Goal: Task Accomplishment & Management: Complete application form

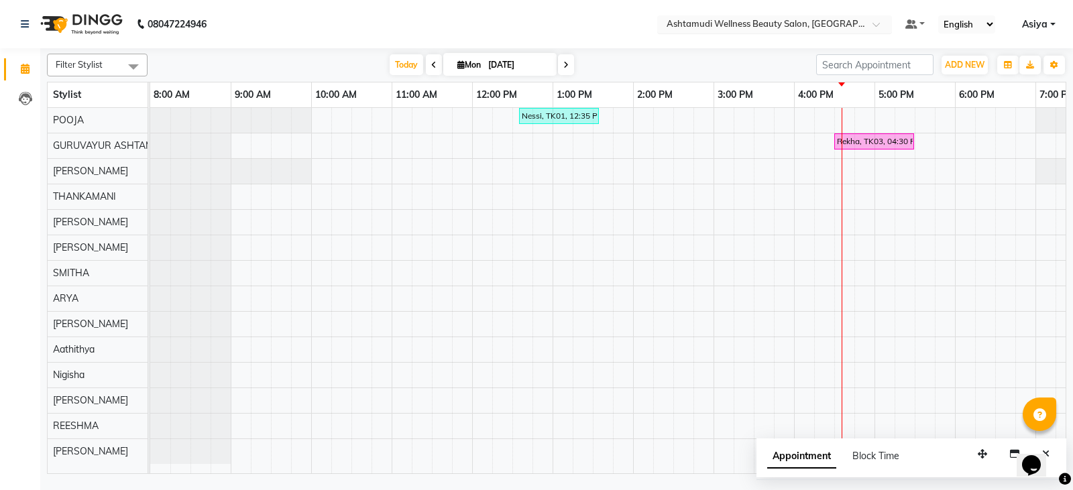
click at [840, 28] on input "text" at bounding box center [761, 25] width 194 height 13
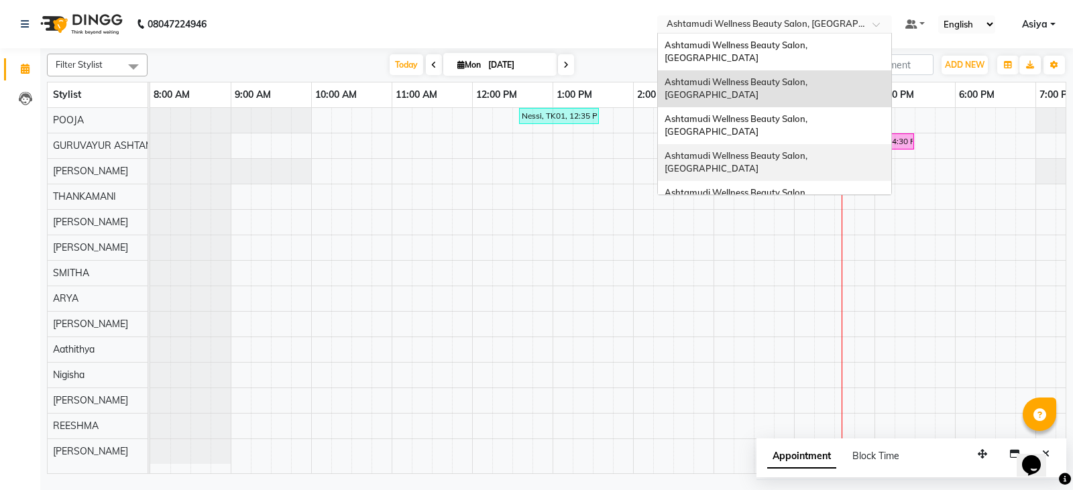
scroll to position [67, 0]
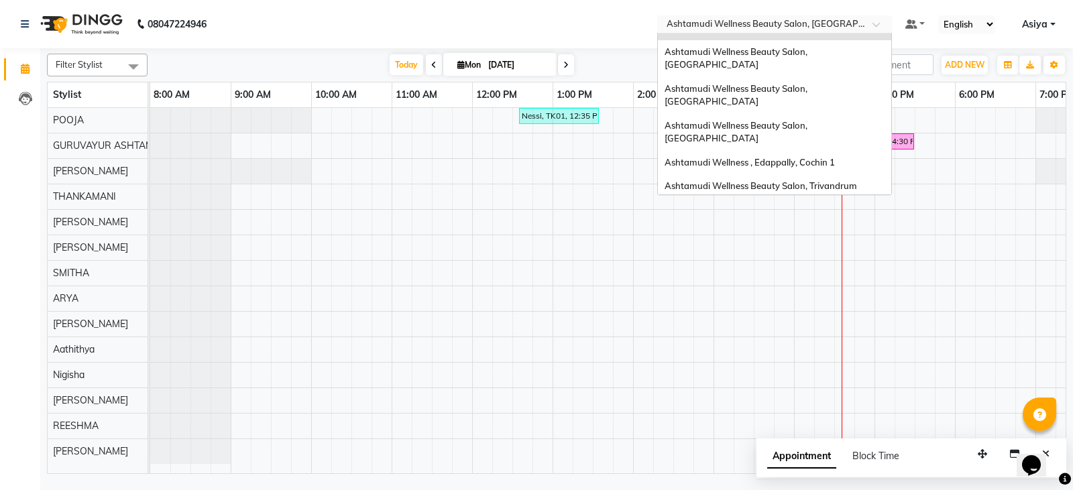
click at [809, 205] on span "Ashtamudi Wellness Beauty Salon, [GEOGRAPHIC_DATA]" at bounding box center [737, 217] width 145 height 24
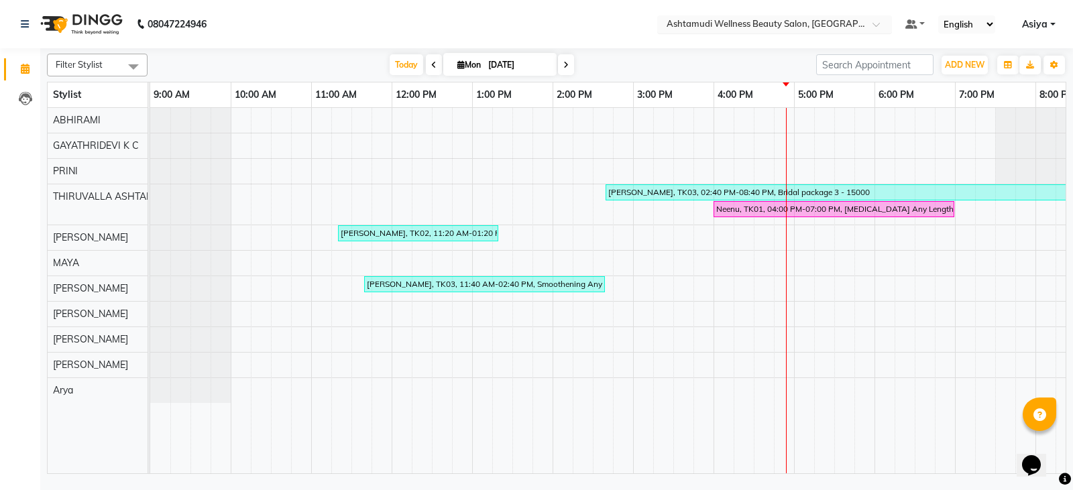
click at [773, 21] on input "text" at bounding box center [761, 25] width 194 height 13
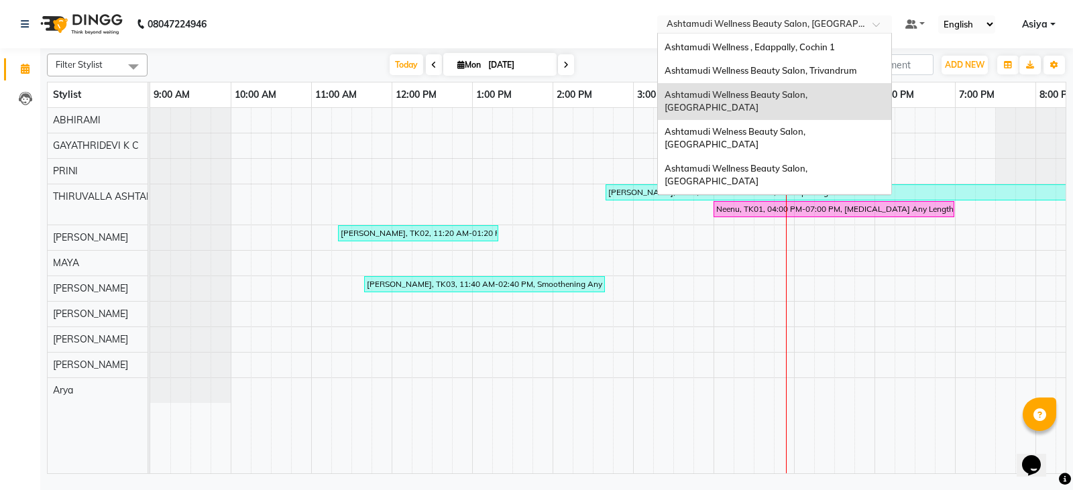
scroll to position [185, 0]
click at [780, 228] on div "Ashtamudi Beauty Lounge, [GEOGRAPHIC_DATA]" at bounding box center [774, 240] width 233 height 24
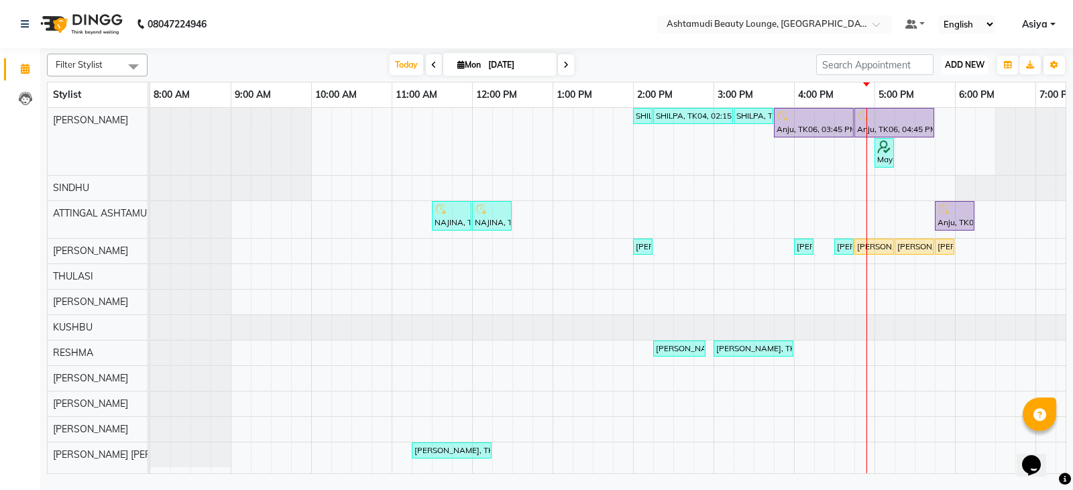
click at [966, 70] on button "ADD NEW Toggle Dropdown" at bounding box center [965, 65] width 46 height 19
click at [962, 84] on button "Add Appointment" at bounding box center [934, 90] width 106 height 17
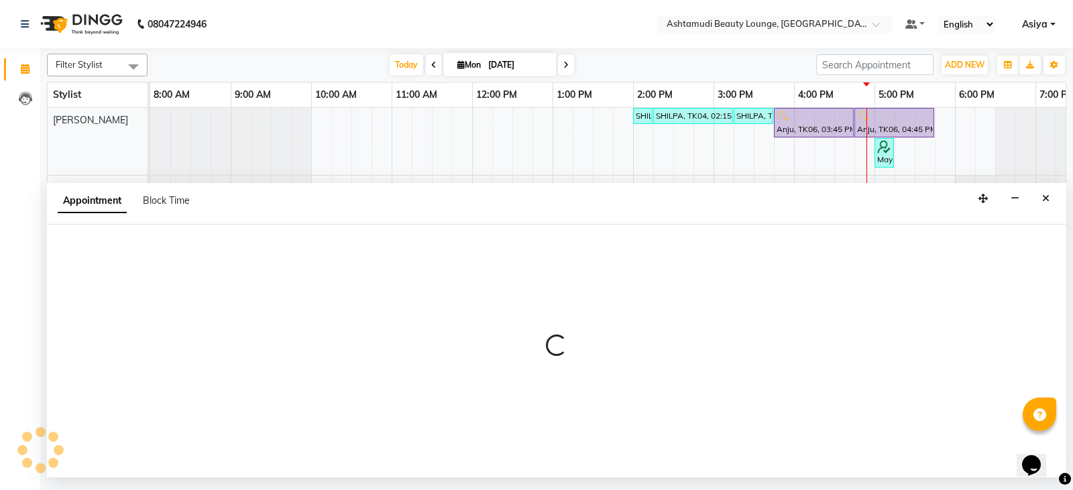
select select "540"
select select "tentative"
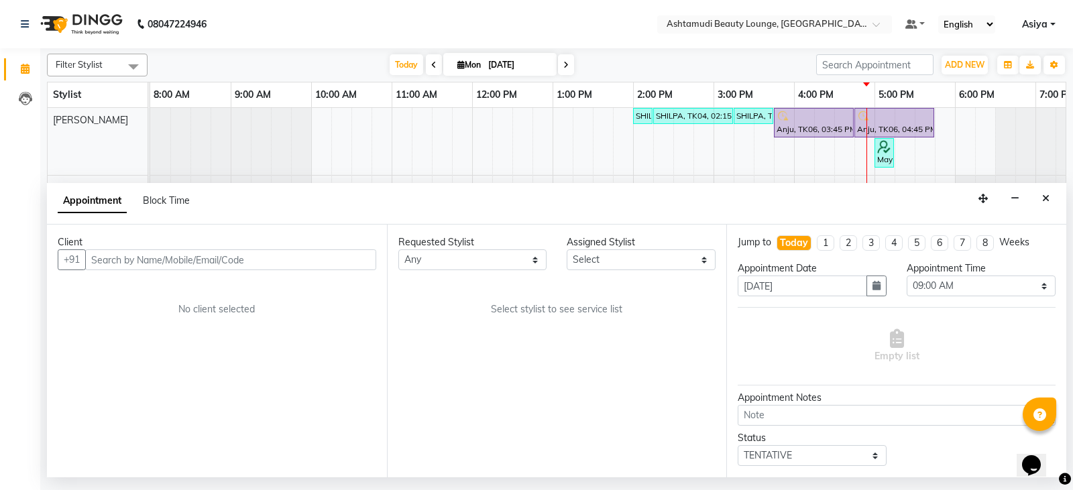
click at [281, 266] on input "text" at bounding box center [230, 259] width 291 height 21
type input "8848694566"
click at [341, 258] on span "Add Client" at bounding box center [348, 259] width 45 height 12
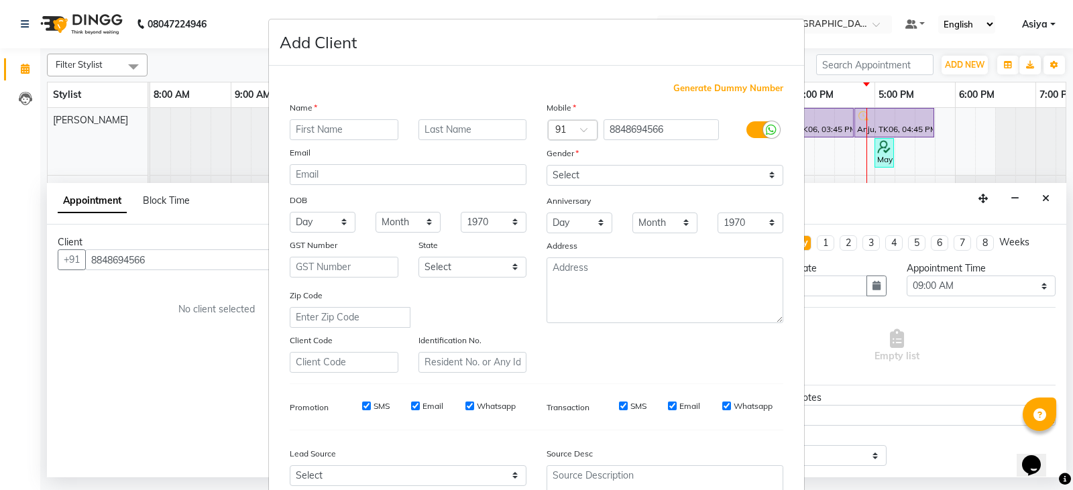
click at [337, 130] on input "text" at bounding box center [344, 129] width 109 height 21
type input "Geethu"
drag, startPoint x: 691, startPoint y: 170, endPoint x: 685, endPoint y: 178, distance: 9.1
click at [691, 170] on select "Select Male Female Other Prefer Not To Say" at bounding box center [665, 175] width 237 height 21
select select "female"
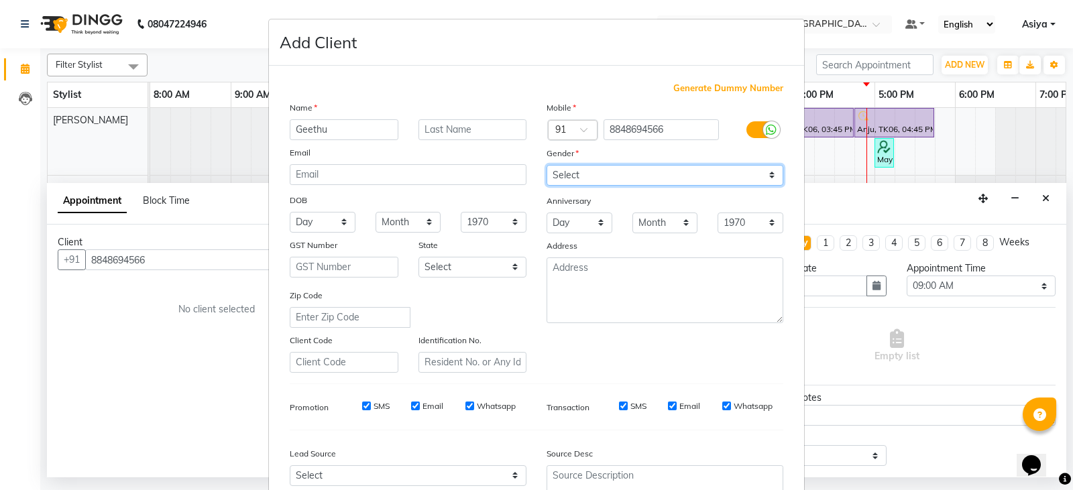
click at [547, 165] on select "Select Male Female Other Prefer Not To Say" at bounding box center [665, 175] width 237 height 21
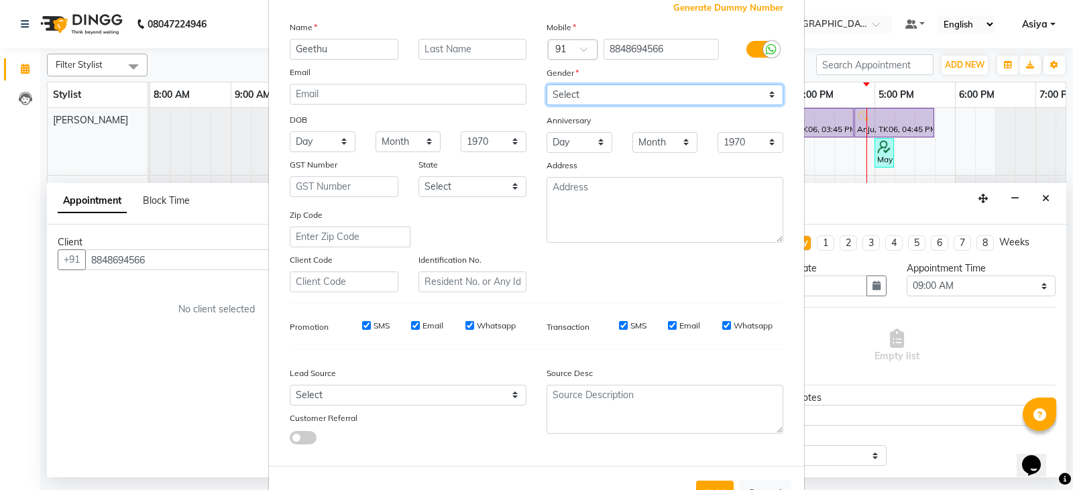
scroll to position [129, 0]
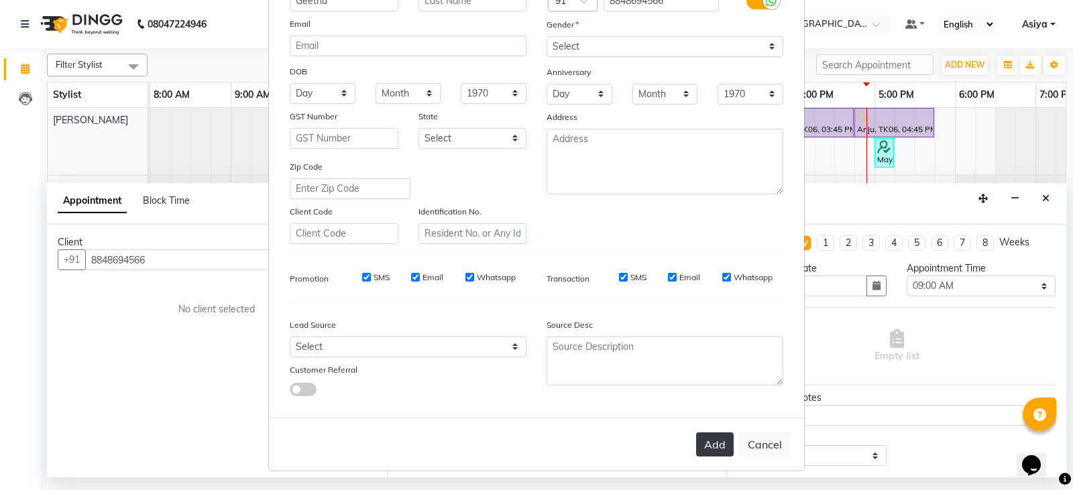
click at [717, 439] on button "Add" at bounding box center [715, 445] width 38 height 24
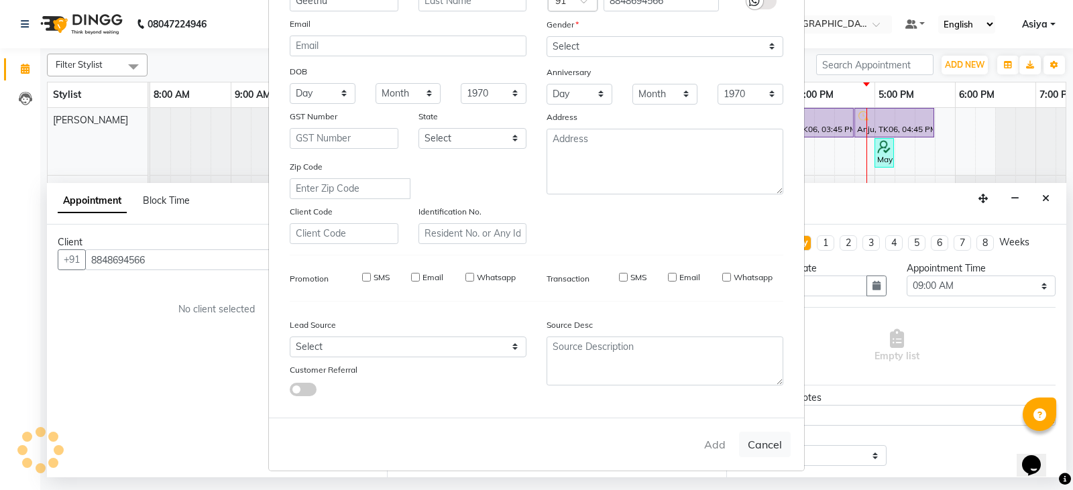
type input "88******66"
select select
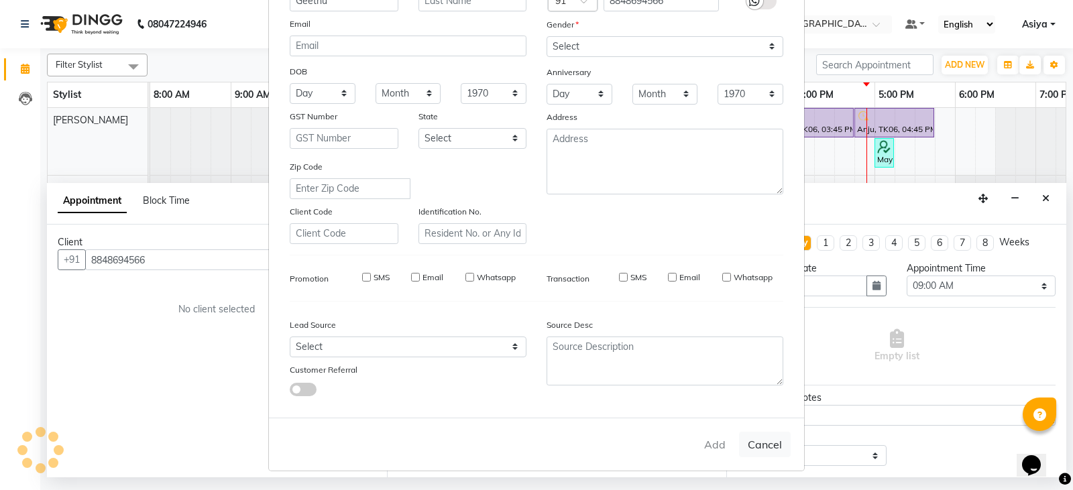
select select
checkbox input "false"
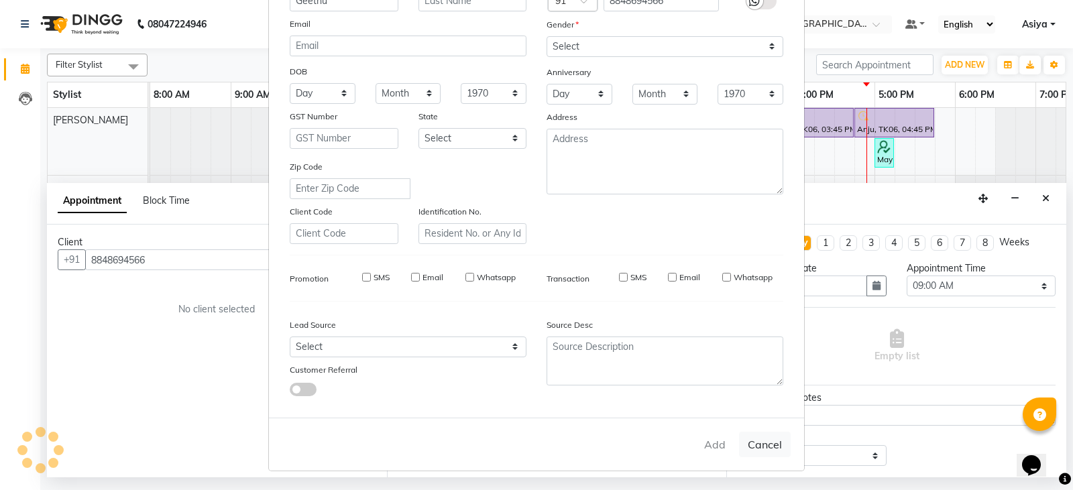
checkbox input "false"
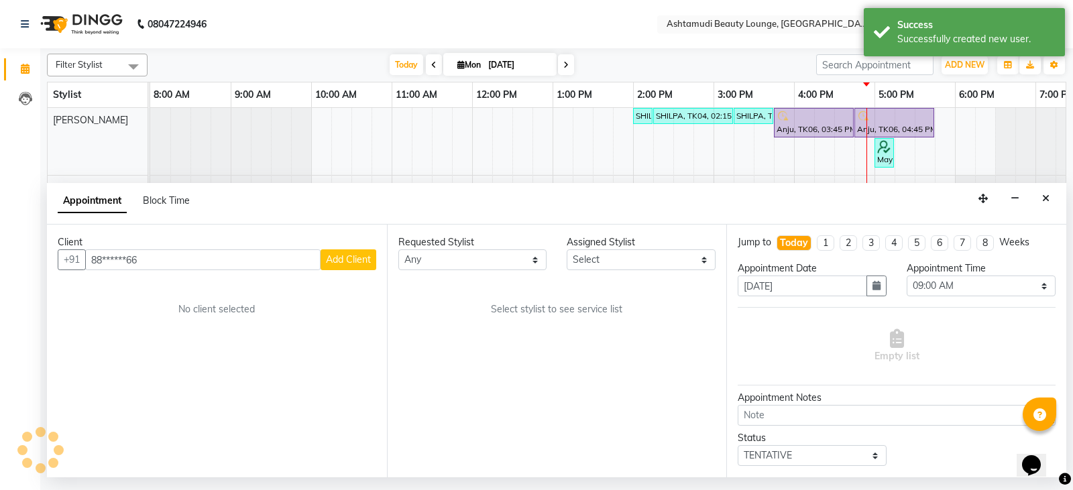
click at [626, 271] on div "Requested Stylist Any ABHIRAMI THAMPI ARYA A ARYA G ATTINGAL ASHTAMUDI KUSHBU L…" at bounding box center [557, 351] width 340 height 253
click at [626, 265] on select "Select ABHIRAMI THAMPI ARYA A ARYA G ATTINGAL ASHTAMUDI KUSHBU Leena Jose Marti…" at bounding box center [641, 259] width 149 height 21
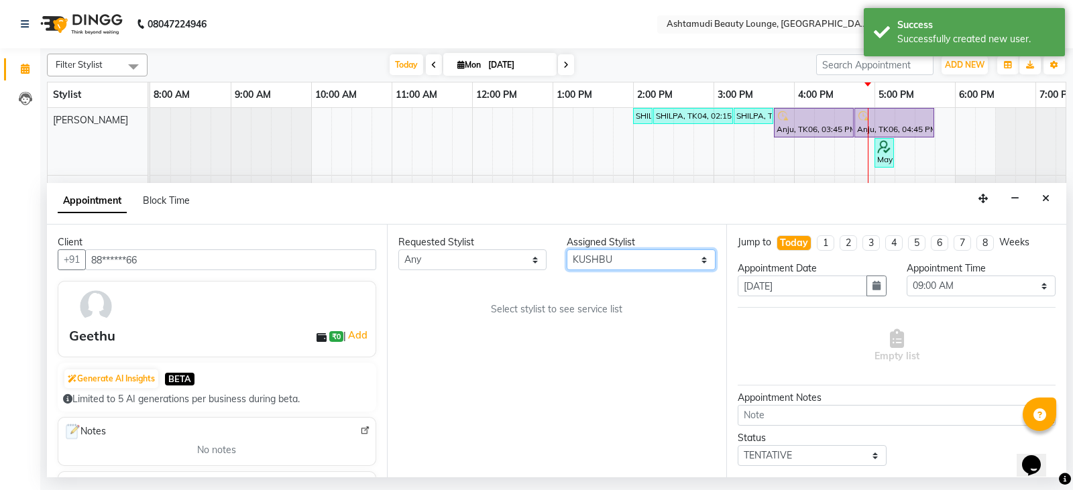
click at [567, 249] on select "Select ABHIRAMI THAMPI ARYA A ARYA G ATTINGAL ASHTAMUDI KUSHBU Leena Jose Marti…" at bounding box center [641, 259] width 149 height 21
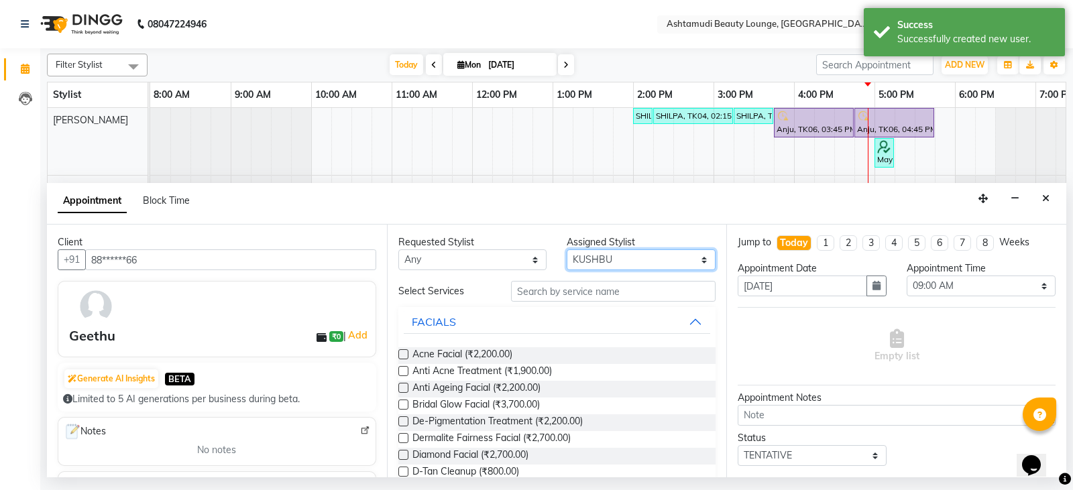
click at [612, 267] on select "Select ABHIRAMI THAMPI ARYA A ARYA G ATTINGAL ASHTAMUDI KUSHBU Leena Jose Marti…" at bounding box center [641, 259] width 149 height 21
select select "27460"
click at [567, 249] on select "Select ABHIRAMI THAMPI ARYA A ARYA G ATTINGAL ASHTAMUDI KUSHBU Leena Jose Marti…" at bounding box center [641, 259] width 149 height 21
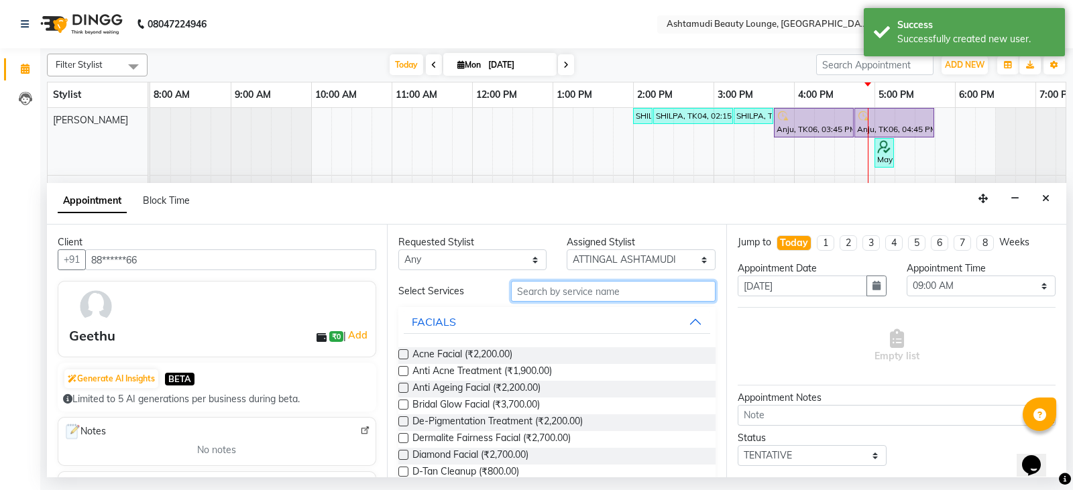
click at [568, 286] on input "text" at bounding box center [613, 291] width 205 height 21
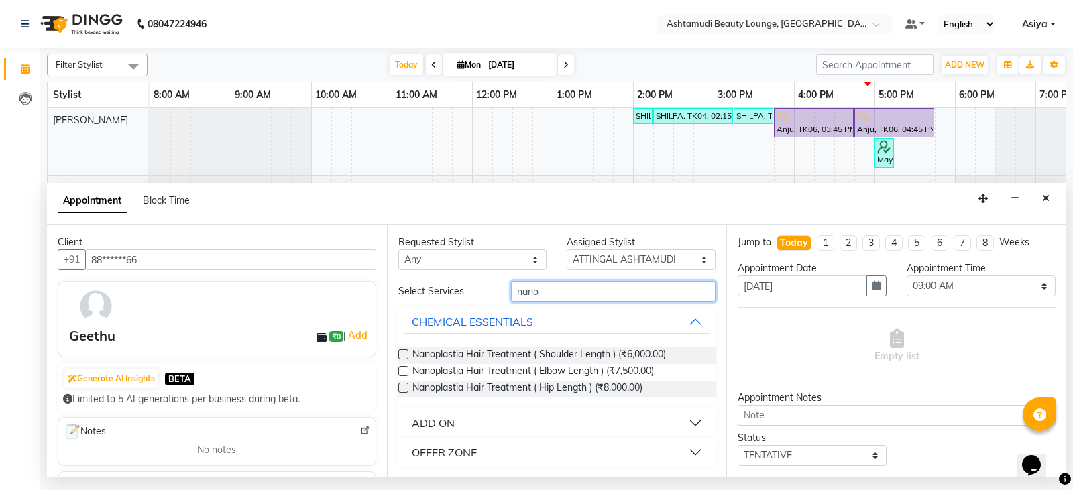
type input "nano"
click at [565, 456] on button "OFFER ZONE" at bounding box center [557, 453] width 307 height 24
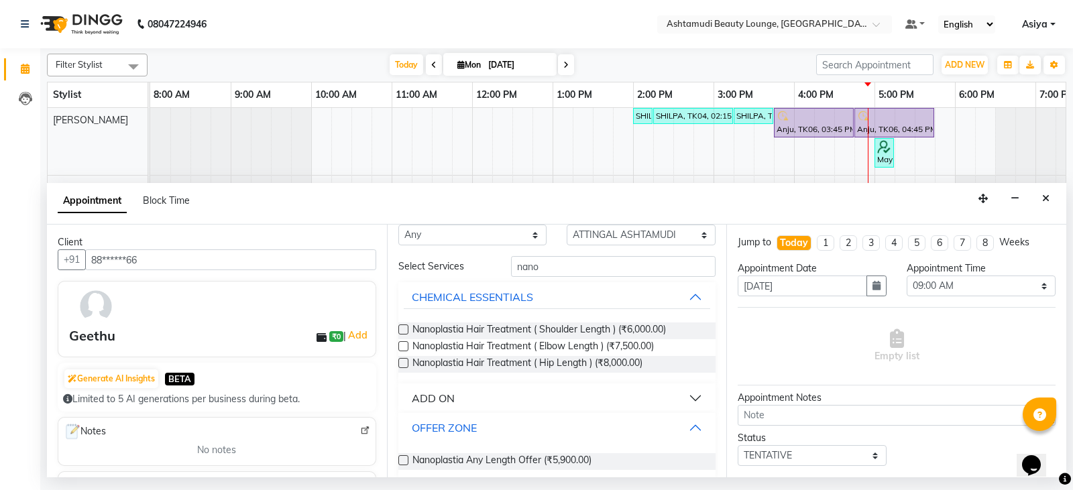
scroll to position [39, 0]
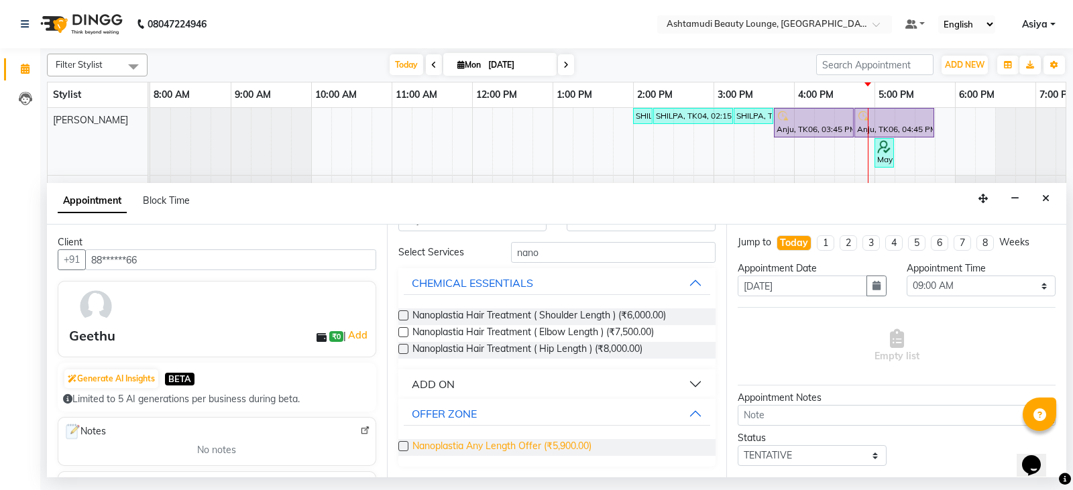
click at [559, 449] on span "Nanoplastia Any Length Offer (₹5,900.00)" at bounding box center [501, 447] width 179 height 17
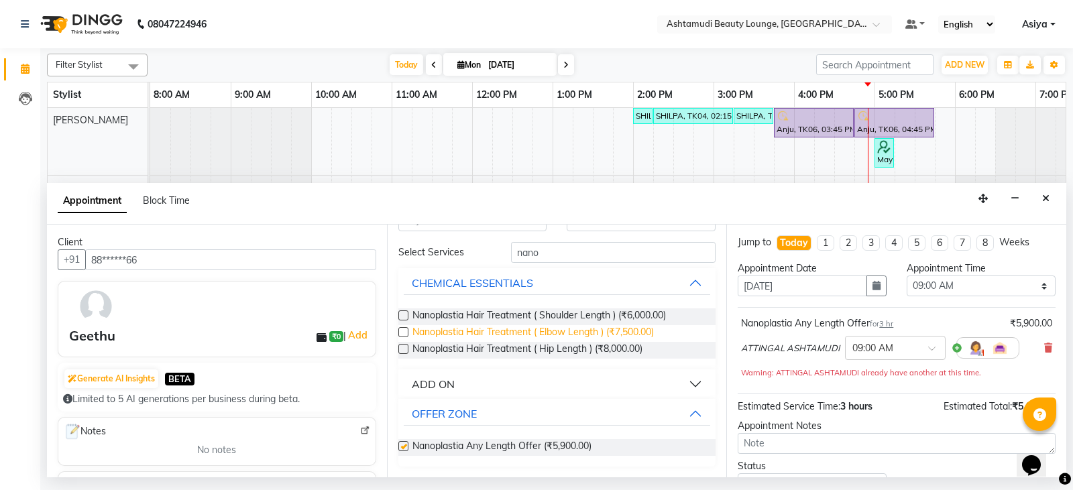
checkbox input "false"
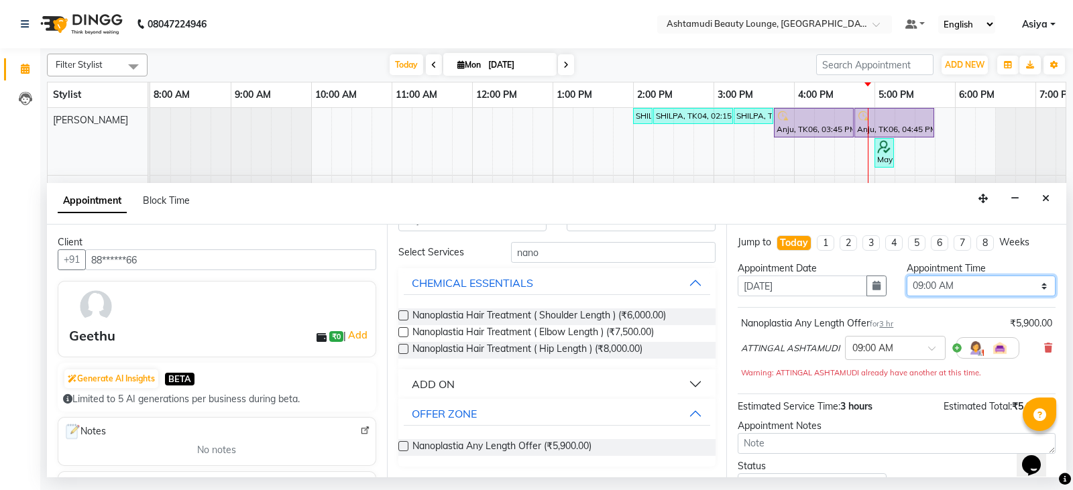
click at [942, 285] on select "Select 09:00 AM 09:15 AM 09:30 AM 09:45 AM 10:00 AM 10:15 AM 10:30 AM 10:45 AM …" at bounding box center [981, 286] width 149 height 21
click at [907, 276] on select "Select 09:00 AM 09:15 AM 09:30 AM 09:45 AM 10:00 AM 10:15 AM 10:30 AM 10:45 AM …" at bounding box center [981, 286] width 149 height 21
click at [946, 286] on select "Select 09:00 AM 09:15 AM 09:30 AM 09:45 AM 10:00 AM 10:15 AM 10:30 AM 10:45 AM …" at bounding box center [981, 286] width 149 height 21
select select "720"
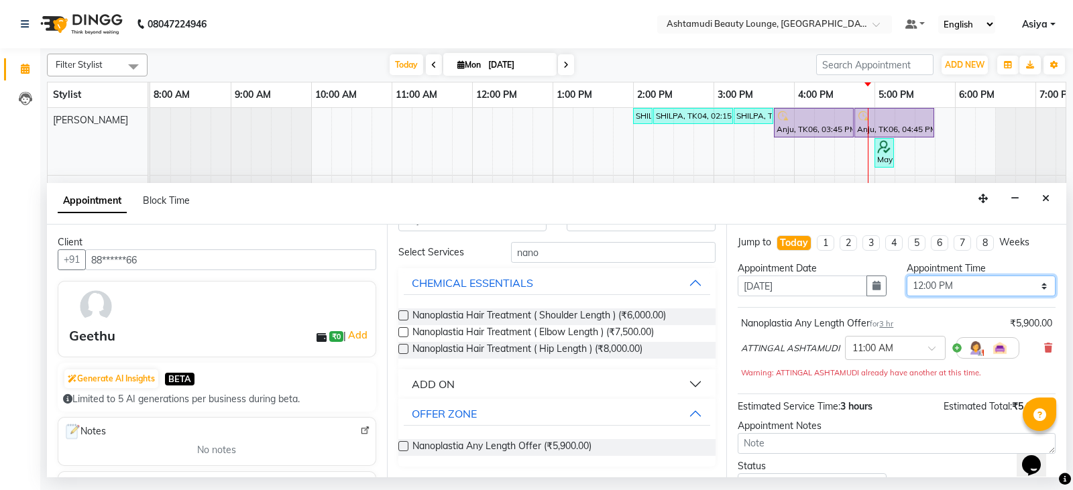
click at [907, 276] on select "Select 09:00 AM 09:15 AM 09:30 AM 09:45 AM 10:00 AM 10:15 AM 10:30 AM 10:45 AM …" at bounding box center [981, 286] width 149 height 21
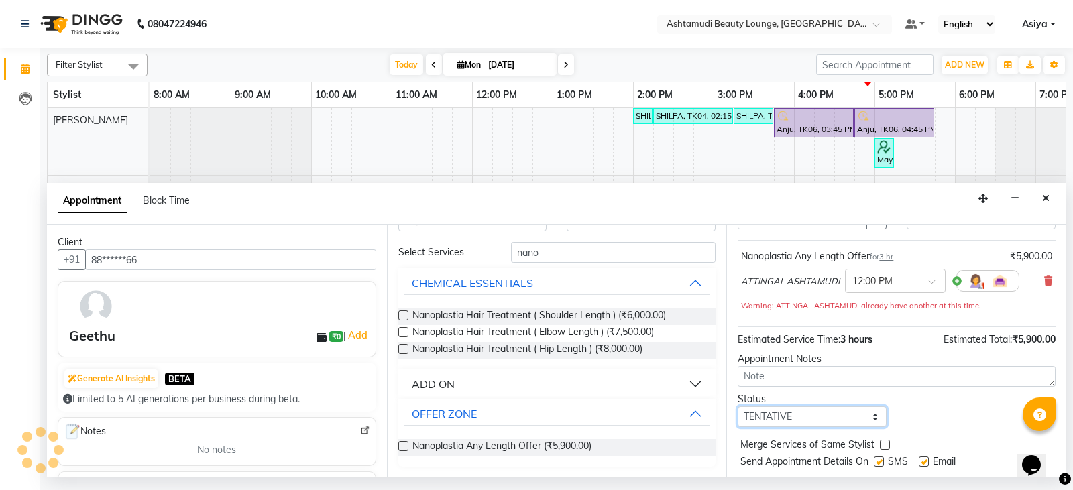
click at [799, 417] on select "Select TENTATIVE CONFIRM CHECK-IN UPCOMING" at bounding box center [812, 416] width 149 height 21
select select "confirm booking"
click at [738, 406] on select "Select TENTATIVE CONFIRM CHECK-IN UPCOMING" at bounding box center [812, 416] width 149 height 21
click at [893, 275] on input "text" at bounding box center [881, 280] width 59 height 14
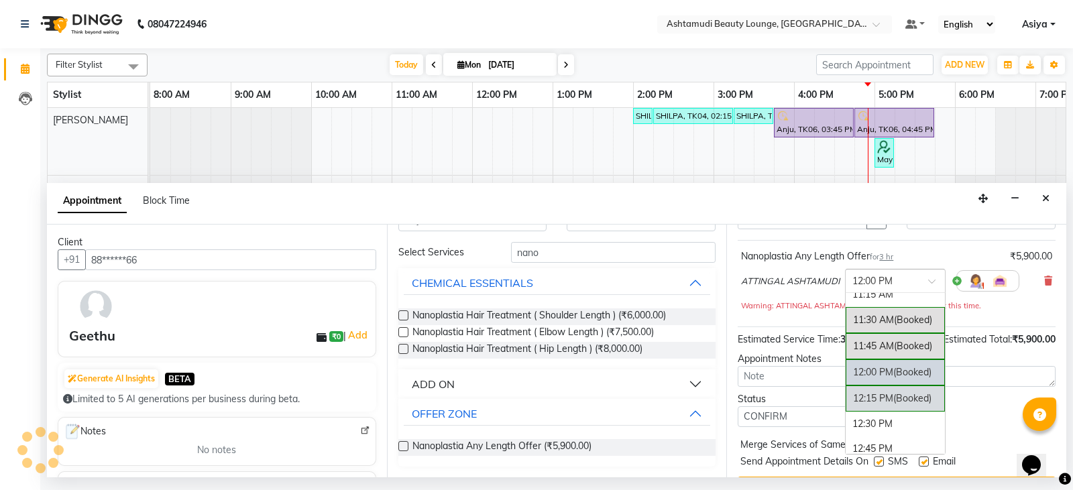
scroll to position [233, 0]
click at [893, 319] on div "11:30 AM (Booked)" at bounding box center [895, 321] width 99 height 26
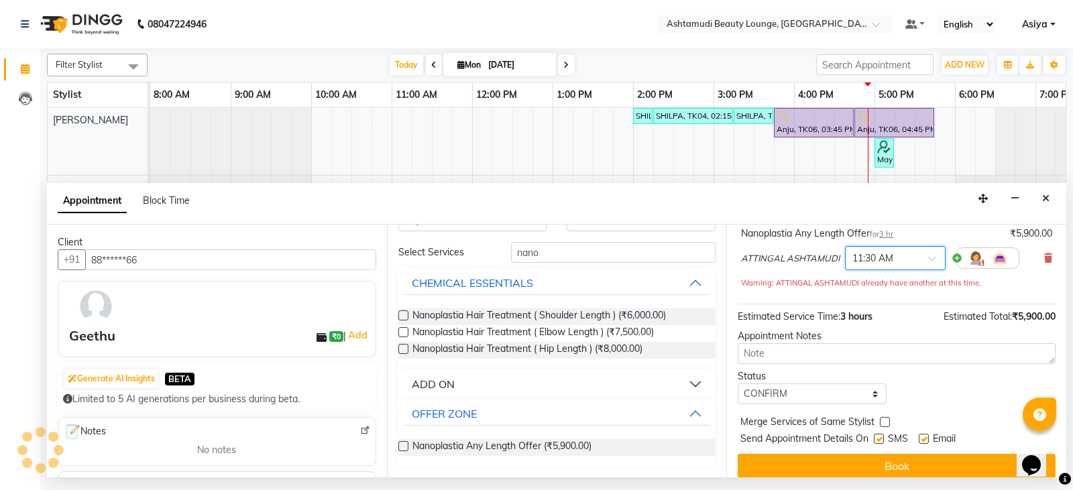
scroll to position [101, 0]
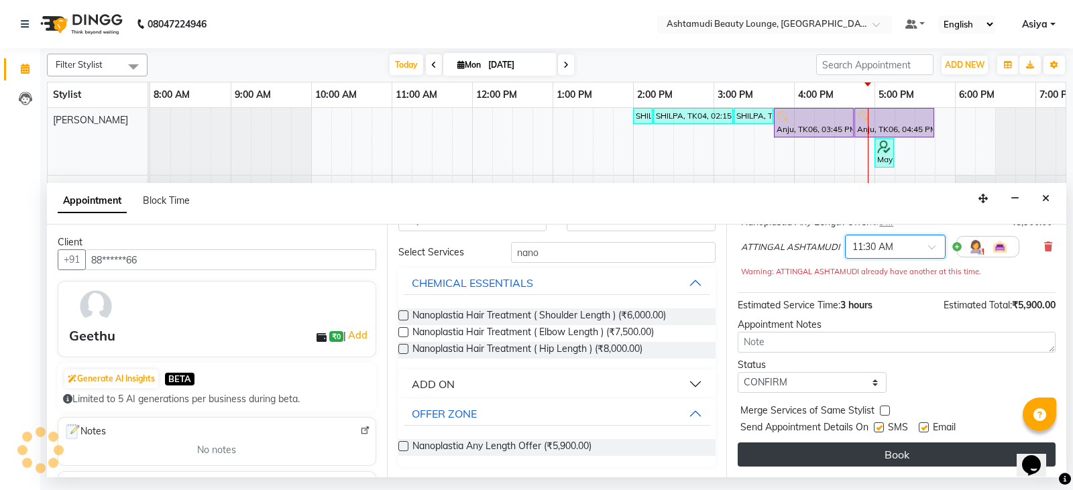
click at [840, 454] on button "Book" at bounding box center [897, 455] width 318 height 24
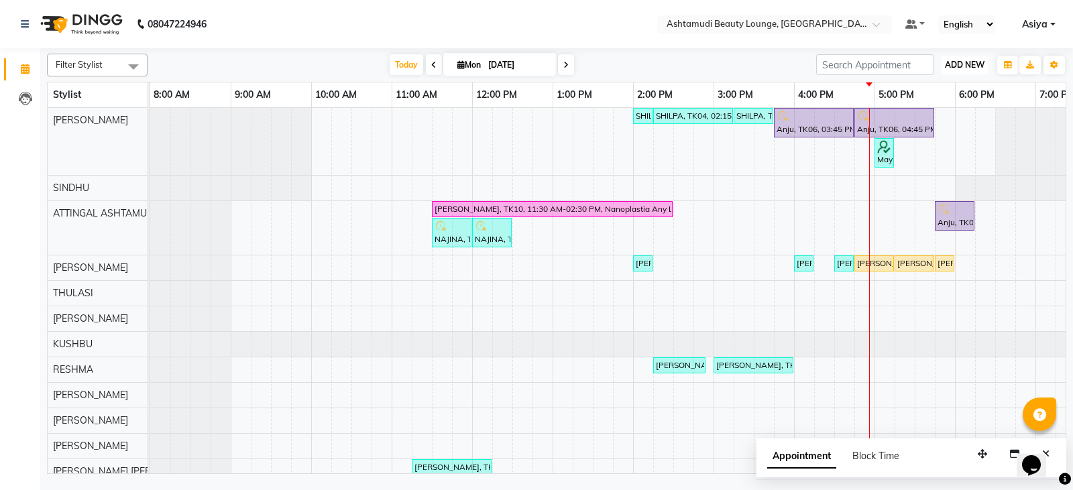
click at [961, 68] on span "ADD NEW" at bounding box center [965, 65] width 40 height 10
click at [948, 87] on button "Add Appointment" at bounding box center [934, 90] width 106 height 17
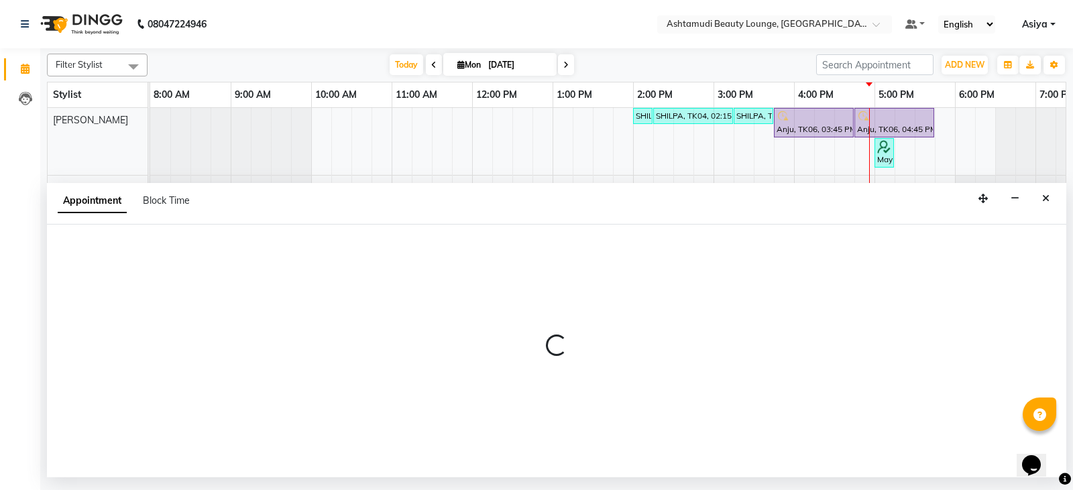
select select "540"
select select "tentative"
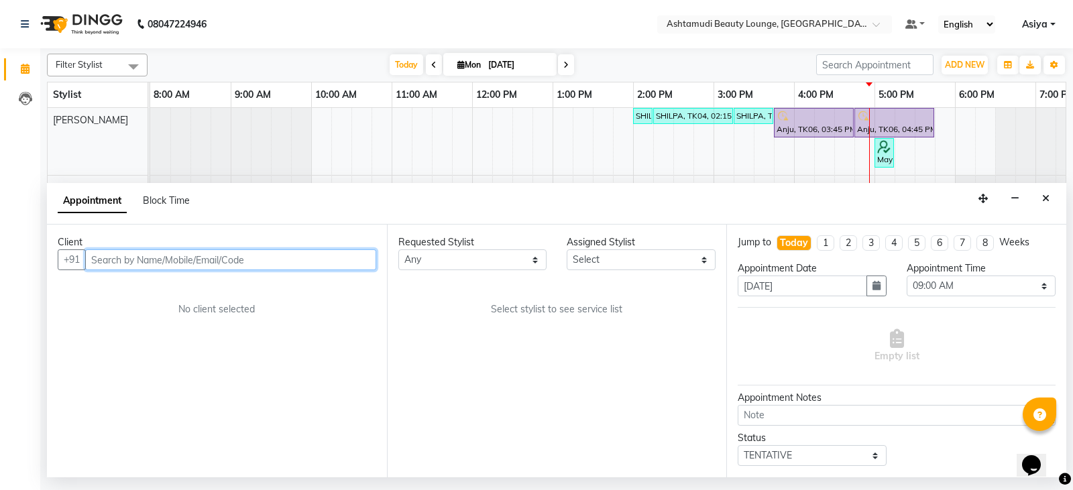
click at [306, 253] on input "text" at bounding box center [230, 259] width 291 height 21
paste input "9744008492"
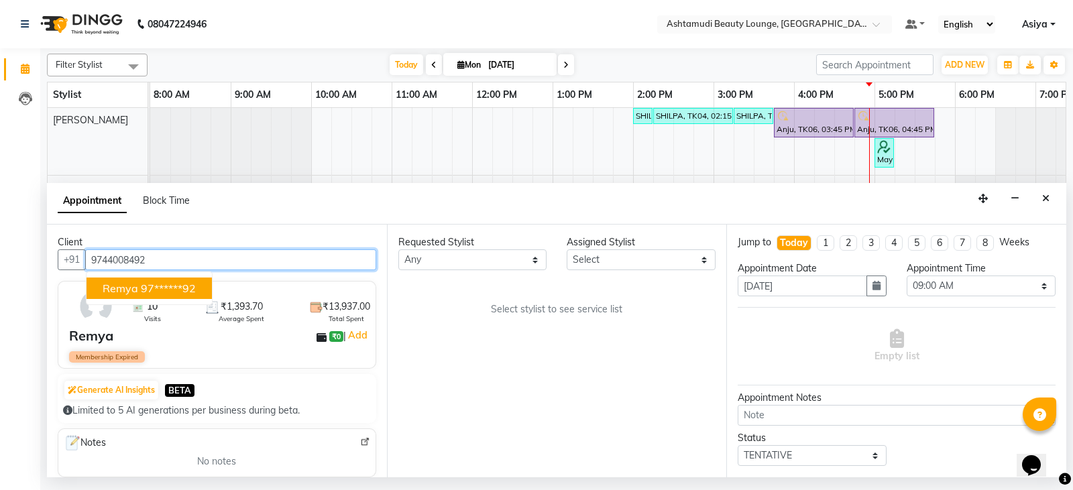
click at [150, 289] on ngb-highlight "97******92" at bounding box center [168, 288] width 55 height 13
type input "97******92"
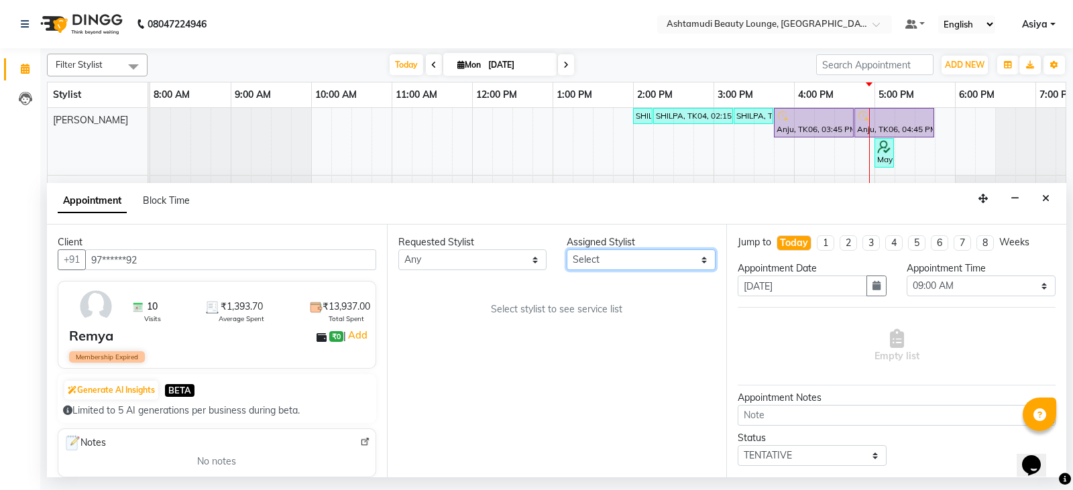
click at [610, 258] on select "Select ABHIRAMI THAMPI ARYA A ARYA G ATTINGAL ASHTAMUDI KUSHBU Leena Jose Marti…" at bounding box center [641, 259] width 149 height 21
select select "27460"
click at [567, 249] on select "Select ABHIRAMI THAMPI ARYA A ARYA G ATTINGAL ASHTAMUDI KUSHBU Leena Jose Marti…" at bounding box center [641, 259] width 149 height 21
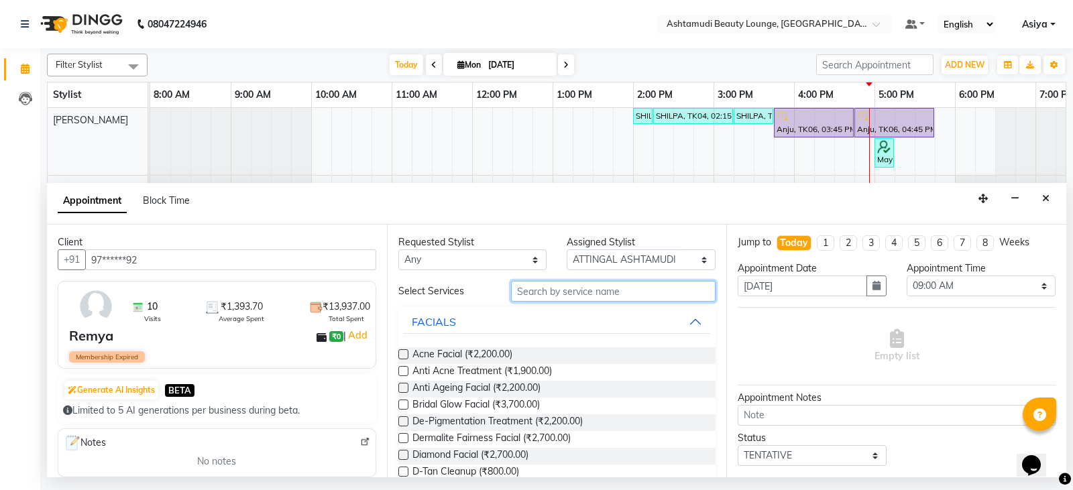
click at [565, 290] on input "text" at bounding box center [613, 291] width 205 height 21
click at [557, 298] on input "text" at bounding box center [613, 291] width 205 height 21
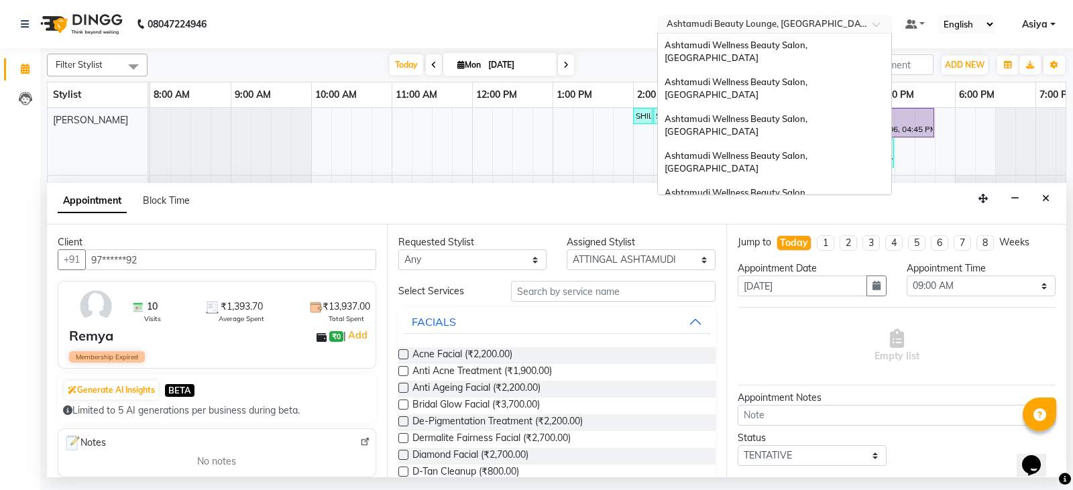
click at [817, 23] on input "text" at bounding box center [761, 25] width 194 height 13
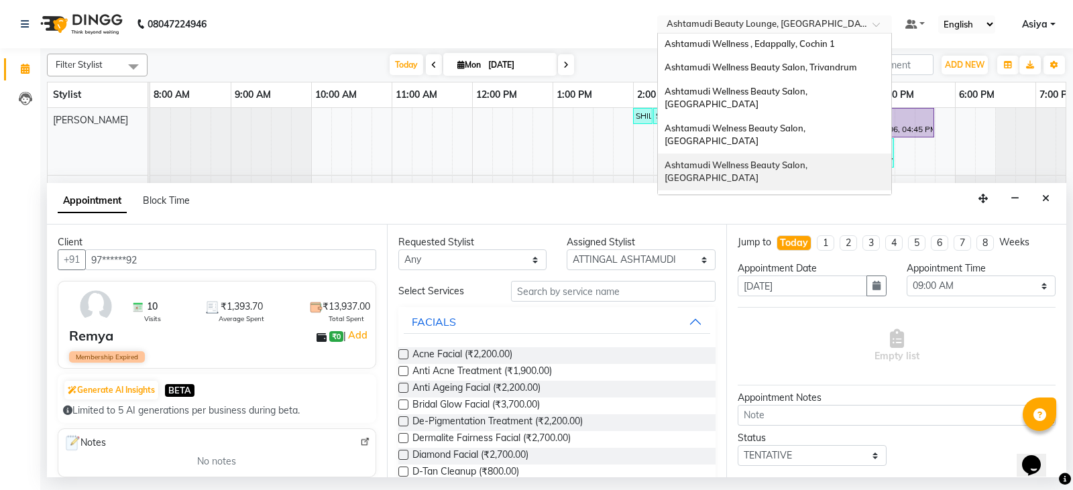
click at [834, 154] on div "Ashtamudi Wellness Beauty Salon, Cochin" at bounding box center [774, 172] width 233 height 37
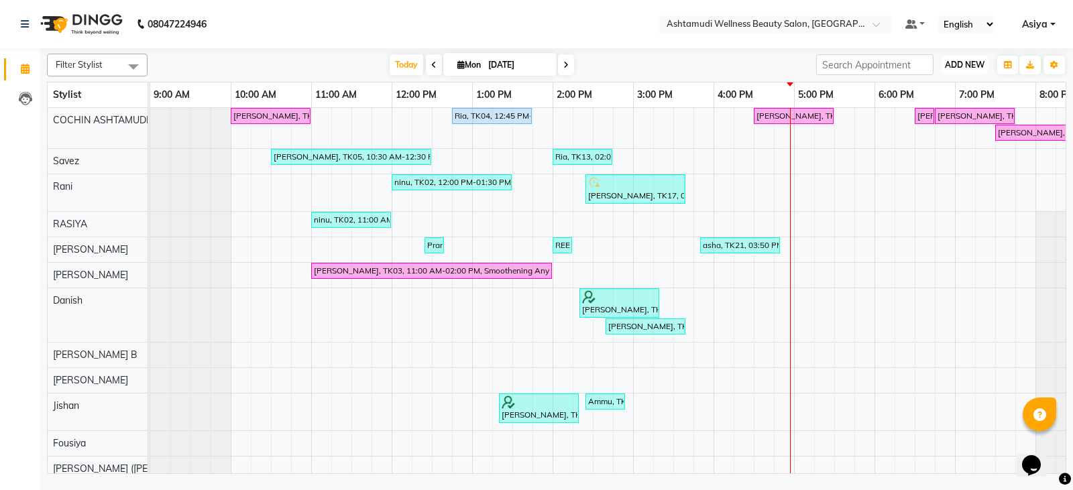
click at [957, 65] on span "ADD NEW" at bounding box center [965, 65] width 40 height 10
click at [948, 91] on button "Add Appointment" at bounding box center [934, 90] width 106 height 17
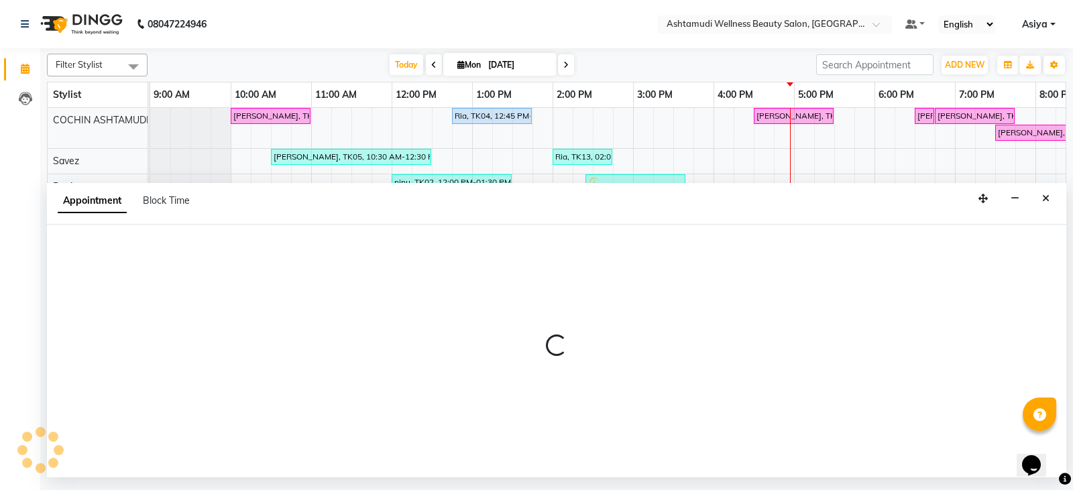
select select "600"
select select "tentative"
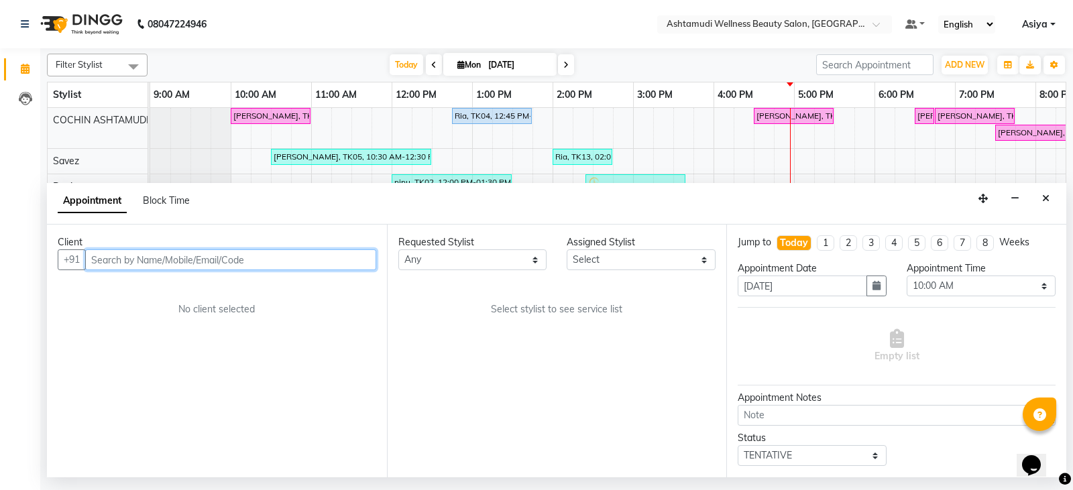
click at [203, 268] on input "text" at bounding box center [230, 259] width 291 height 21
paste input "9744008492"
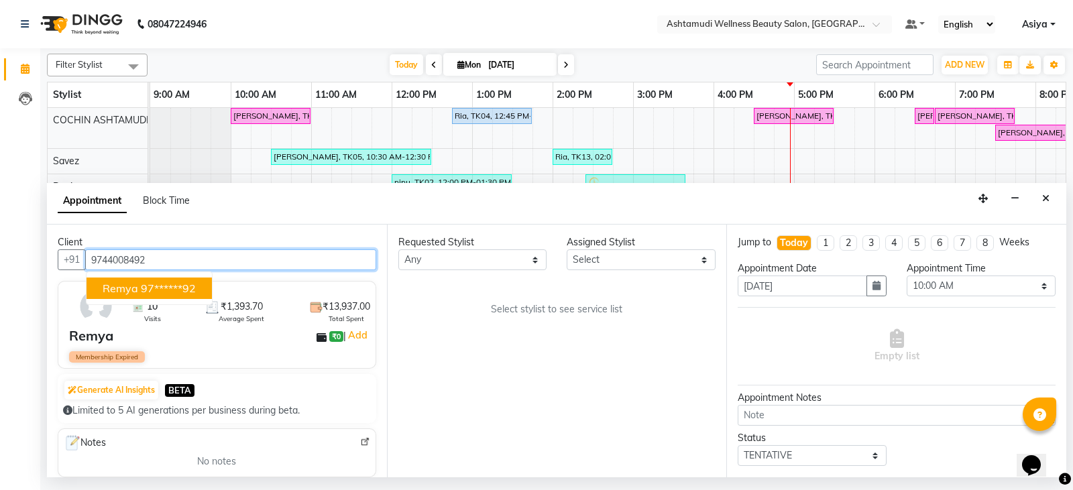
click at [182, 300] on ngb-typeahead-window "Remya 97******92" at bounding box center [149, 289] width 127 height 34
click at [186, 294] on ngb-highlight "97******92" at bounding box center [168, 288] width 55 height 13
type input "97******92"
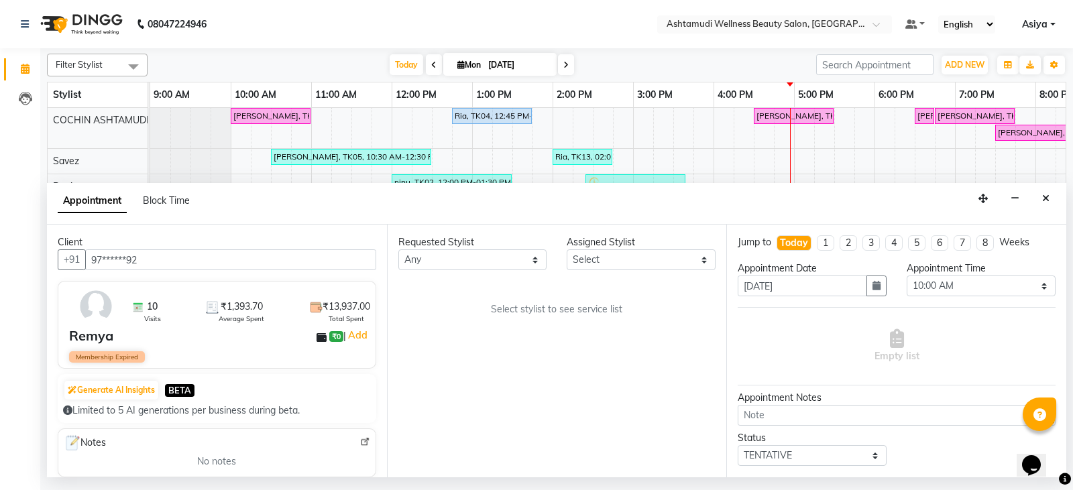
click at [583, 276] on div "Requested Stylist Any Aiswarya B Ankith(URAJ) BINU MANGAR COCHIN ASHTAMUDI Dani…" at bounding box center [557, 351] width 340 height 253
click at [591, 265] on select "Select Aiswarya B Ankith(URAJ) BINU MANGAR COCHIN ASHTAMUDI Danish Diksha Thapa…" at bounding box center [641, 259] width 149 height 21
select select "27313"
click at [567, 249] on select "Select Aiswarya B Ankith(URAJ) BINU MANGAR COCHIN ASHTAMUDI Danish Diksha Thapa…" at bounding box center [641, 259] width 149 height 21
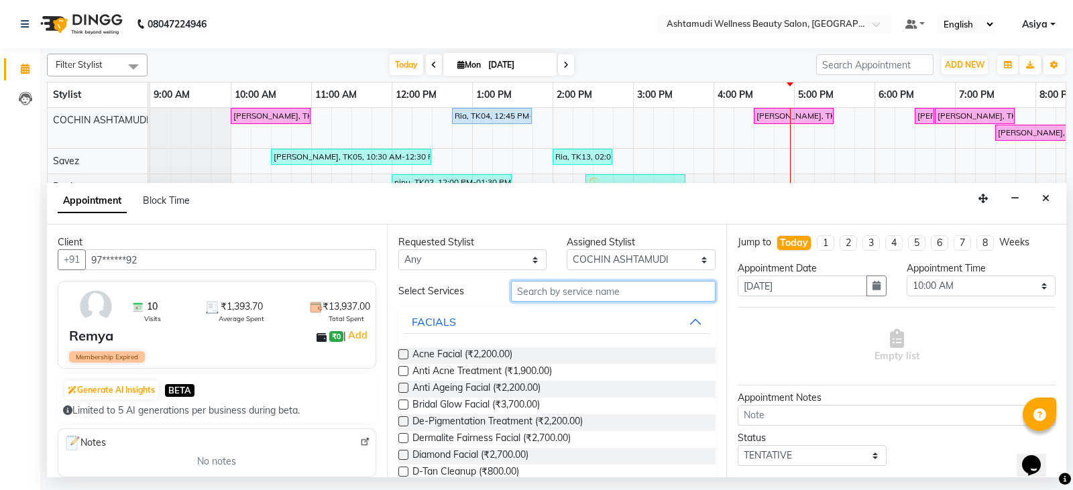
click at [551, 288] on input "text" at bounding box center [613, 291] width 205 height 21
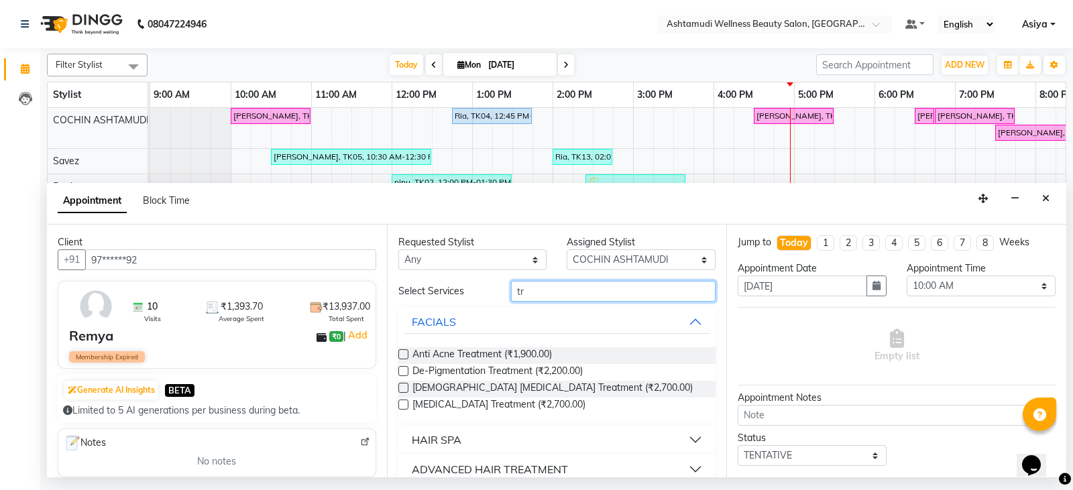
type input "t"
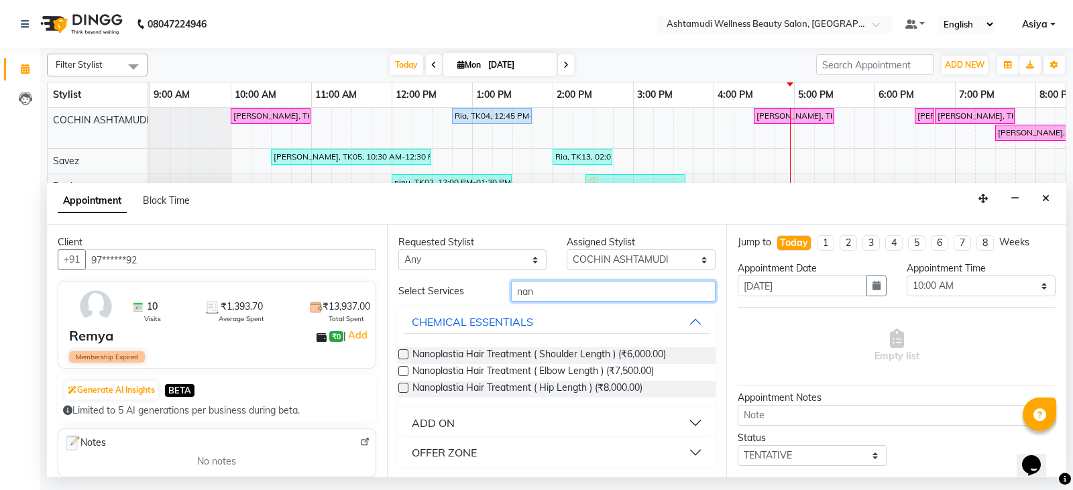
type input "nan"
click at [516, 444] on button "OFFER ZONE" at bounding box center [557, 453] width 307 height 24
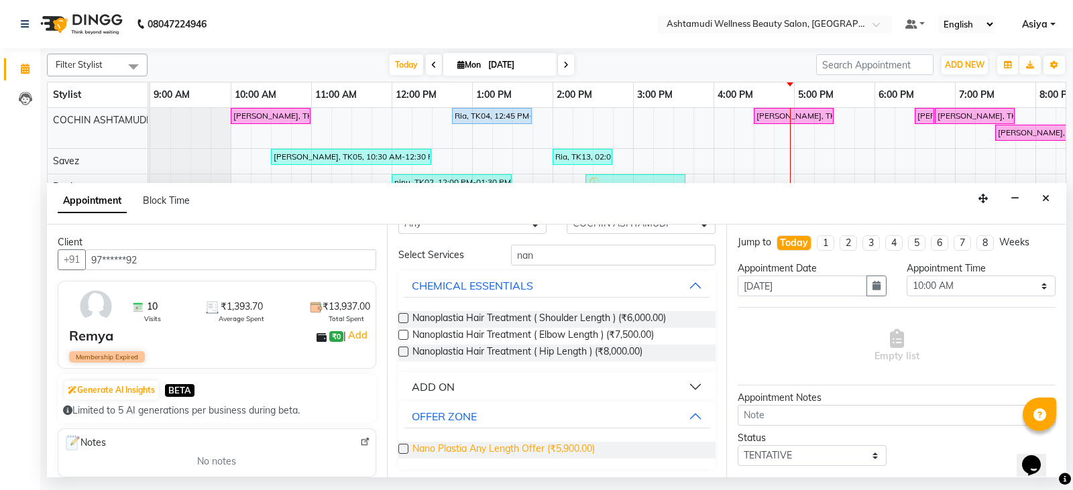
click at [512, 448] on span "Nano Plastia Any Length Offer (₹5,900.00)" at bounding box center [503, 450] width 182 height 17
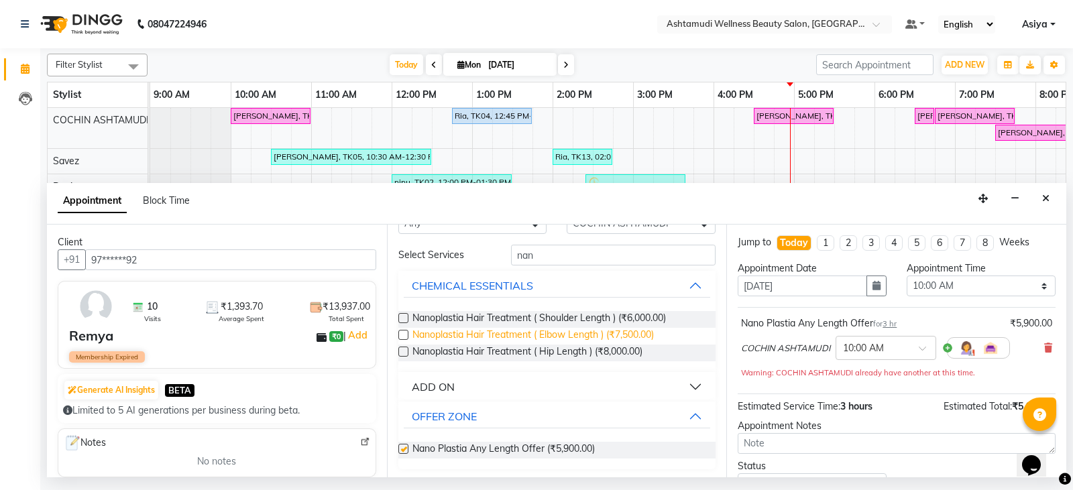
checkbox input "false"
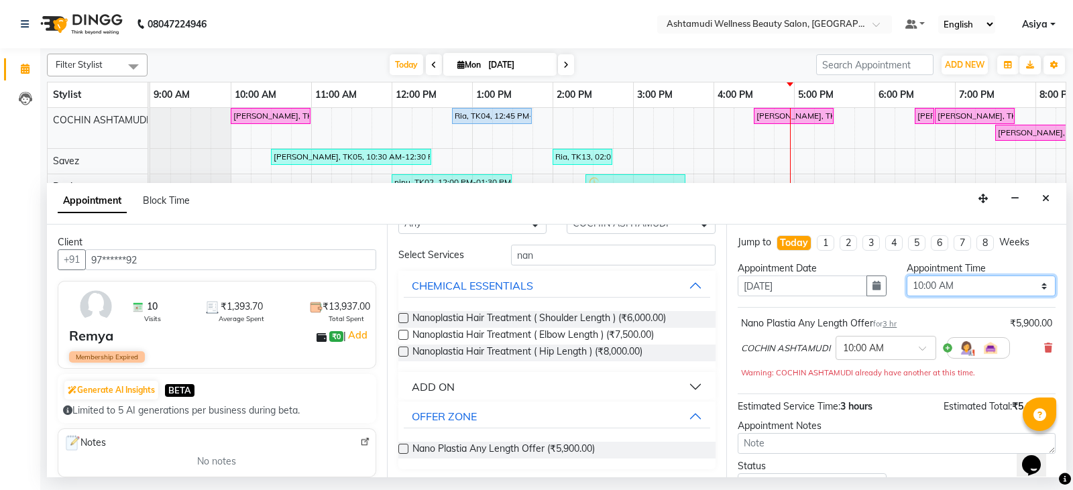
click at [918, 278] on select "Select 10:00 AM 10:15 AM 10:30 AM 10:45 AM 11:00 AM 11:15 AM 11:30 AM 11:45 AM …" at bounding box center [981, 286] width 149 height 21
click at [866, 290] on button "button" at bounding box center [876, 286] width 20 height 21
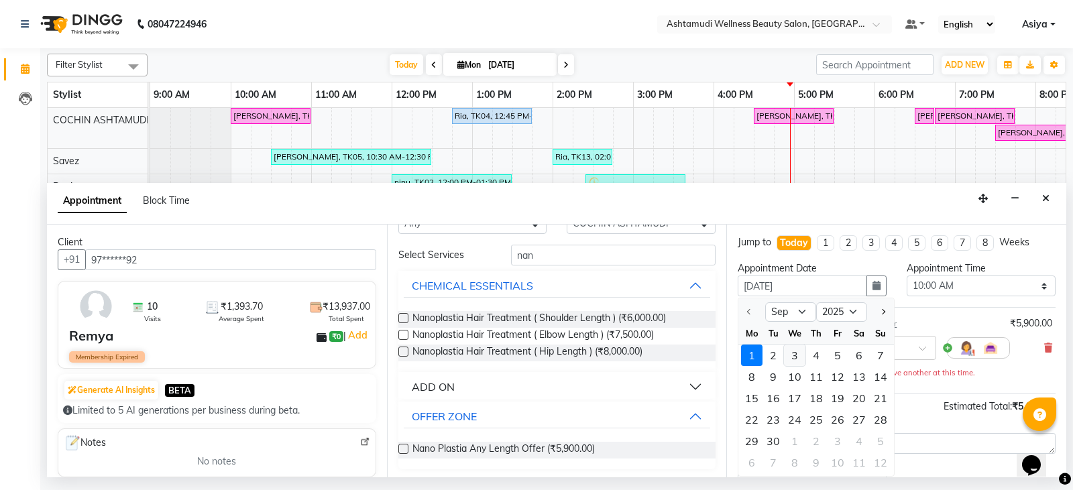
click at [799, 353] on div "3" at bounding box center [794, 355] width 21 height 21
type input "[DATE]"
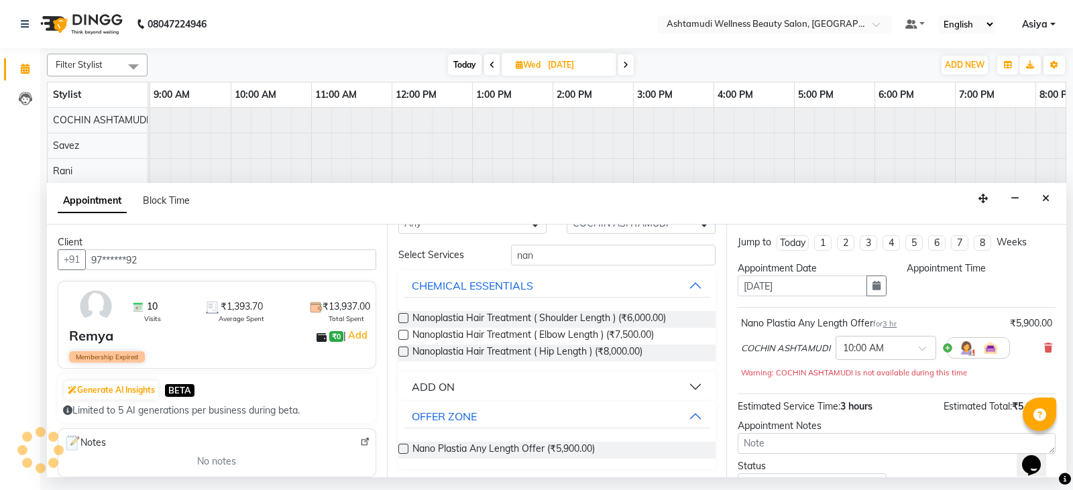
select select "600"
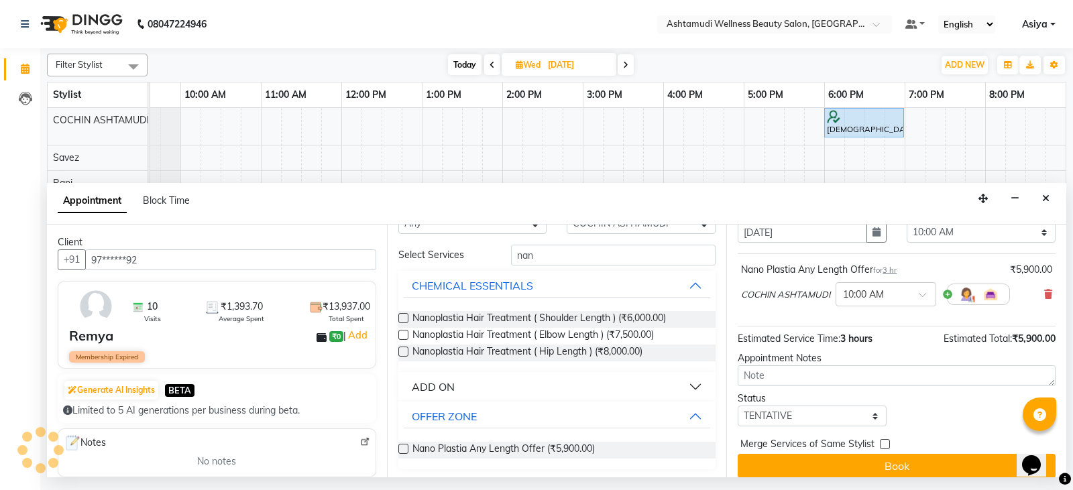
scroll to position [65, 0]
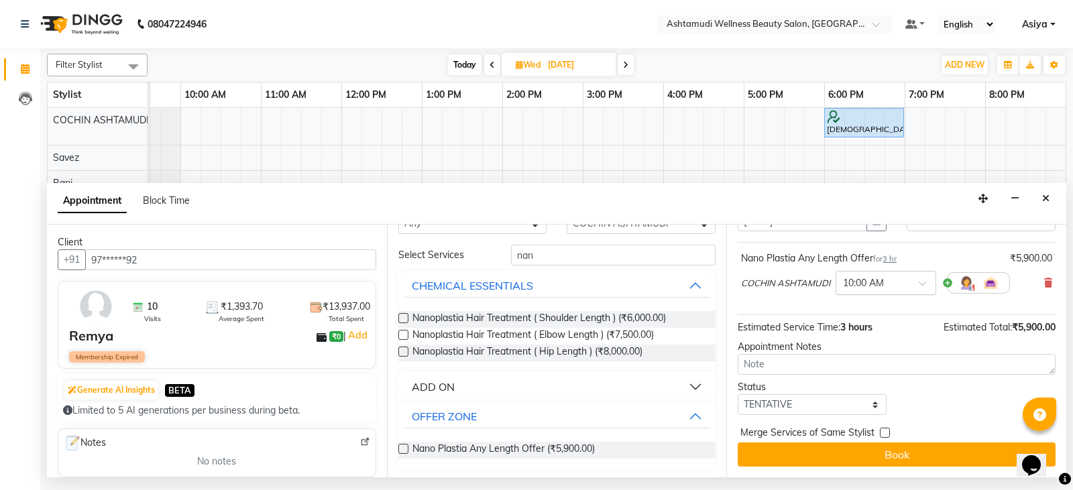
click at [878, 290] on div "× 10:00 AM" at bounding box center [863, 283] width 41 height 14
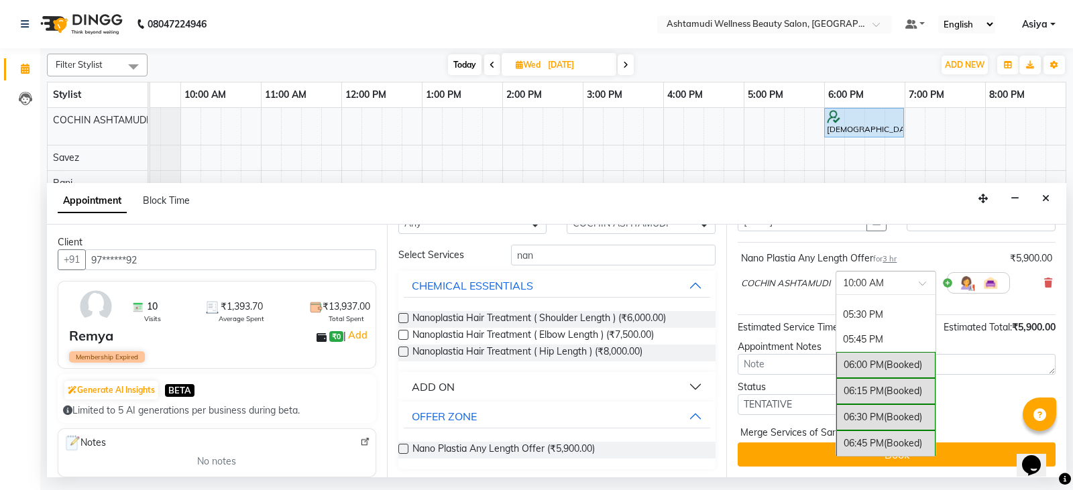
scroll to position [738, 0]
click at [868, 411] on div "06:30 PM (Booked)" at bounding box center [885, 417] width 99 height 26
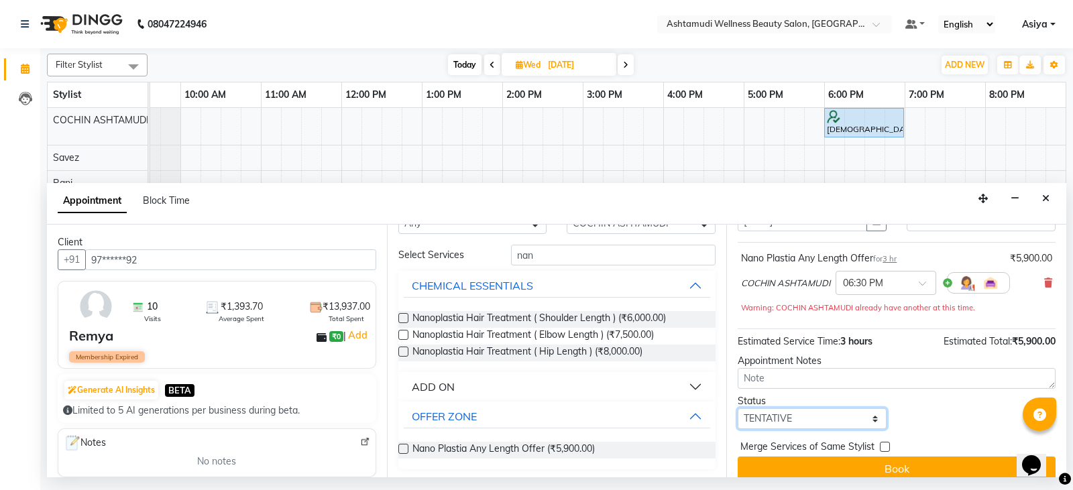
click at [812, 415] on select "Select TENTATIVE CONFIRM UPCOMING" at bounding box center [812, 418] width 149 height 21
select select "confirm booking"
click at [738, 408] on select "Select TENTATIVE CONFIRM UPCOMING" at bounding box center [812, 418] width 149 height 21
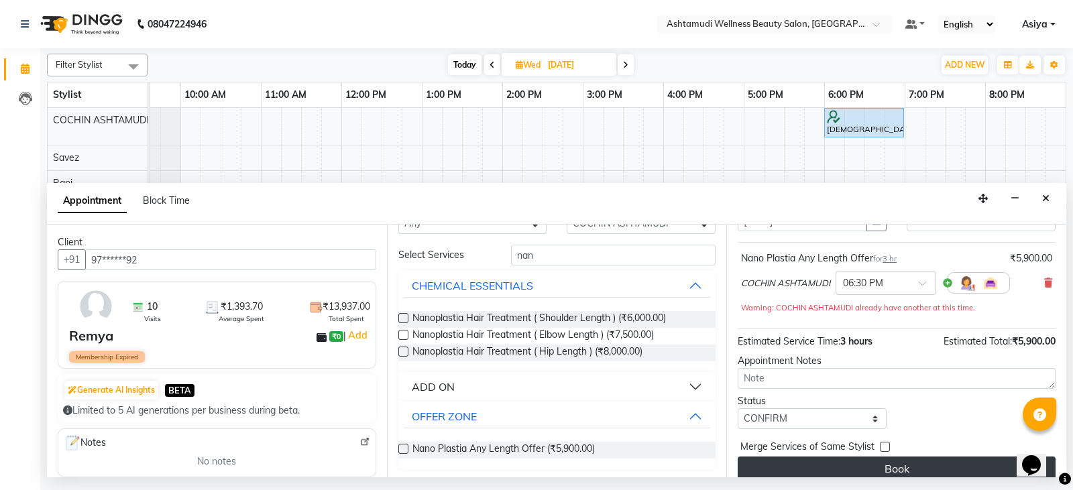
click at [789, 469] on button "Book" at bounding box center [897, 469] width 318 height 24
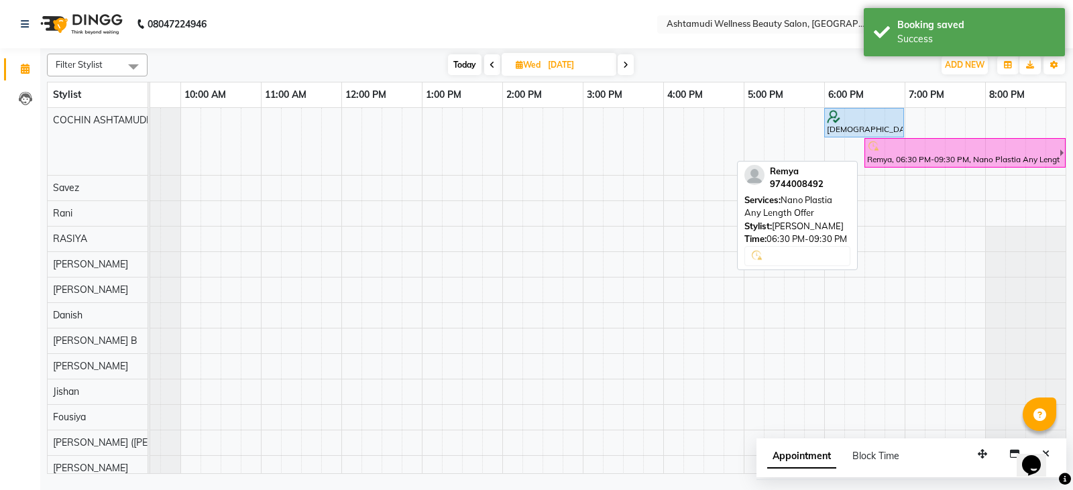
click at [908, 152] on div at bounding box center [962, 146] width 191 height 13
select select "6"
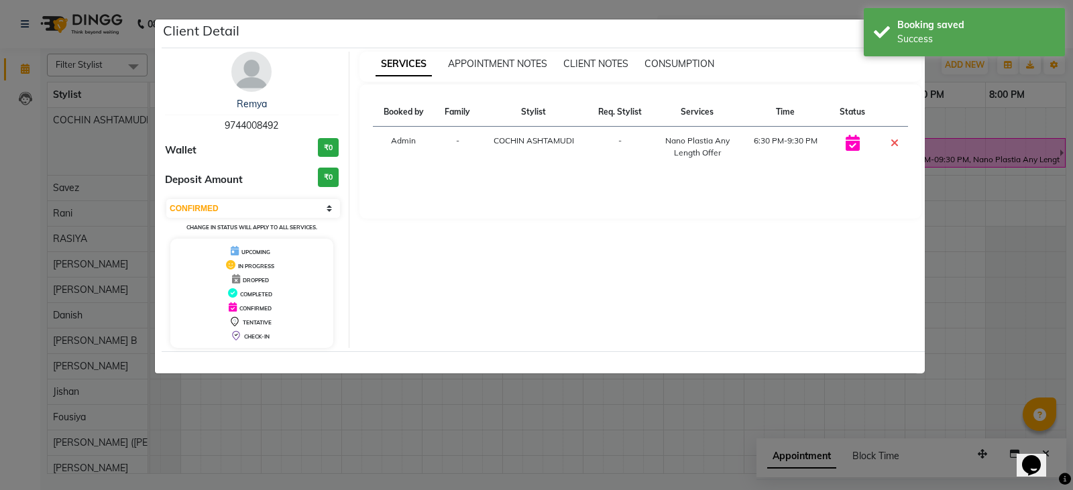
click at [839, 412] on ngb-modal-window "Client Detail Remya 9744008492 Wallet ₹0 Deposit Amount ₹0 Select CONFIRMED TEN…" at bounding box center [536, 245] width 1073 height 490
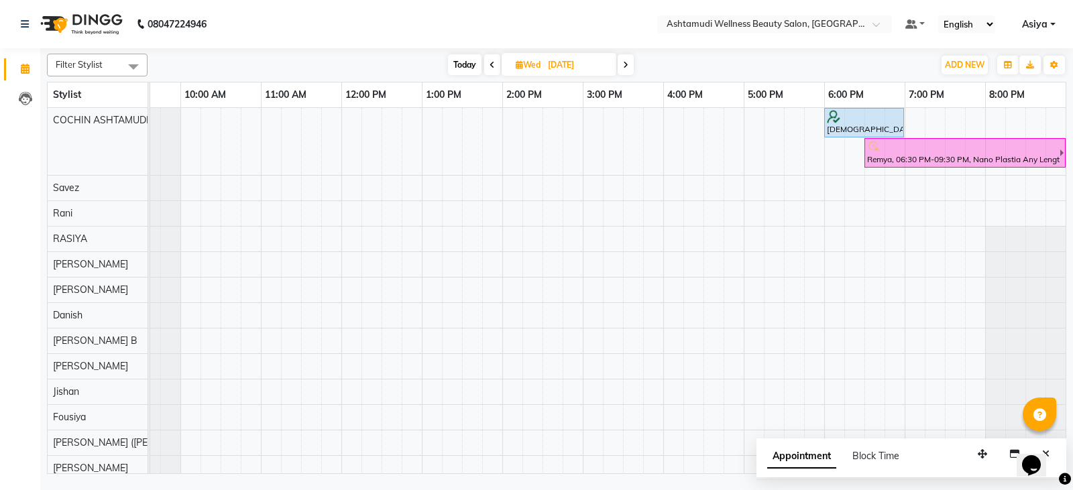
scroll to position [0, 60]
click at [981, 165] on div "Remya, 06:30 PM-09:30 PM, Nano Plastia Any Length Offer" at bounding box center [963, 152] width 194 height 25
select select "6"
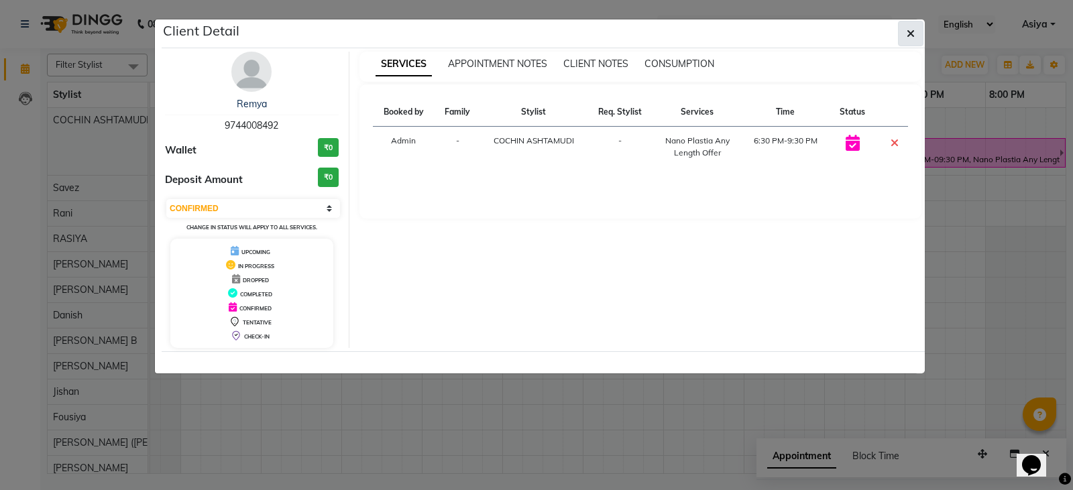
click at [910, 33] on icon "button" at bounding box center [911, 33] width 8 height 11
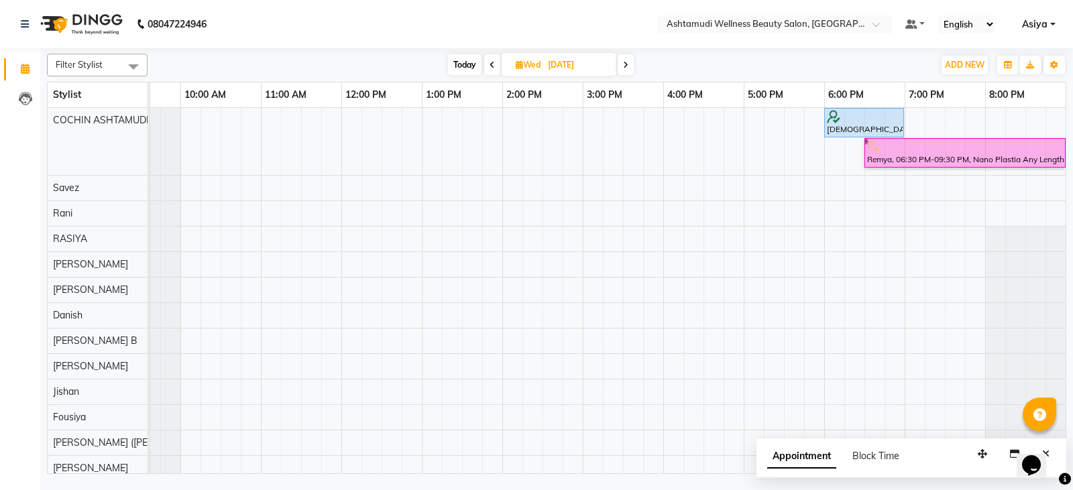
drag, startPoint x: 894, startPoint y: 169, endPoint x: 901, endPoint y: 162, distance: 10.4
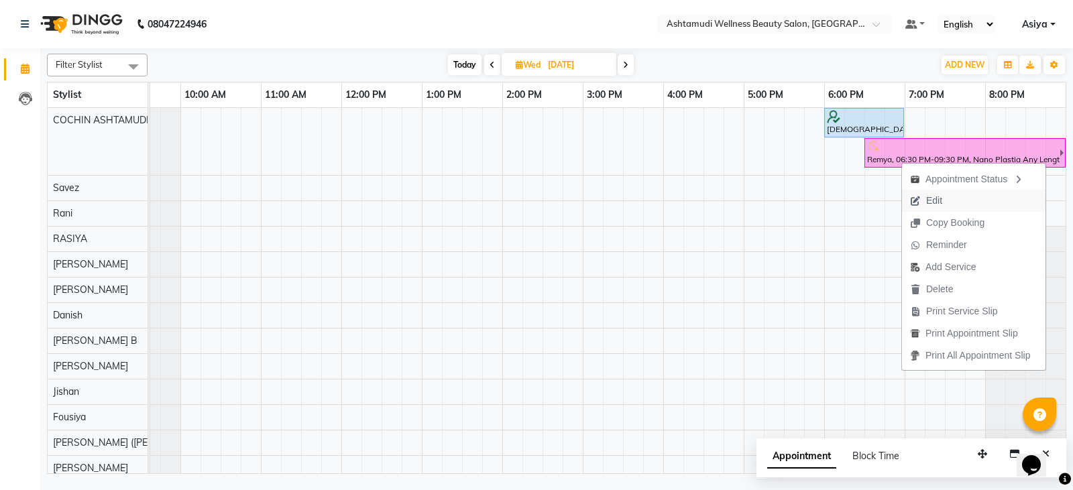
click at [929, 205] on span "Edit" at bounding box center [934, 201] width 16 height 14
select select "tentative"
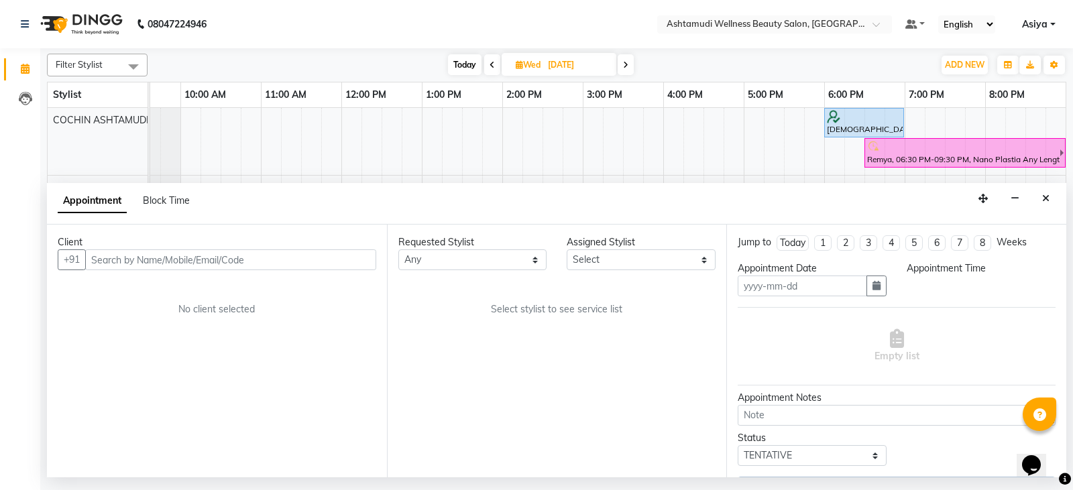
click at [347, 253] on input "text" at bounding box center [230, 259] width 291 height 21
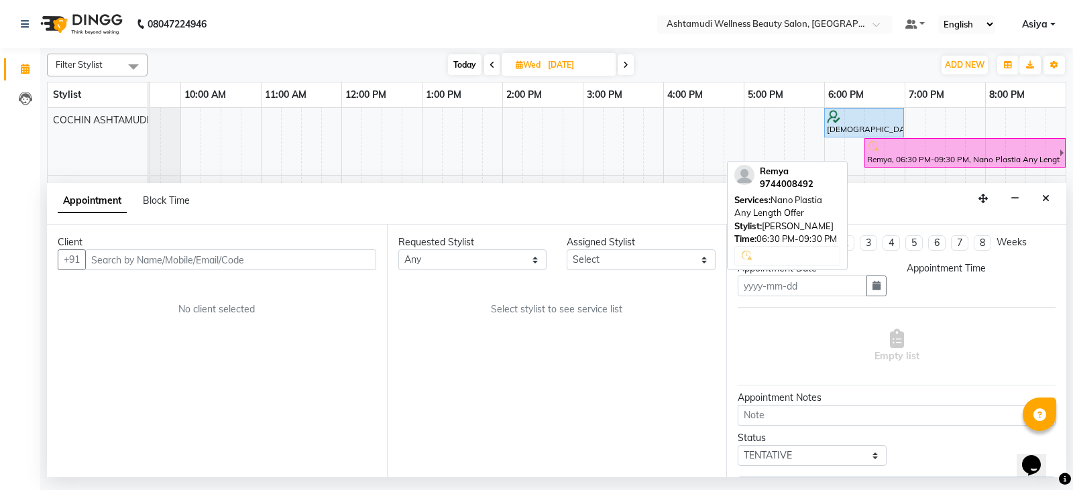
click at [921, 146] on div at bounding box center [962, 146] width 191 height 13
select select "6"
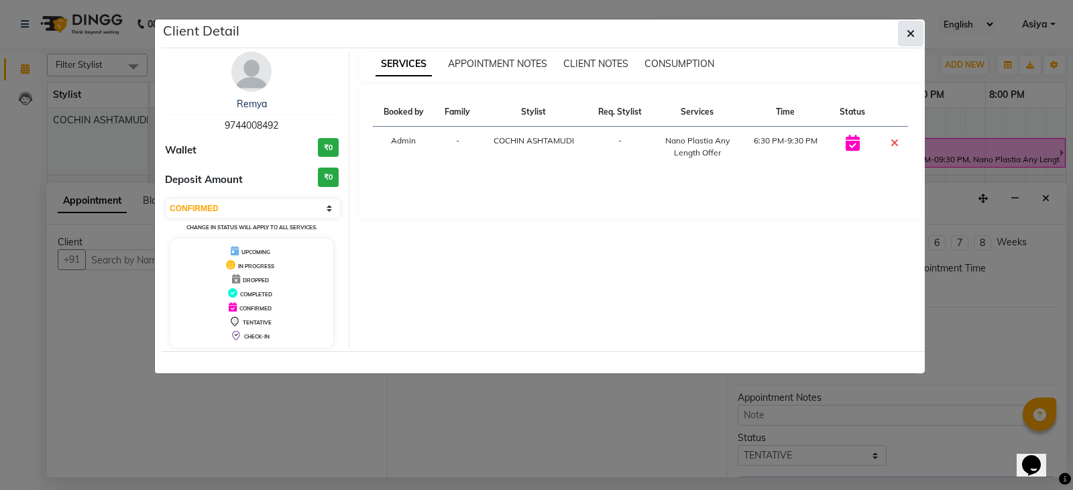
click at [915, 27] on button "button" at bounding box center [910, 33] width 25 height 25
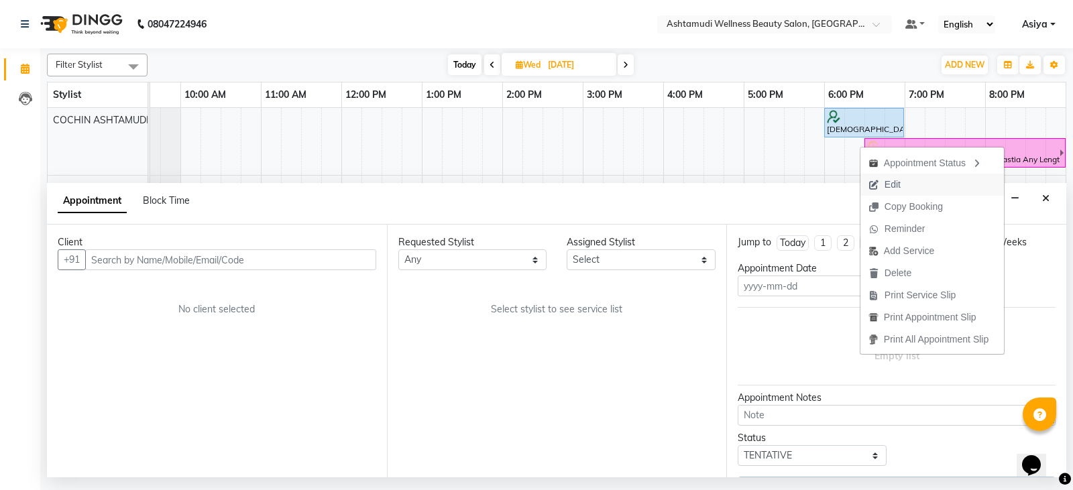
click at [950, 185] on button "Edit" at bounding box center [932, 185] width 144 height 22
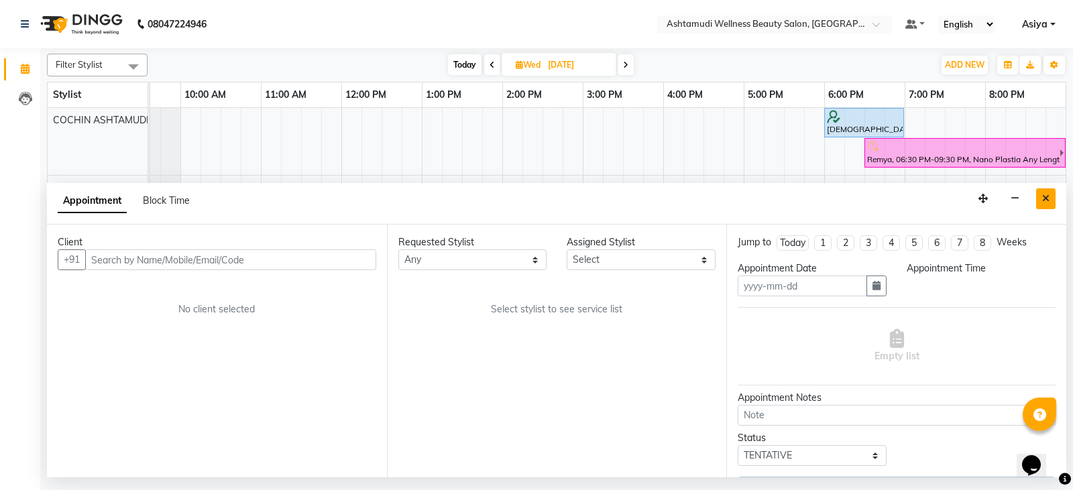
click at [1041, 199] on button "Close" at bounding box center [1045, 198] width 19 height 21
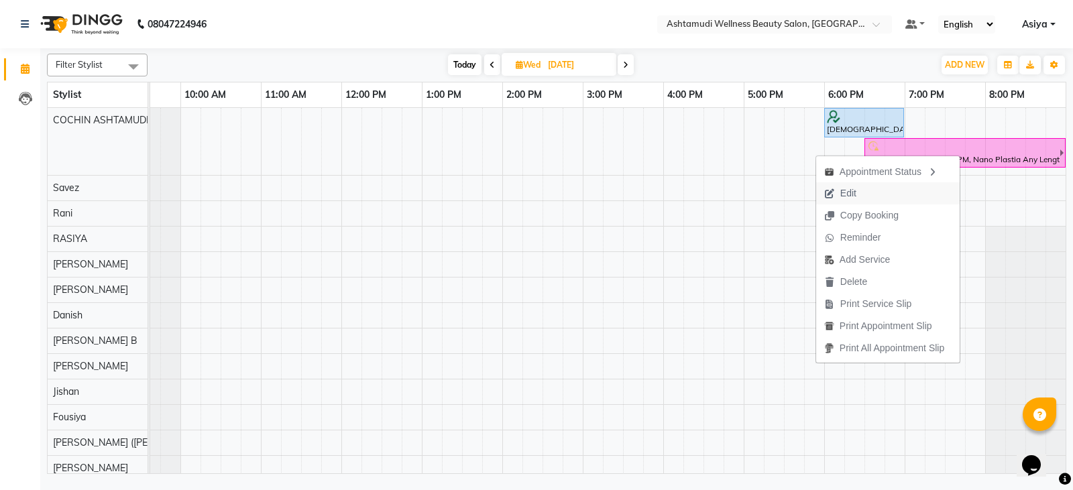
click at [824, 194] on icon "button" at bounding box center [829, 193] width 11 height 9
select select "tentative"
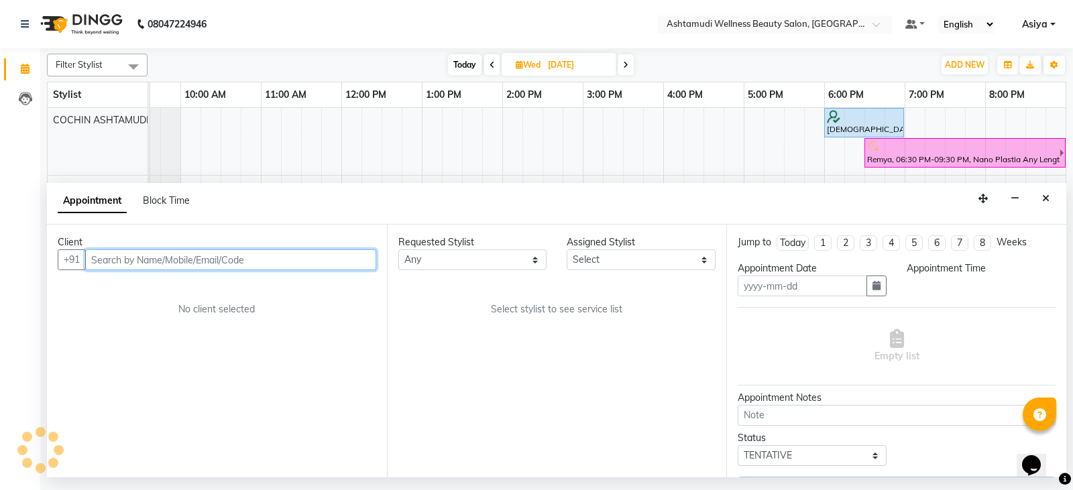
type input "[DATE]"
select select "27313"
select select "confirm booking"
select select "1110"
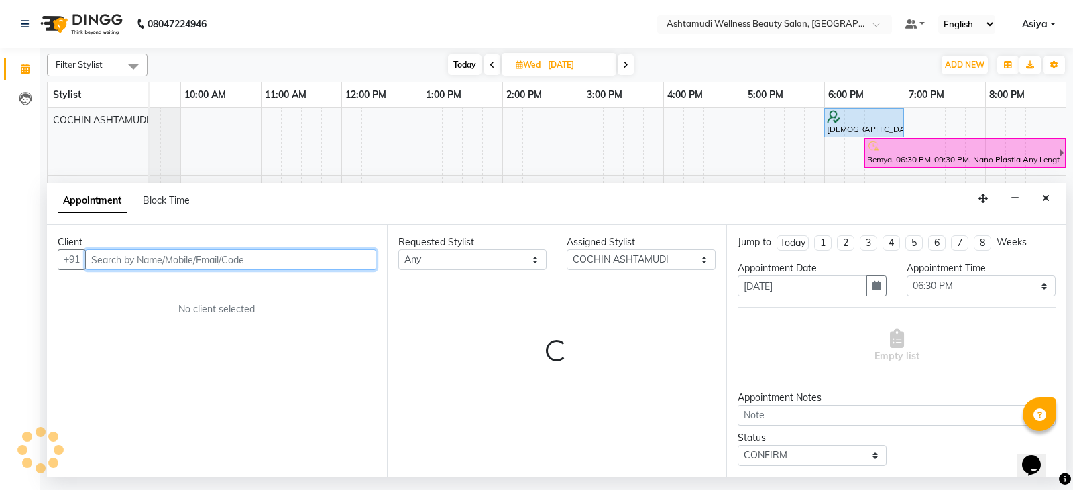
select select "2008"
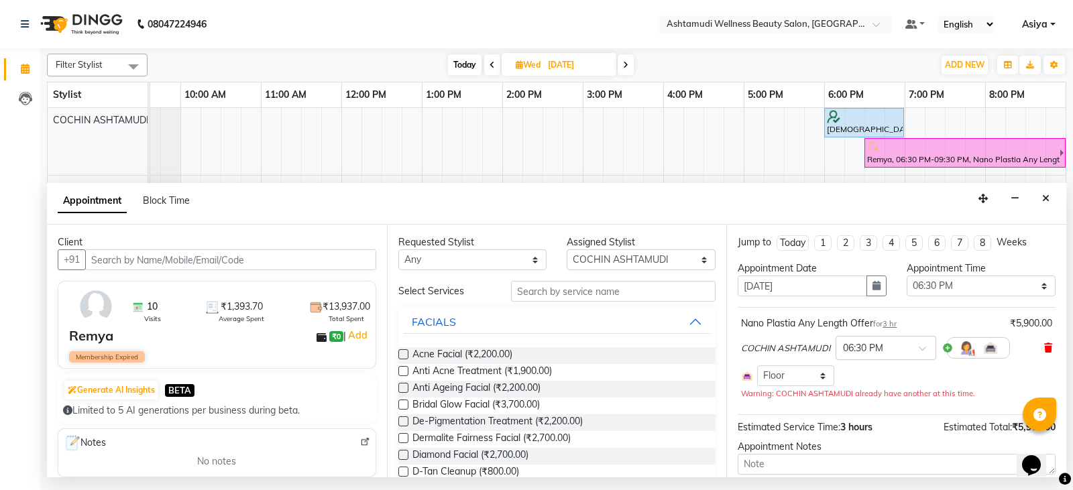
click at [1044, 344] on icon at bounding box center [1048, 347] width 8 height 9
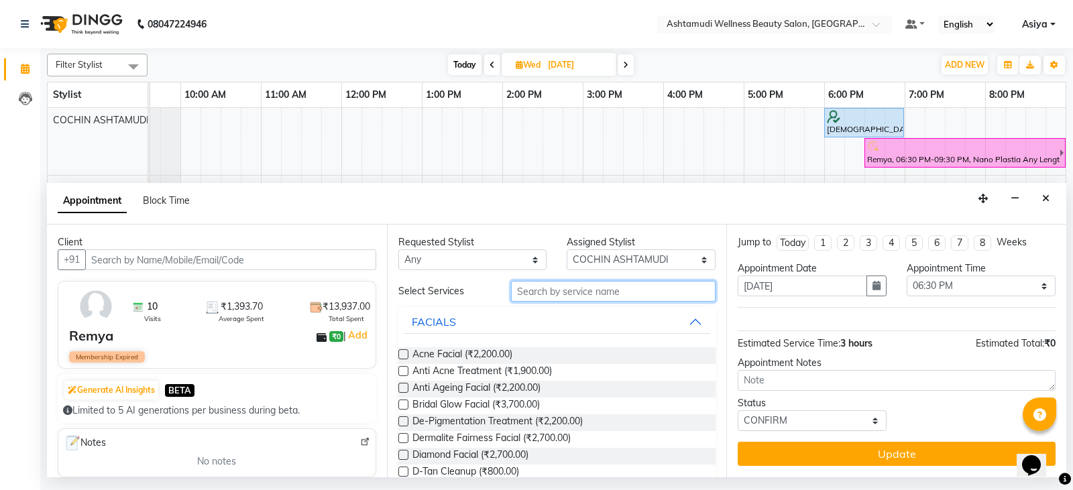
click at [579, 294] on input "text" at bounding box center [613, 291] width 205 height 21
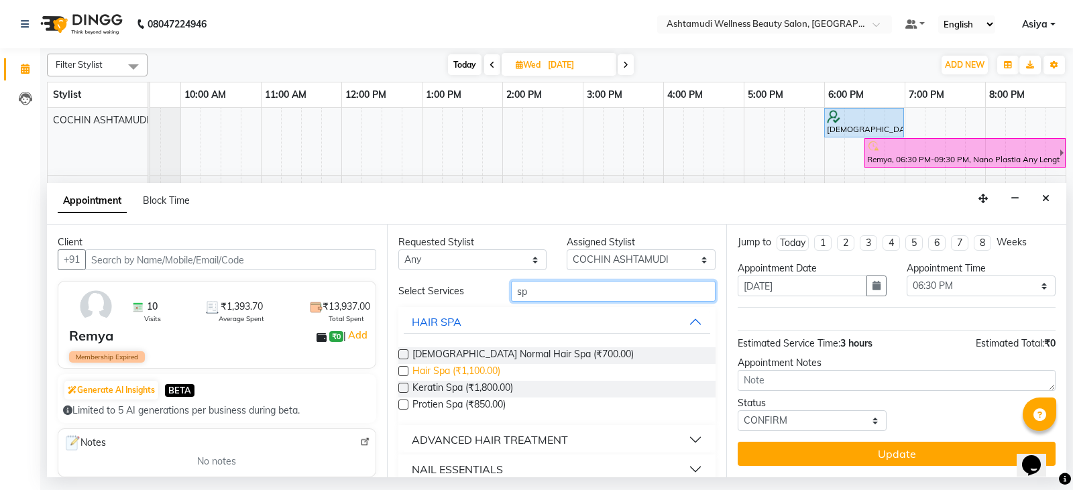
type input "sp"
click at [453, 367] on span "Hair Spa (₹1,100.00)" at bounding box center [456, 372] width 88 height 17
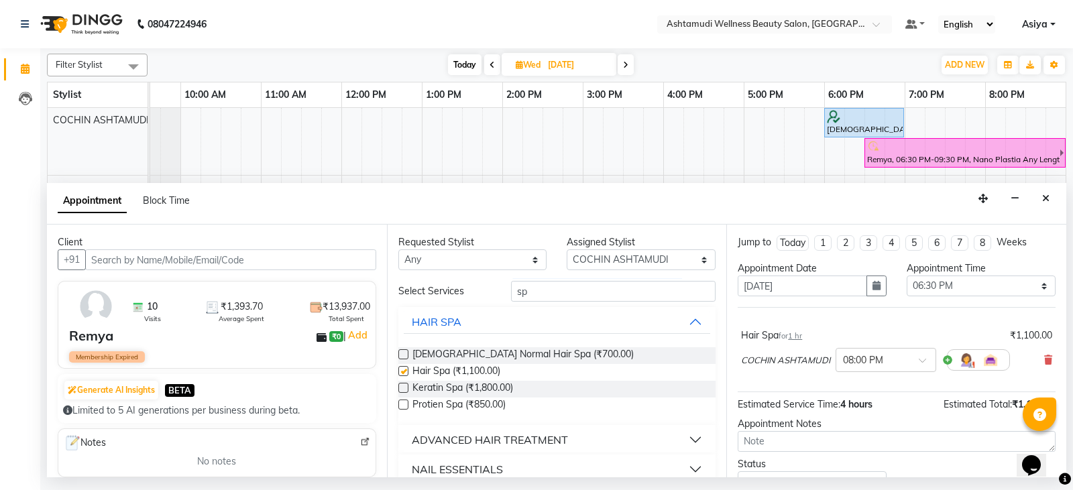
checkbox input "false"
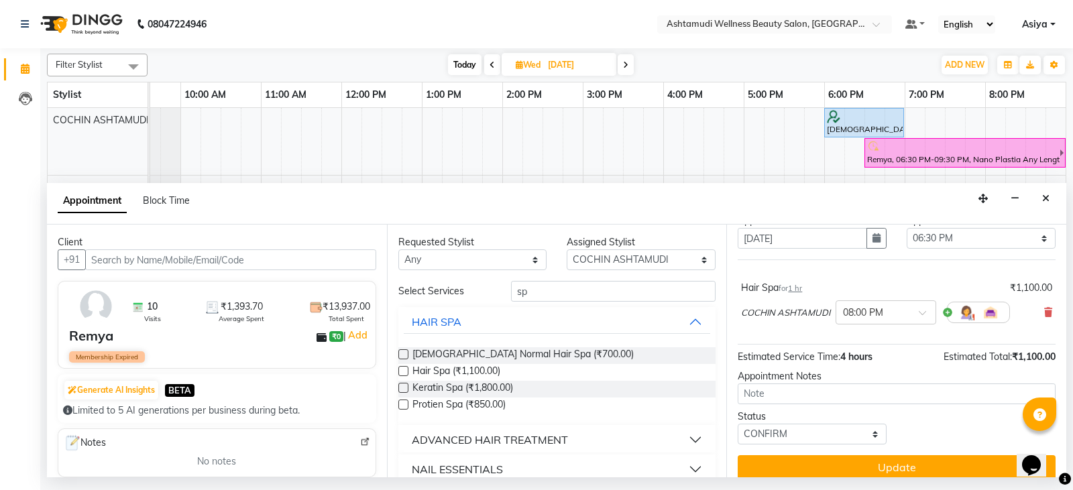
scroll to position [60, 0]
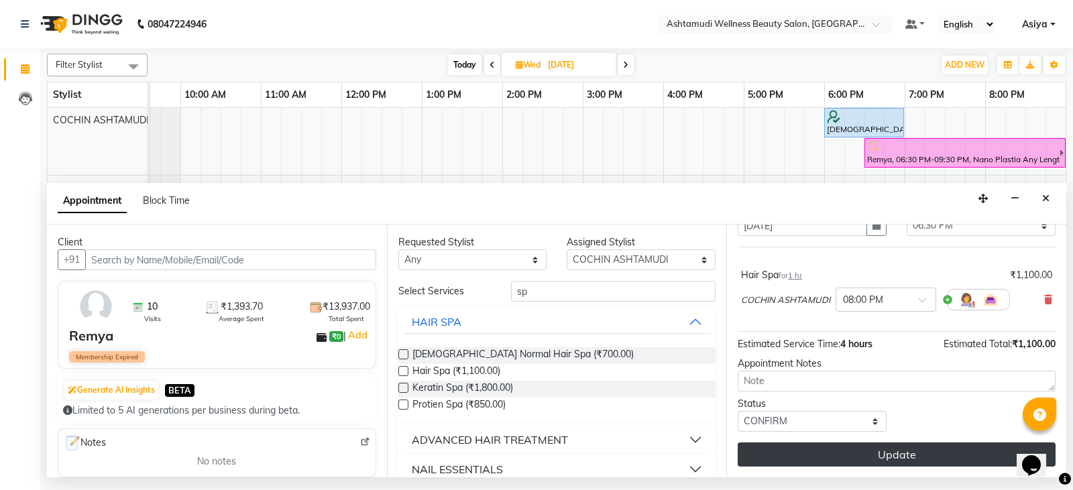
click at [787, 449] on button "Update" at bounding box center [897, 455] width 318 height 24
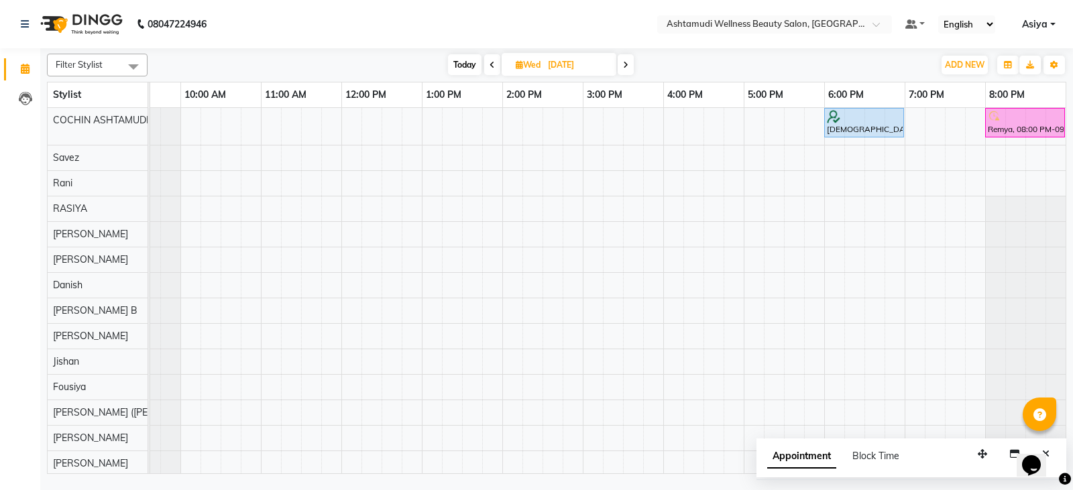
click at [831, 34] on nav "08047224946 Select Location × Ashtamudi Wellness Beauty Salon, Cochin Default P…" at bounding box center [536, 24] width 1073 height 48
click at [839, 27] on input "text" at bounding box center [761, 25] width 194 height 13
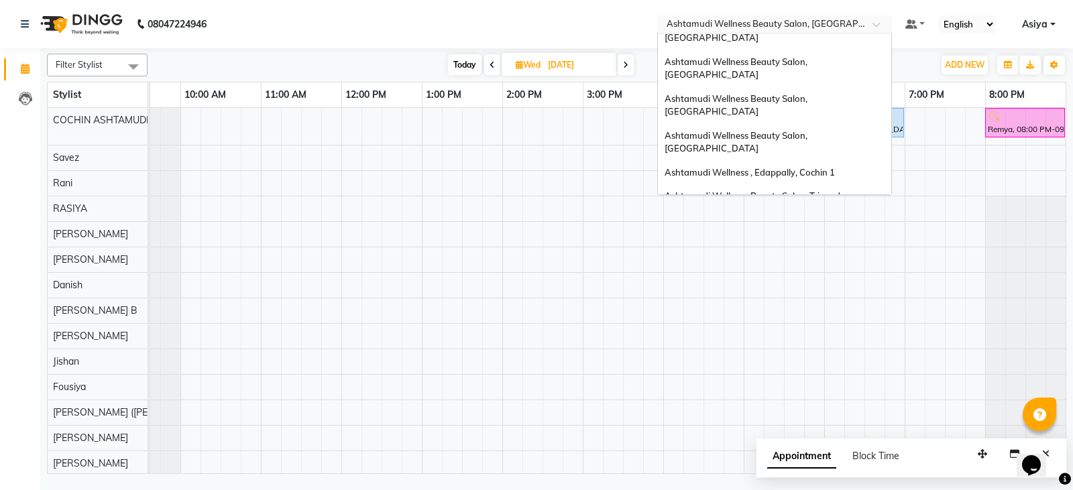
scroll to position [51, 0]
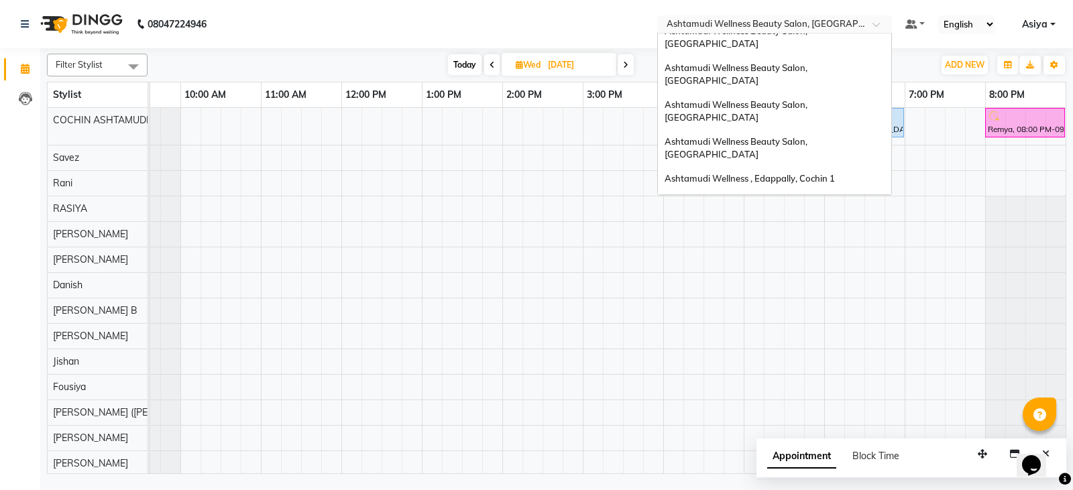
click at [809, 221] on span "Ashtamudi Wellness Beauty Salon, [GEOGRAPHIC_DATA]" at bounding box center [737, 233] width 145 height 24
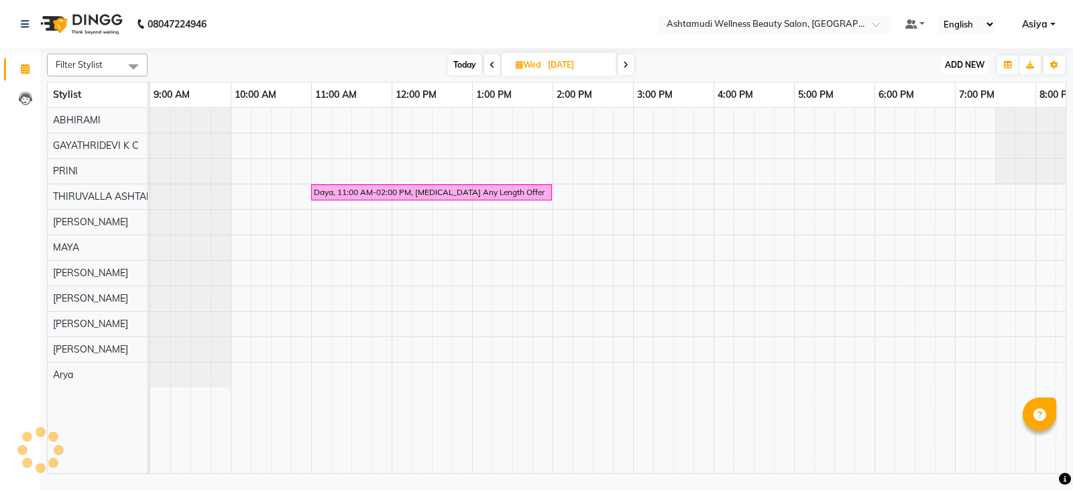
click at [958, 58] on button "ADD NEW Toggle Dropdown" at bounding box center [965, 65] width 46 height 19
click at [955, 78] on div "Add Appointment" at bounding box center [934, 91] width 107 height 30
click at [964, 67] on span "ADD NEW" at bounding box center [965, 65] width 40 height 10
click at [950, 94] on button "Add Appointment" at bounding box center [934, 90] width 106 height 17
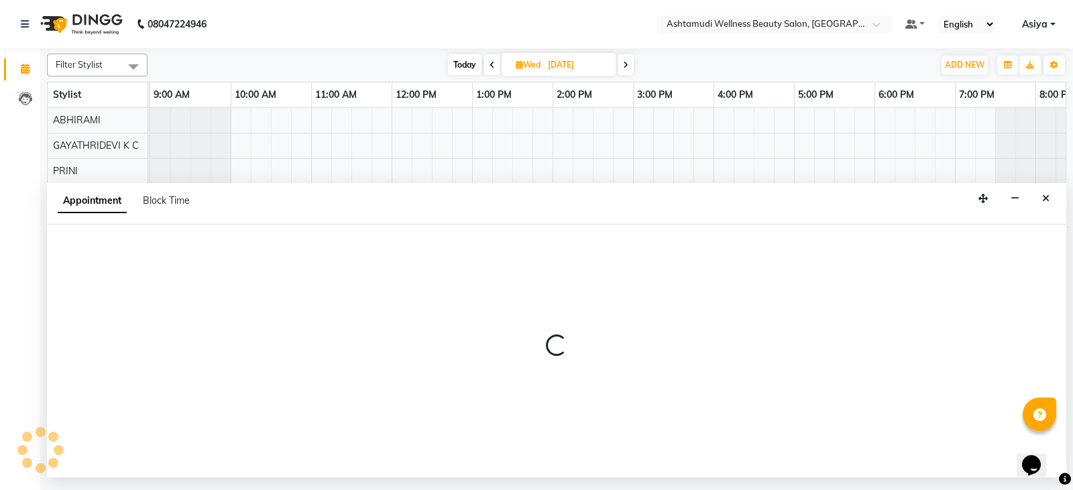
select select "600"
select select "tentative"
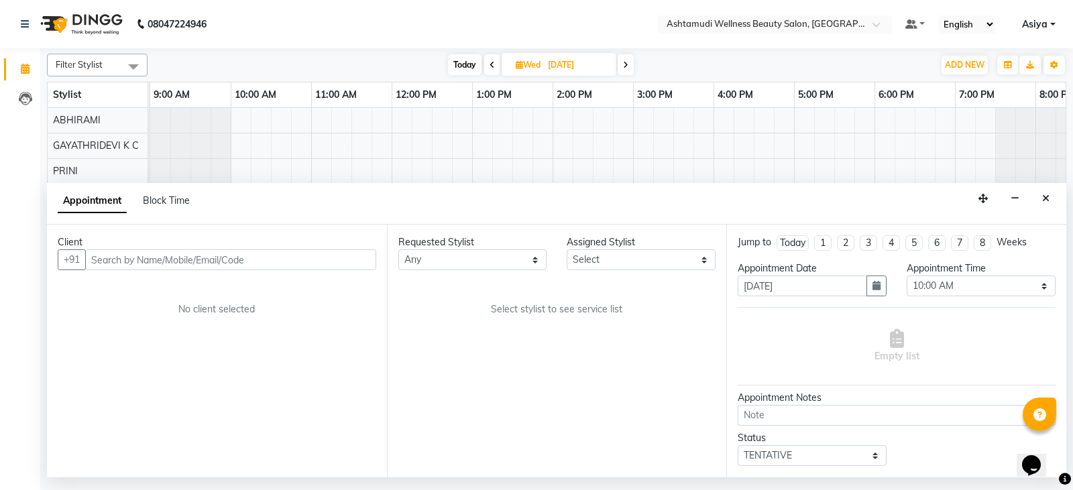
click at [190, 257] on input "text" at bounding box center [230, 259] width 291 height 21
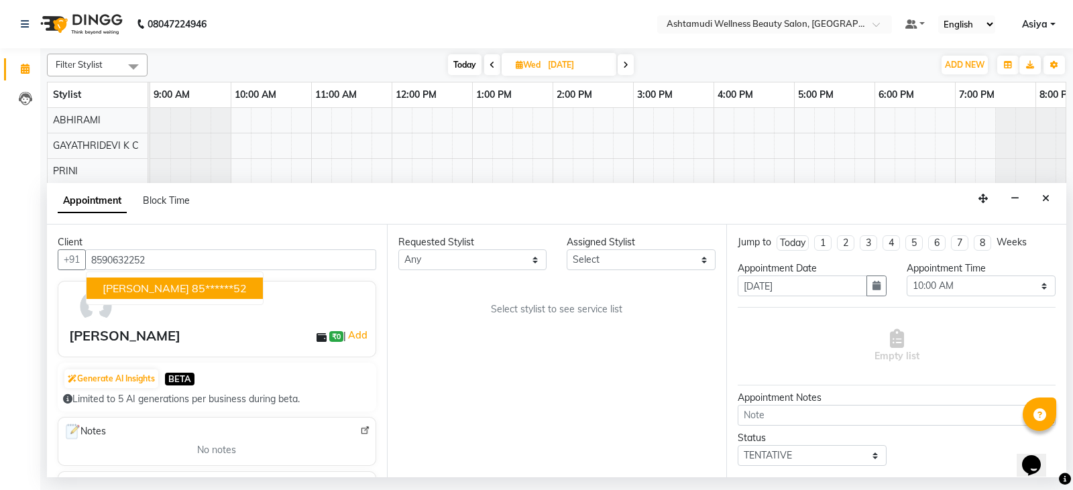
click at [186, 273] on ngb-typeahead-window "REVATHY 85******52" at bounding box center [175, 289] width 178 height 34
click at [192, 288] on ngb-highlight "85******52" at bounding box center [219, 288] width 55 height 13
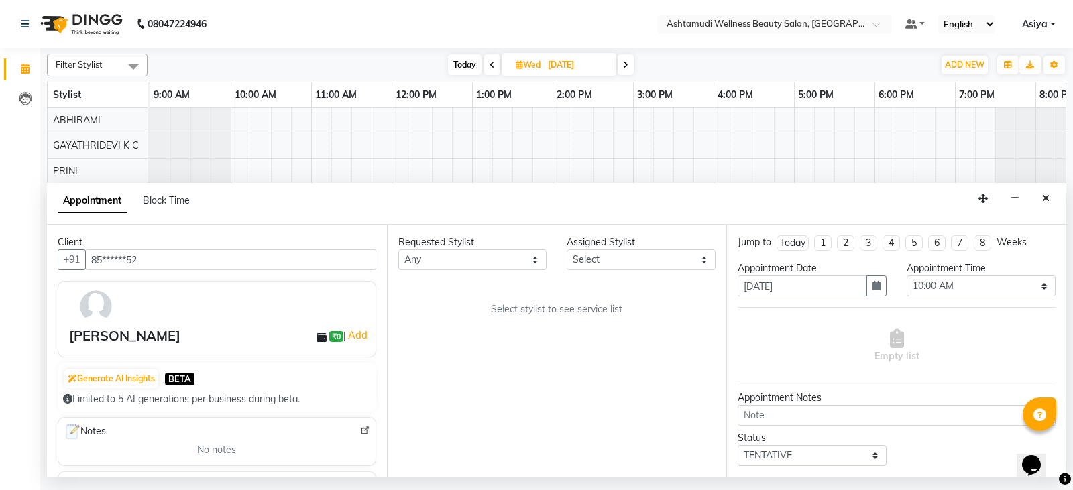
type input "85******52"
click at [590, 264] on select "Select ABHIRAMI Arya Eshani GAYATHRIDEVI K C Jisna KHEM MAYA MAYA PRINI RINA RA…" at bounding box center [641, 259] width 149 height 21
select select "27311"
click at [567, 249] on select "Select ABHIRAMI Arya Eshani GAYATHRIDEVI K C Jisna KHEM MAYA MAYA PRINI RINA RA…" at bounding box center [641, 259] width 149 height 21
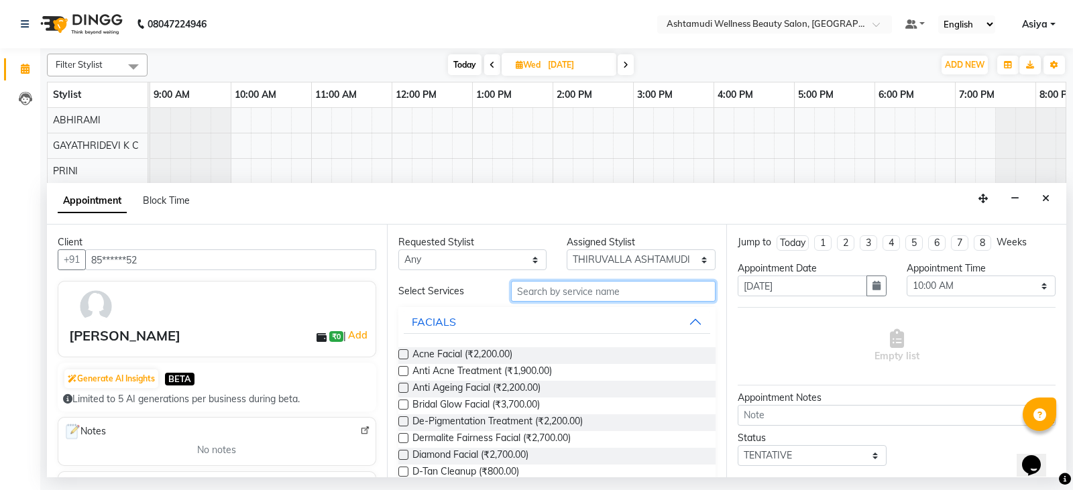
click at [618, 294] on input "text" at bounding box center [613, 291] width 205 height 21
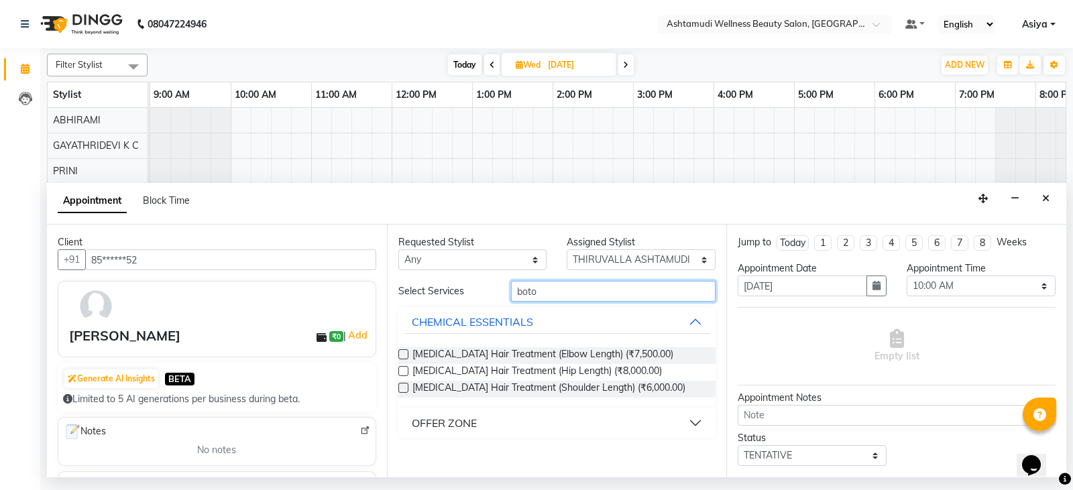
type input "boto"
click at [549, 429] on button "OFFER ZONE" at bounding box center [557, 423] width 307 height 24
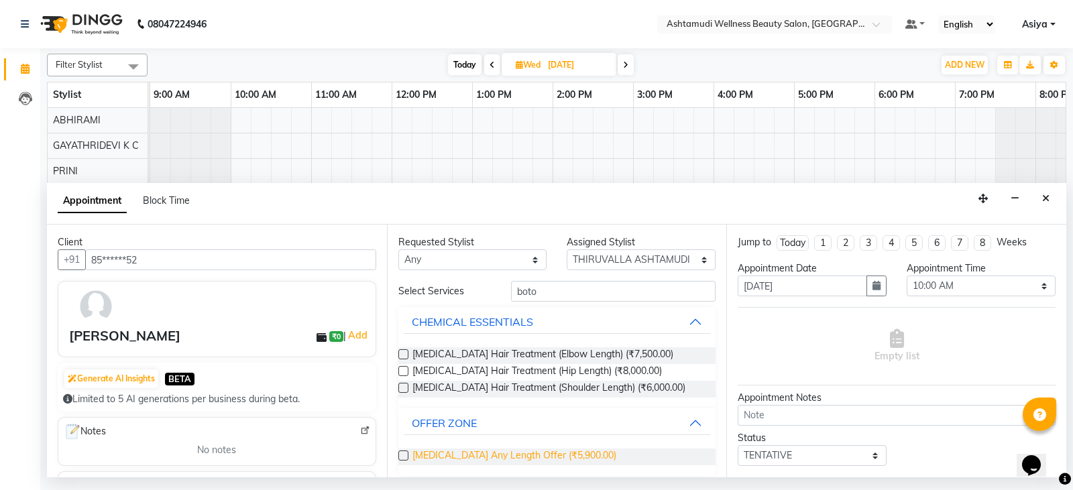
click at [521, 460] on span "Botox Any Length Offer (₹5,900.00)" at bounding box center [514, 457] width 204 height 17
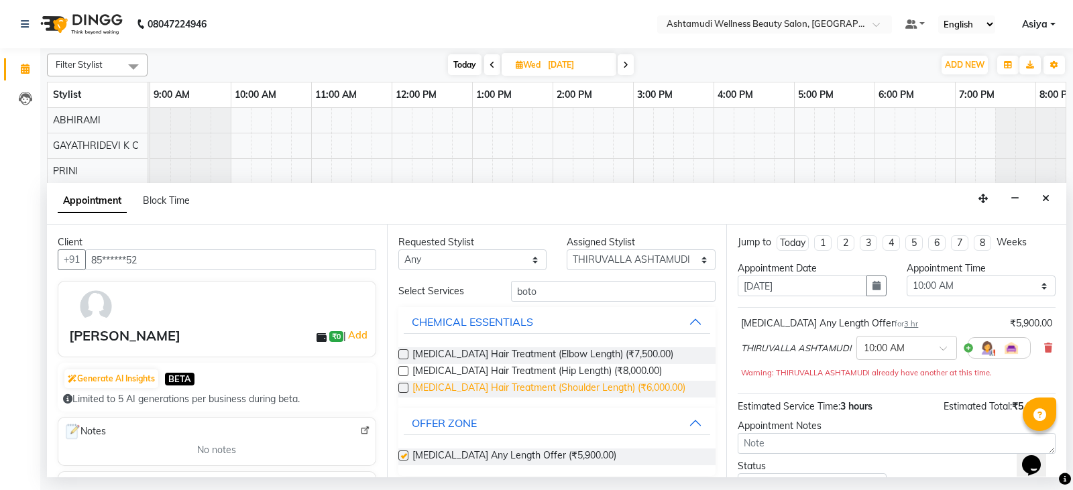
checkbox input "false"
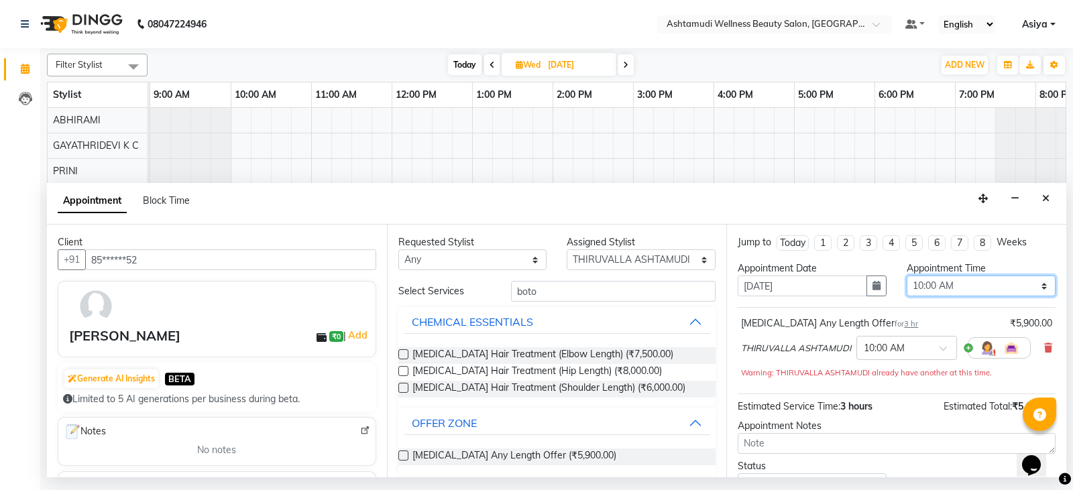
click at [952, 289] on select "Select 10:00 AM 10:15 AM 10:30 AM 10:45 AM 11:00 AM 11:15 AM 11:30 AM 11:45 AM …" at bounding box center [981, 286] width 149 height 21
select select "660"
click at [907, 276] on select "Select 10:00 AM 10:15 AM 10:30 AM 10:45 AM 11:00 AM 11:15 AM 11:30 AM 11:45 AM …" at bounding box center [981, 286] width 149 height 21
click at [866, 291] on button "button" at bounding box center [876, 286] width 20 height 21
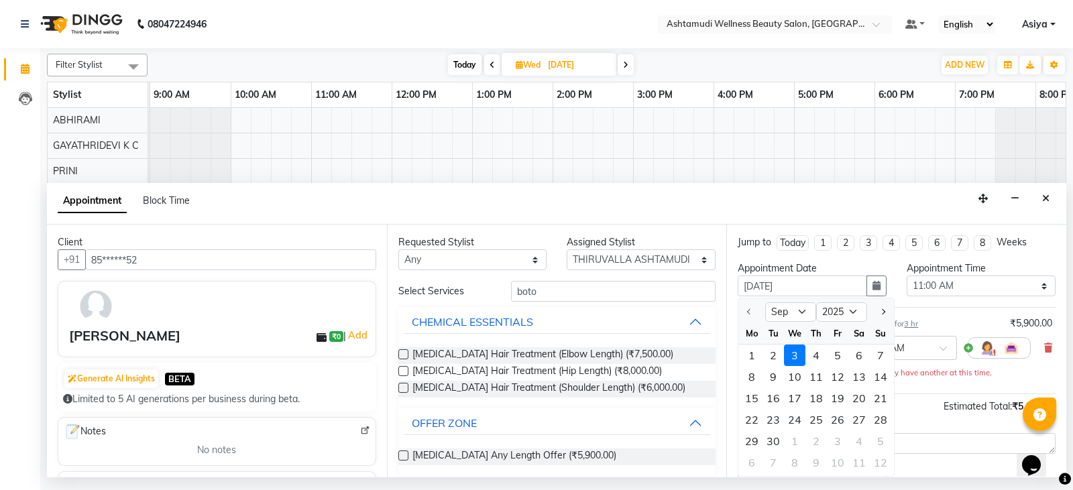
click at [802, 356] on div "3" at bounding box center [794, 355] width 21 height 21
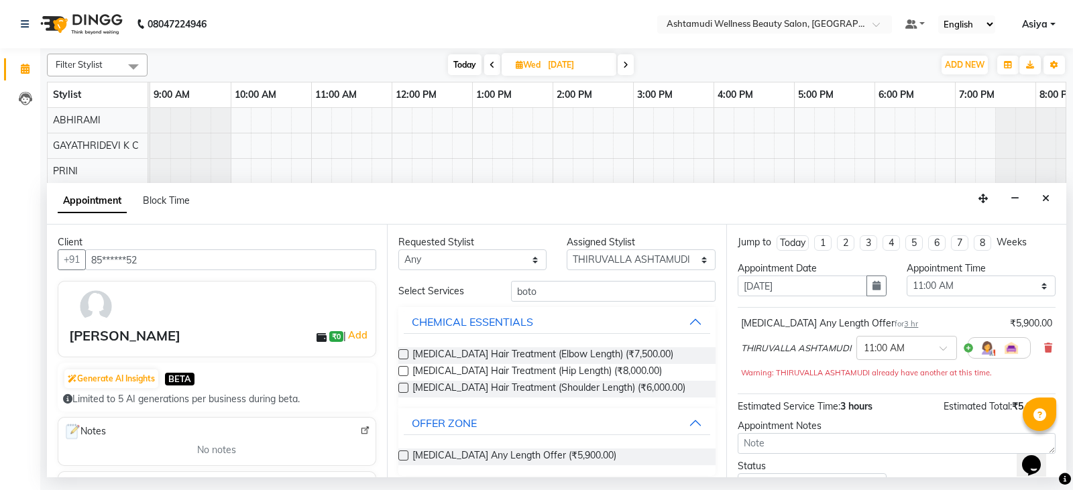
scroll to position [103, 0]
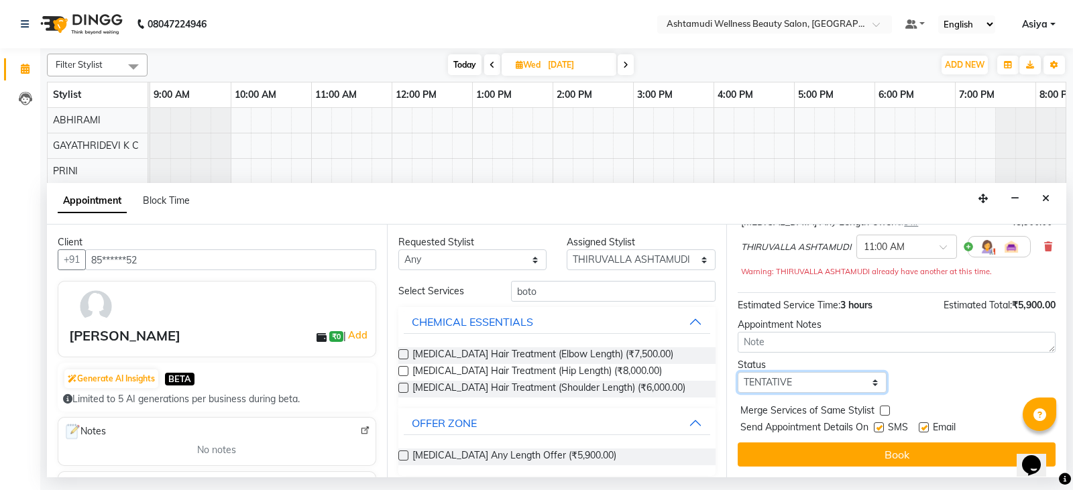
click at [775, 378] on select "Select TENTATIVE CONFIRM UPCOMING" at bounding box center [812, 382] width 149 height 21
select select "confirm booking"
click at [738, 372] on select "Select TENTATIVE CONFIRM UPCOMING" at bounding box center [812, 382] width 149 height 21
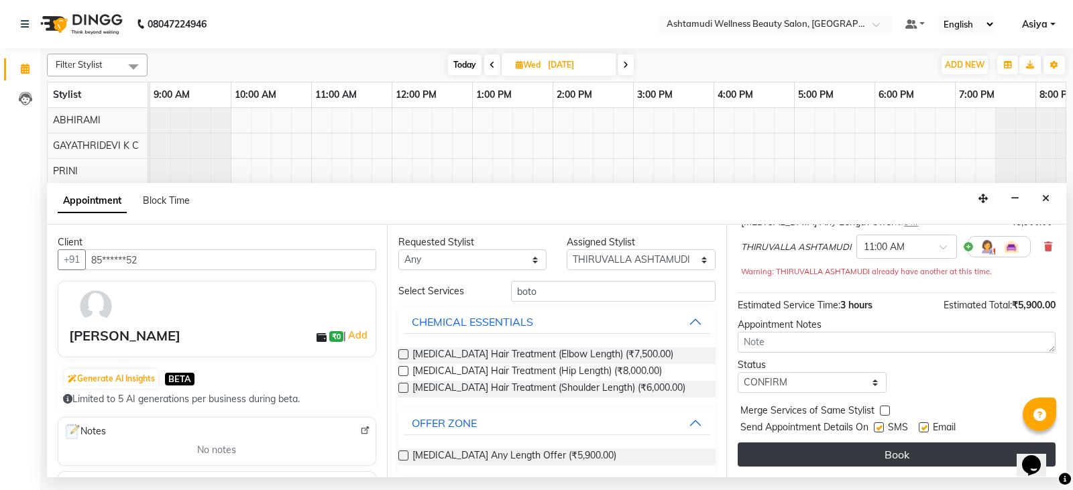
click at [779, 447] on button "Book" at bounding box center [897, 455] width 318 height 24
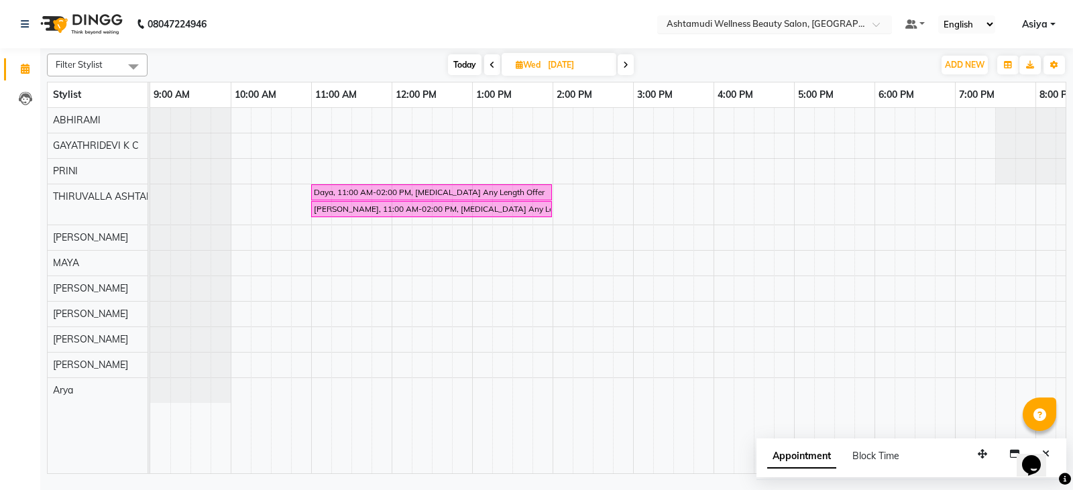
click at [807, 25] on input "text" at bounding box center [761, 25] width 194 height 13
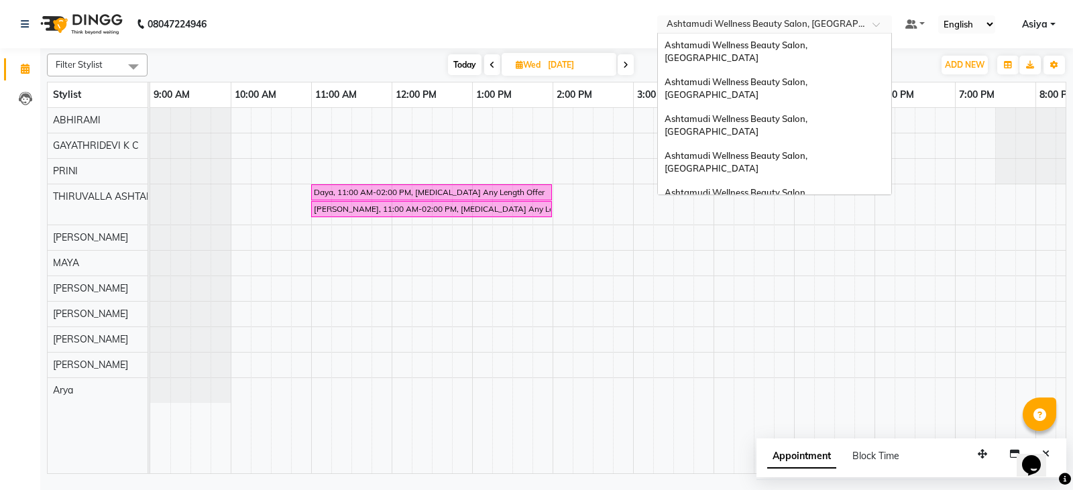
scroll to position [167, 0]
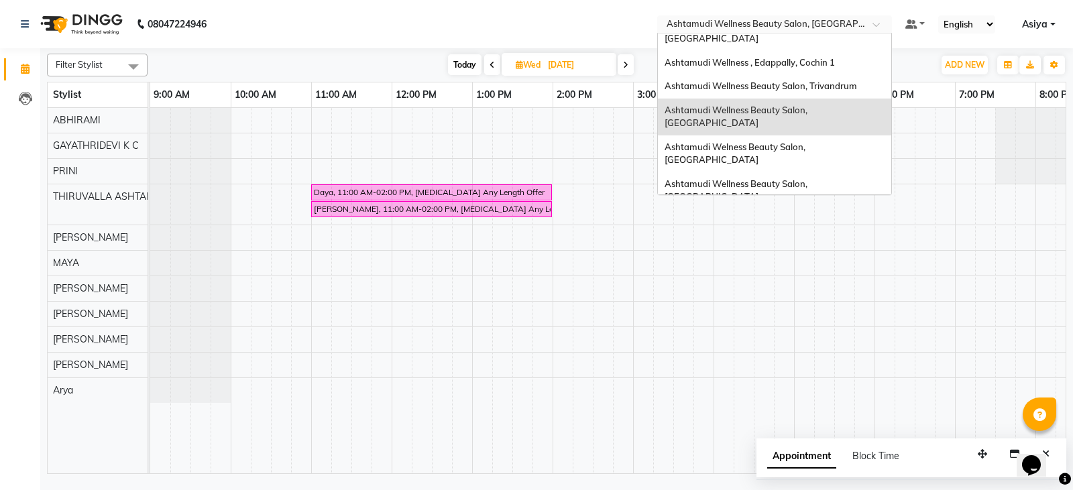
click at [809, 215] on span "Ashtamudi Wellness Beauty Salon, Calicut" at bounding box center [737, 227] width 145 height 24
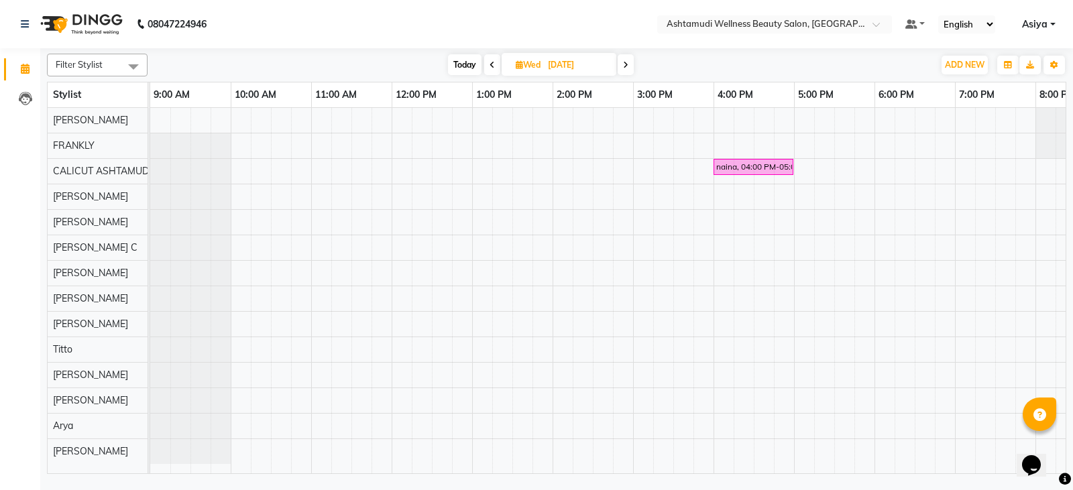
click at [460, 74] on span "Today" at bounding box center [465, 64] width 34 height 21
type input "[DATE]"
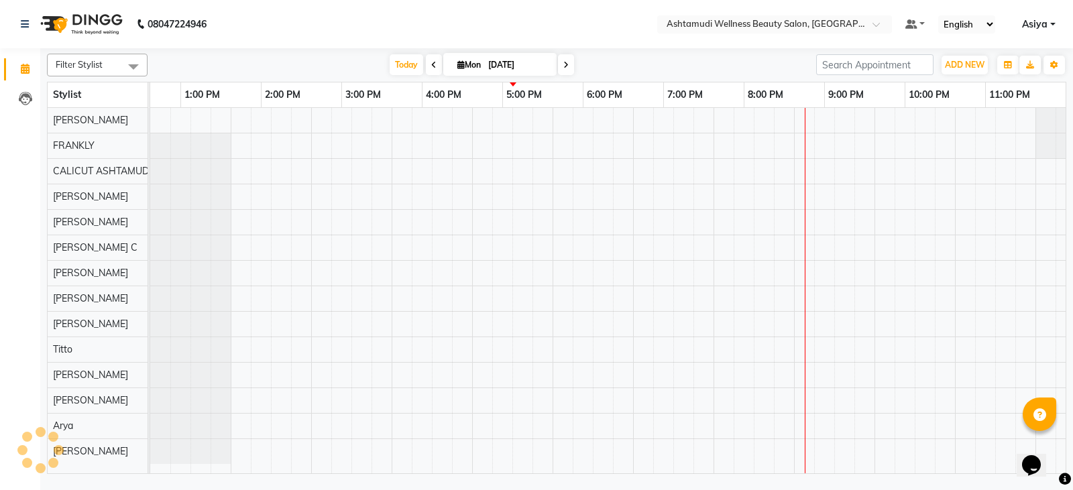
scroll to position [0, 292]
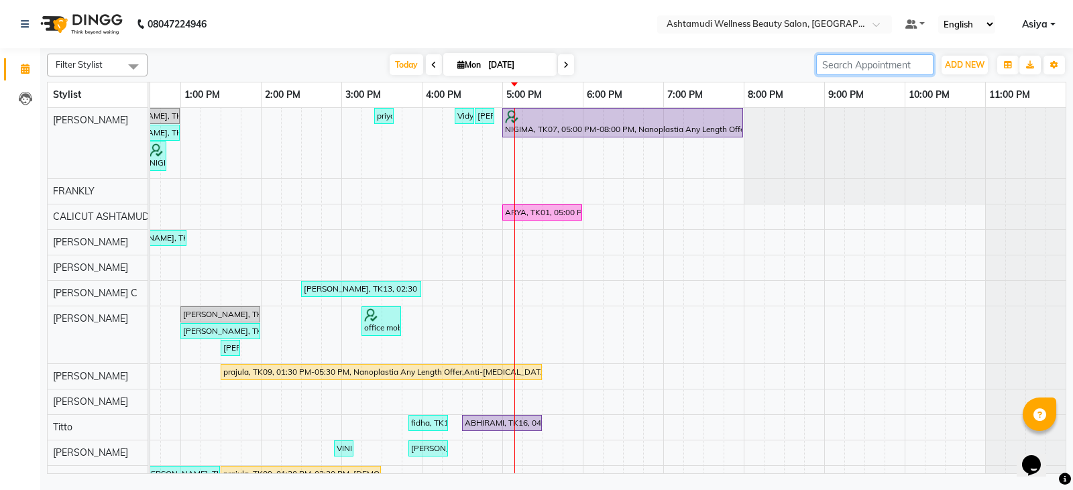
click at [895, 65] on input "search" at bounding box center [874, 64] width 117 height 21
paste input "7012375123"
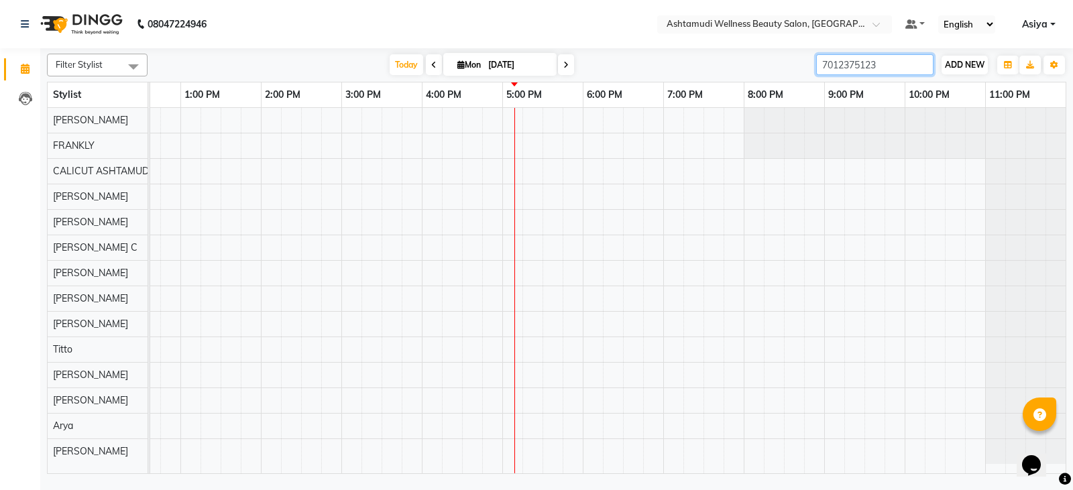
type input "7012375123"
click at [959, 58] on button "ADD NEW Toggle Dropdown" at bounding box center [965, 65] width 46 height 19
click at [954, 97] on button "Add Appointment" at bounding box center [934, 90] width 106 height 17
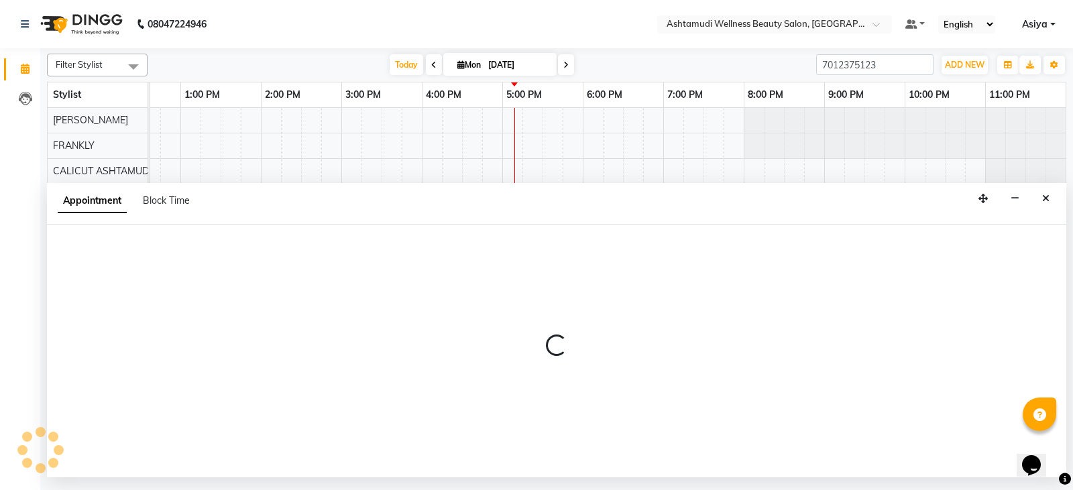
select select "600"
select select "tentative"
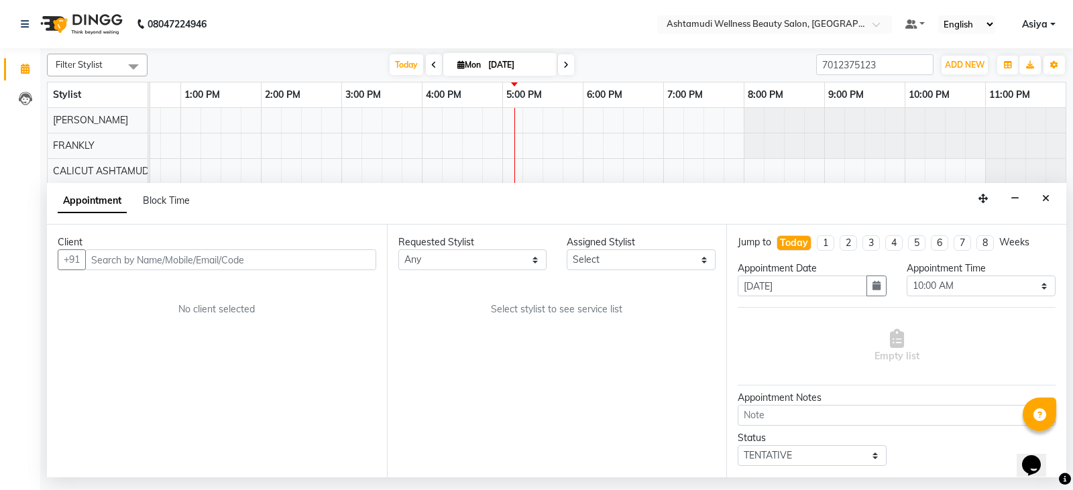
click at [203, 265] on input "text" at bounding box center [230, 259] width 291 height 21
type input "7012375123"
click at [343, 263] on span "Add Client" at bounding box center [348, 259] width 45 height 12
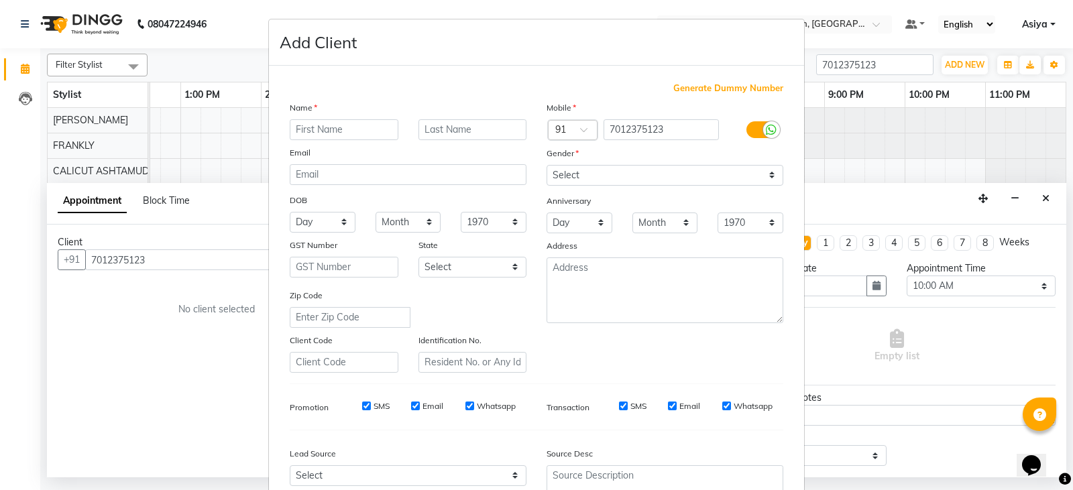
click at [333, 137] on input "text" at bounding box center [344, 129] width 109 height 21
click at [295, 126] on input "amrutha" at bounding box center [344, 129] width 109 height 21
type input "Amrutha"
click at [565, 179] on select "Select Male Female Other Prefer Not To Say" at bounding box center [665, 175] width 237 height 21
select select "female"
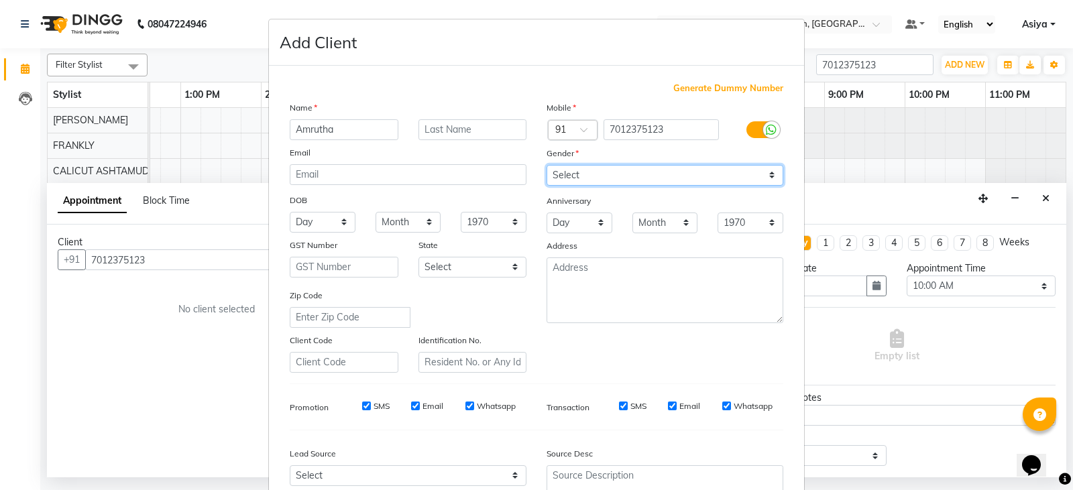
click at [547, 165] on select "Select Male Female Other Prefer Not To Say" at bounding box center [665, 175] width 237 height 21
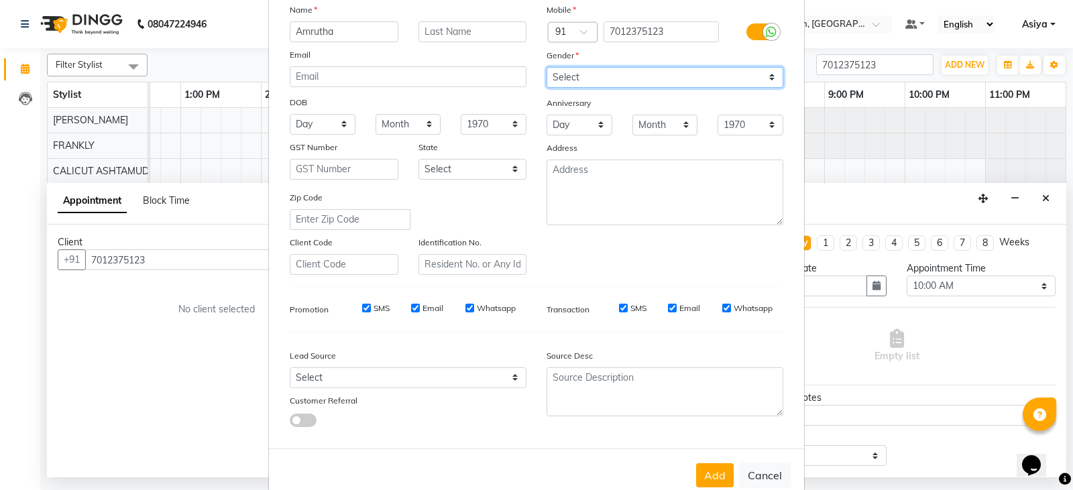
scroll to position [129, 0]
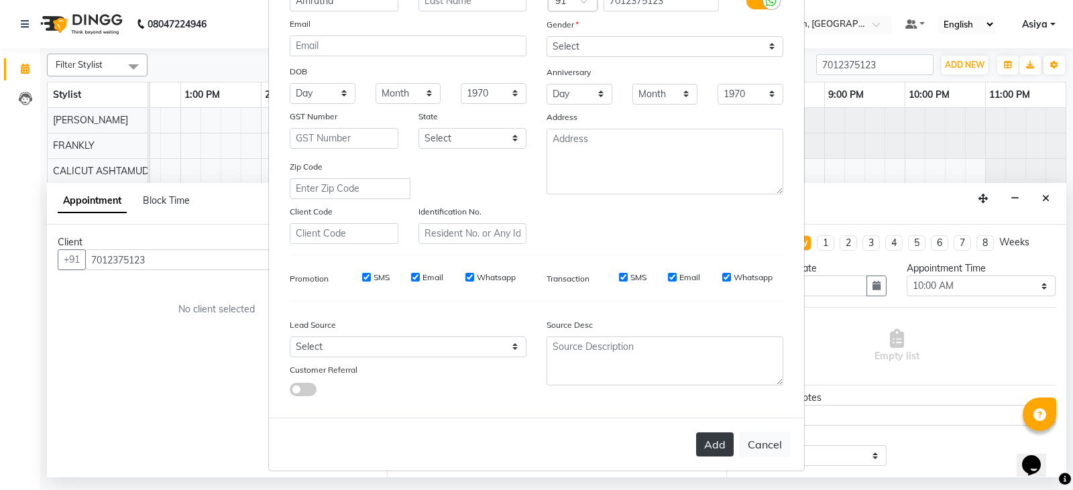
click at [706, 433] on button "Add" at bounding box center [715, 445] width 38 height 24
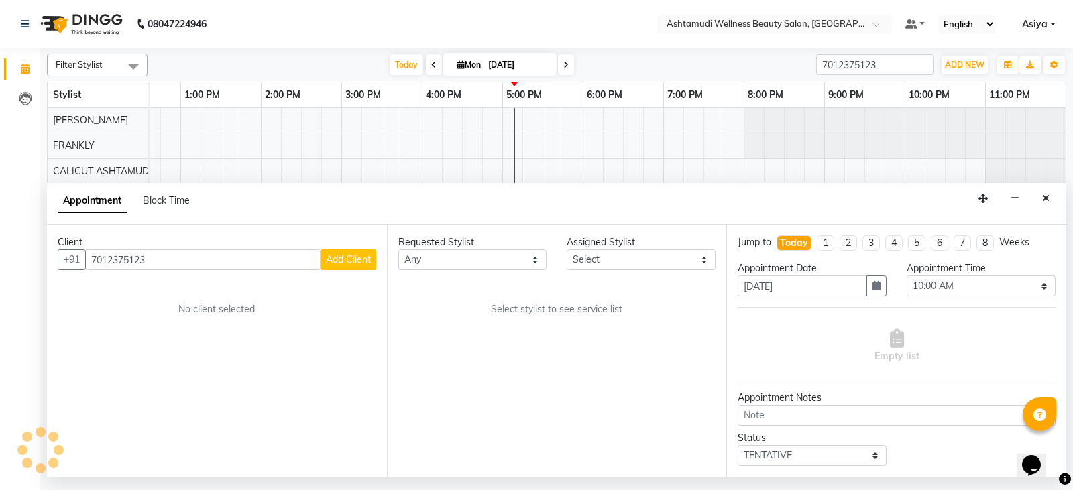
type input "70******23"
select select
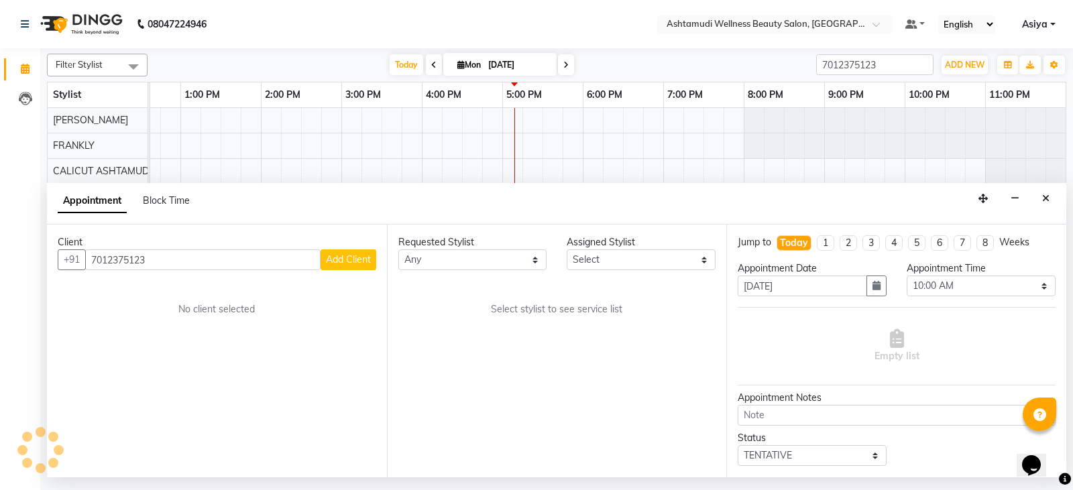
select select
checkbox input "false"
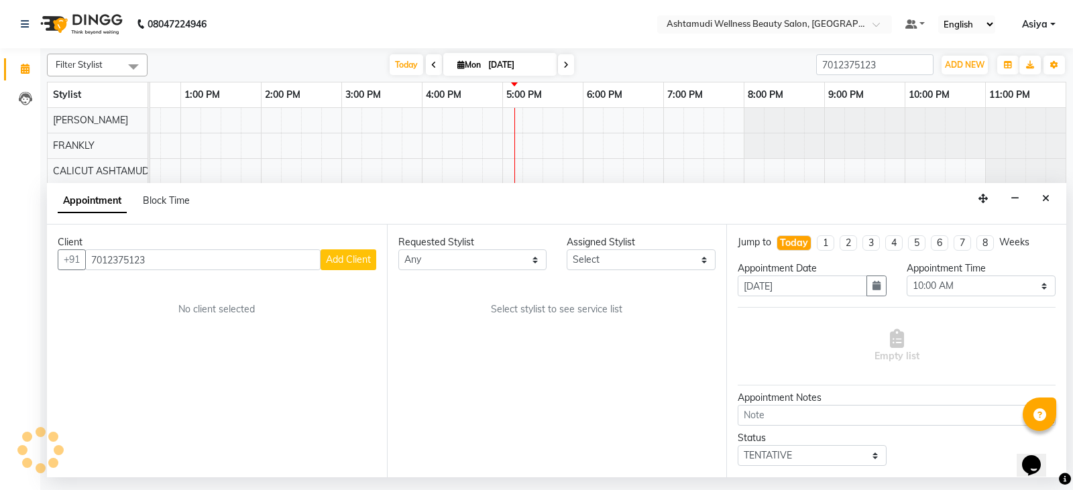
checkbox input "false"
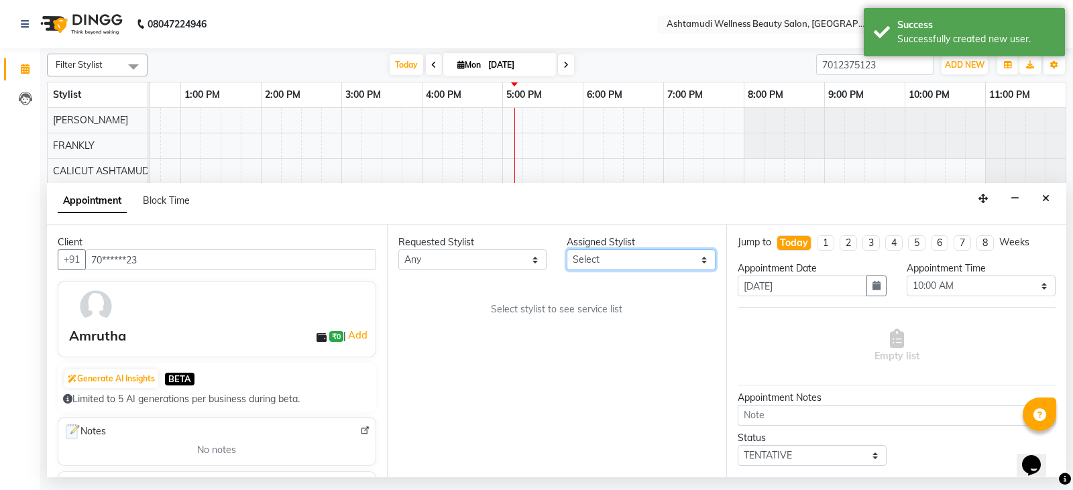
click at [624, 259] on select "Select Amala George AMBILI C ANJANA DAS ANKITHA Arya CALICUT ASHTAMUDI FRANKLY …" at bounding box center [641, 259] width 149 height 21
select select "27314"
click at [567, 249] on select "Select Amala George AMBILI C ANJANA DAS ANKITHA Arya CALICUT ASHTAMUDI FRANKLY …" at bounding box center [641, 259] width 149 height 21
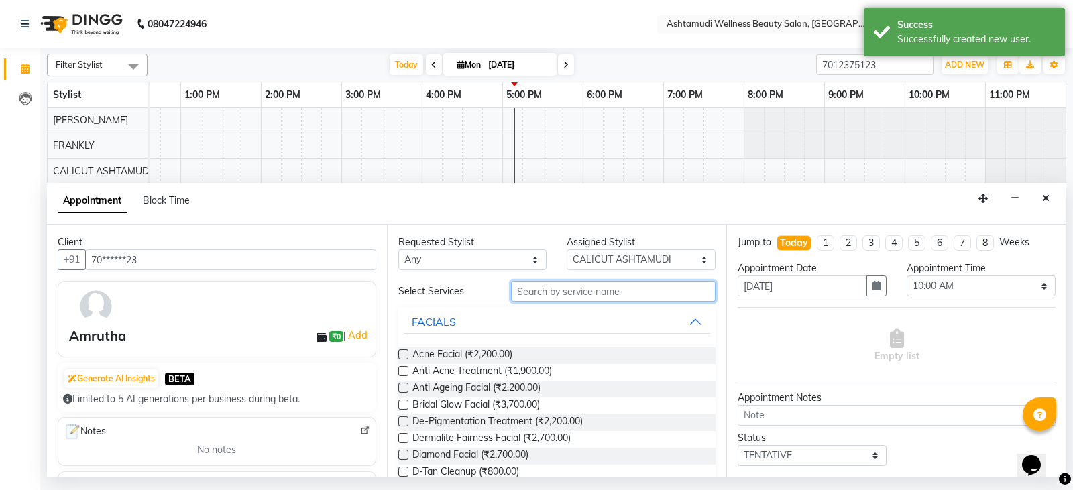
click at [577, 285] on input "text" at bounding box center [613, 291] width 205 height 21
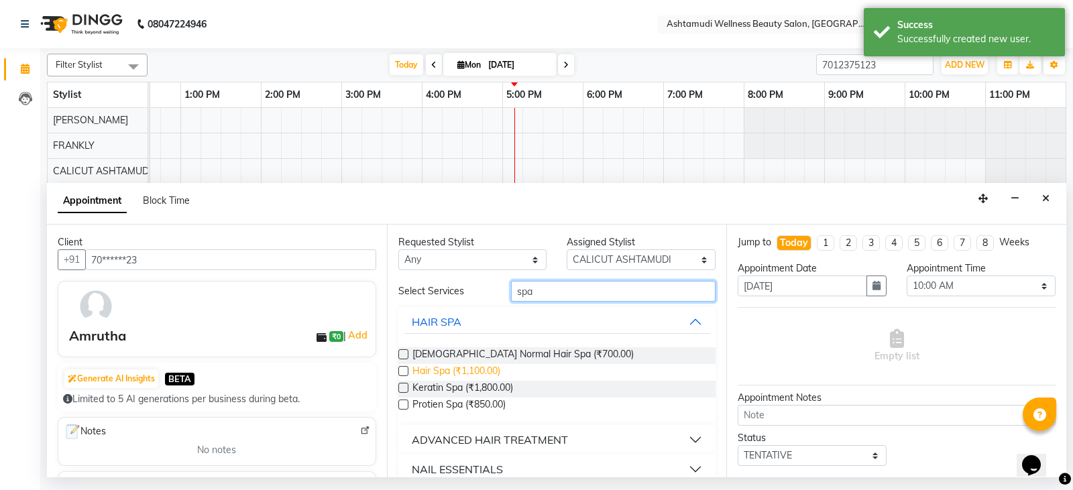
type input "spa"
click at [471, 367] on span "Hair Spa (₹1,100.00)" at bounding box center [456, 372] width 88 height 17
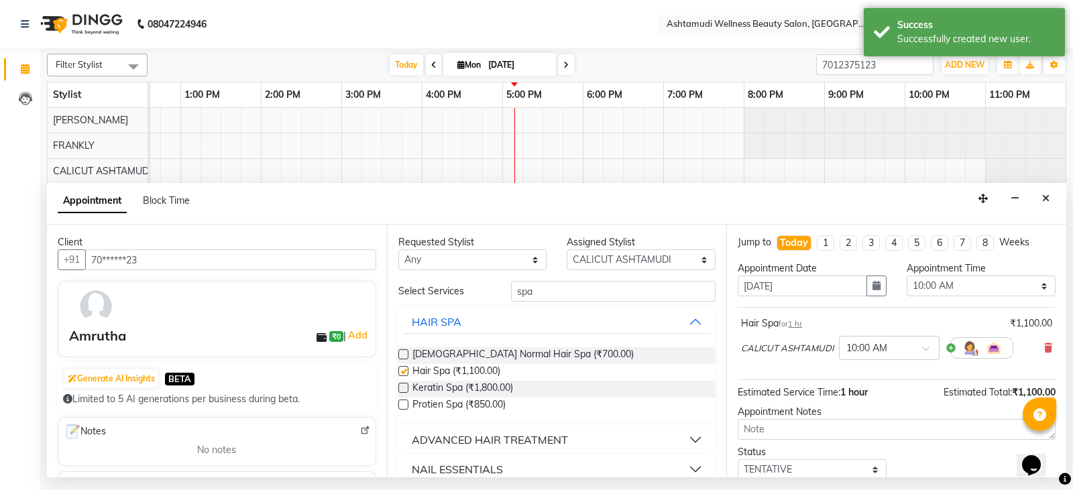
checkbox input "false"
click at [952, 286] on select "Select 10:00 AM 10:15 AM 10:30 AM 10:45 AM 11:00 AM 11:15 AM 11:30 AM 11:45 AM …" at bounding box center [981, 286] width 149 height 21
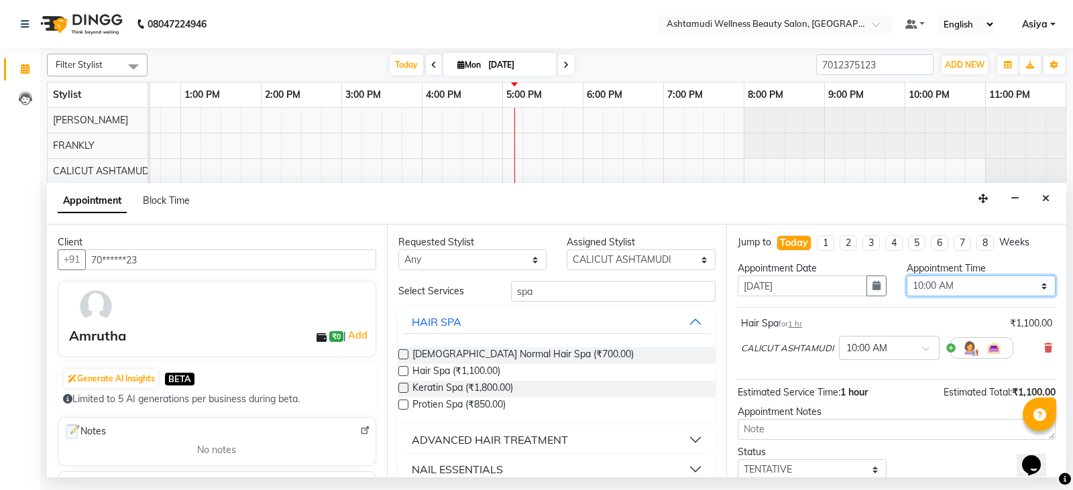
select select "1035"
click at [907, 276] on select "Select 10:00 AM 10:15 AM 10:30 AM 10:45 AM 11:00 AM 11:15 AM 11:30 AM 11:45 AM …" at bounding box center [981, 286] width 149 height 21
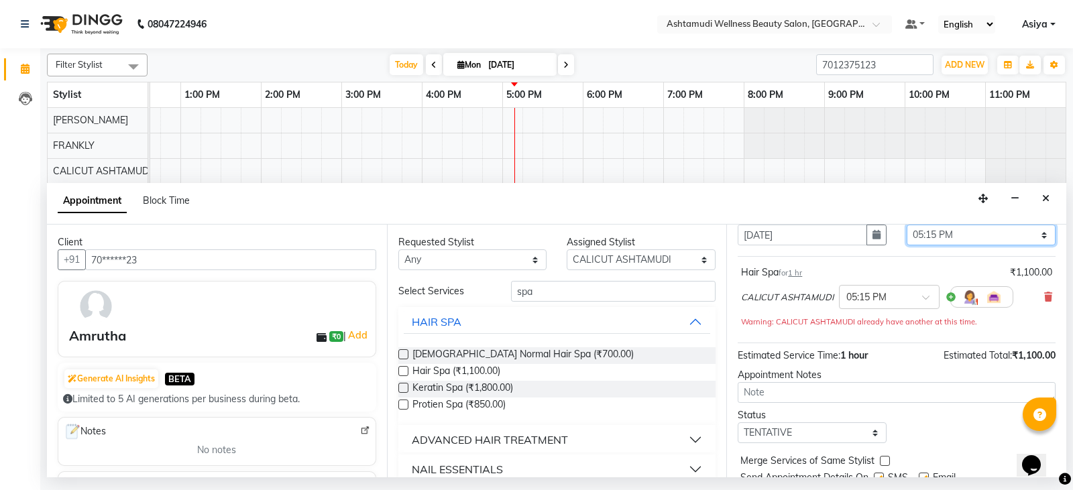
scroll to position [101, 0]
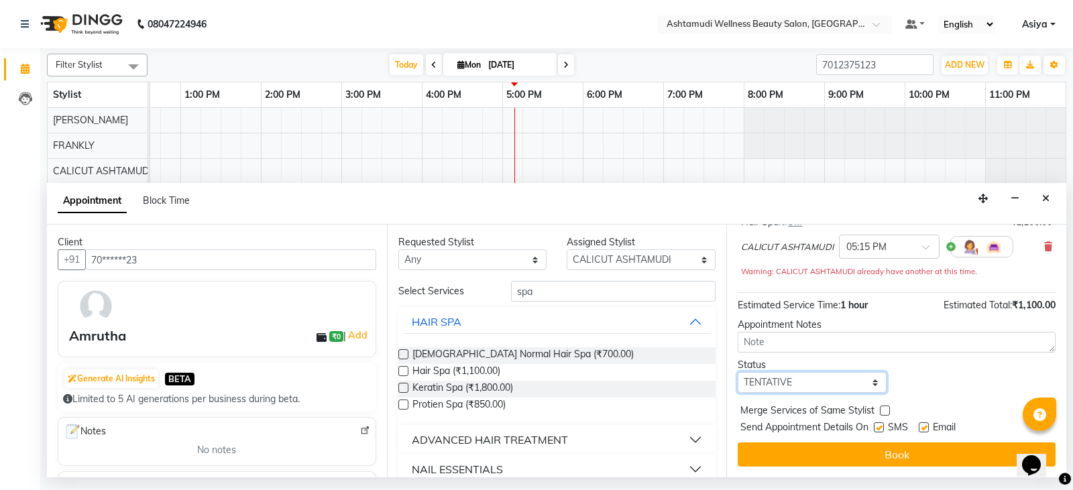
click at [809, 388] on select "Select TENTATIVE CONFIRM CHECK-IN UPCOMING" at bounding box center [812, 382] width 149 height 21
select select "confirm booking"
click at [738, 372] on select "Select TENTATIVE CONFIRM CHECK-IN UPCOMING" at bounding box center [812, 382] width 149 height 21
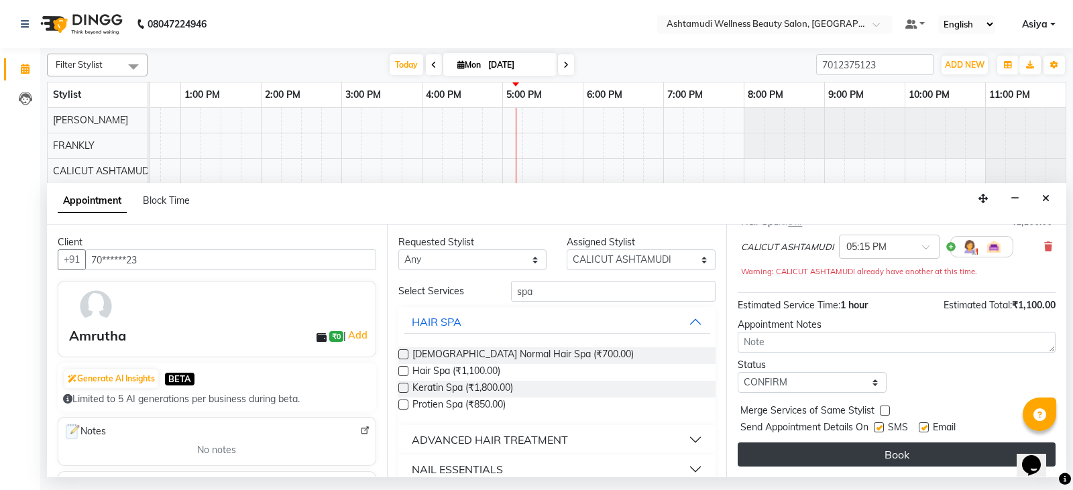
click at [809, 447] on button "Book" at bounding box center [897, 455] width 318 height 24
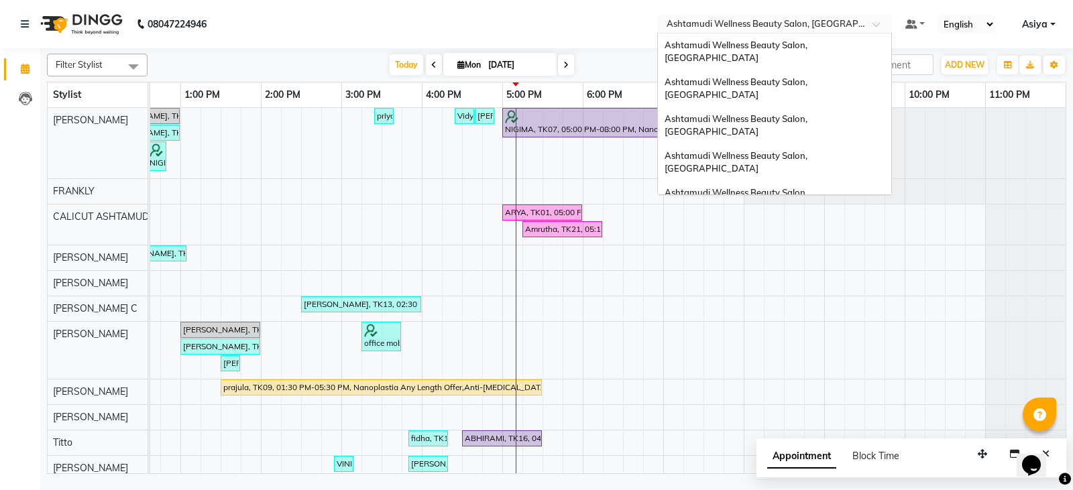
click at [832, 21] on input "text" at bounding box center [761, 25] width 194 height 13
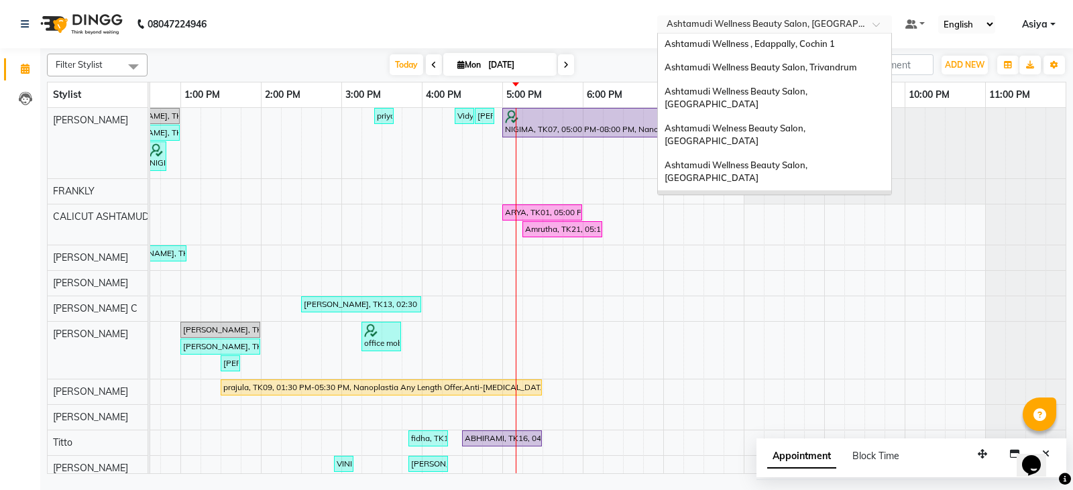
scroll to position [119, 0]
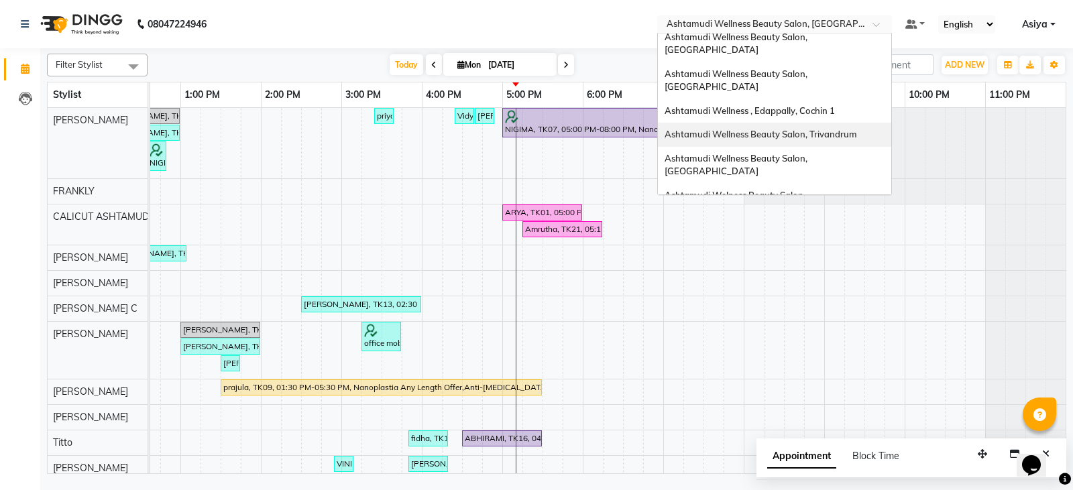
click at [866, 123] on div "Ashtamudi Wellness Beauty Salon, Trivandrum" at bounding box center [774, 135] width 233 height 24
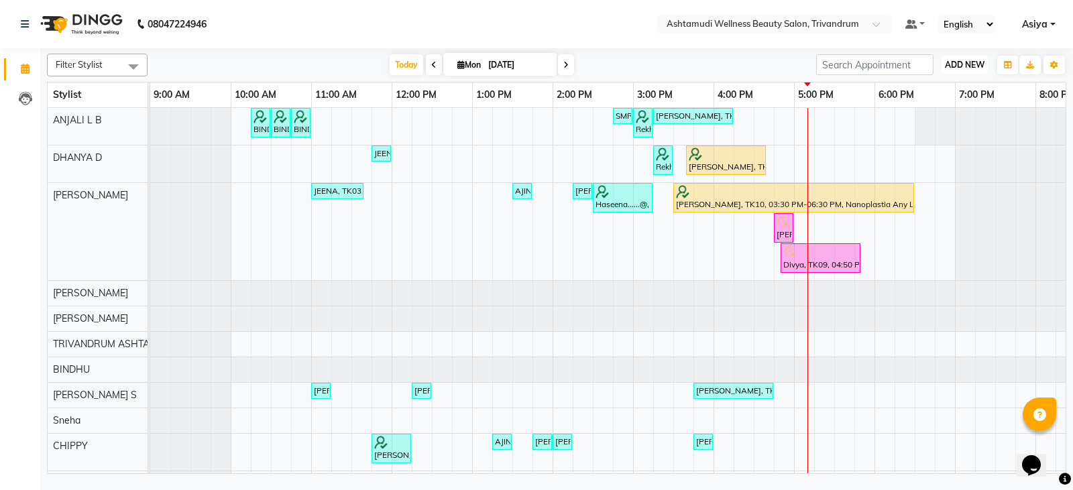
click at [948, 69] on span "ADD NEW" at bounding box center [965, 65] width 40 height 10
click at [940, 89] on button "Add Appointment" at bounding box center [934, 90] width 106 height 17
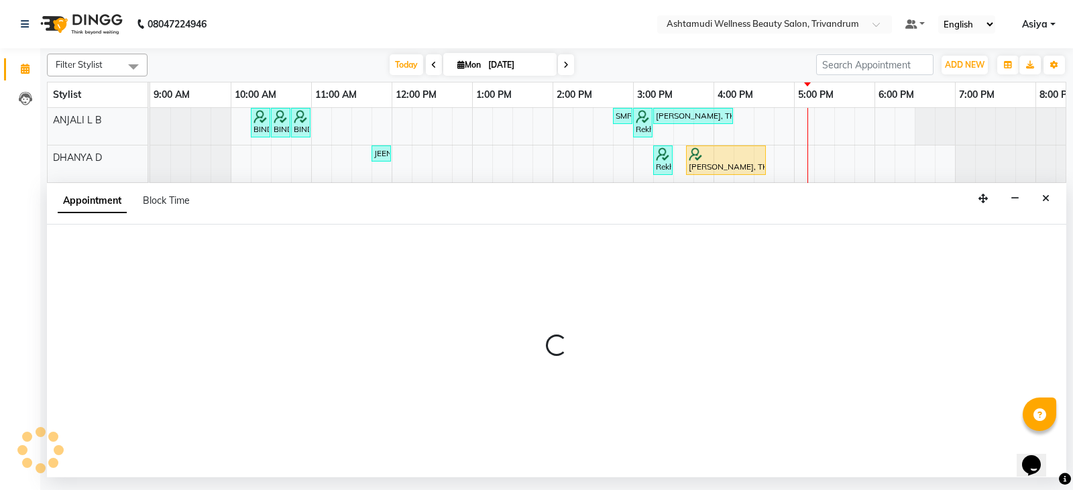
select select "tentative"
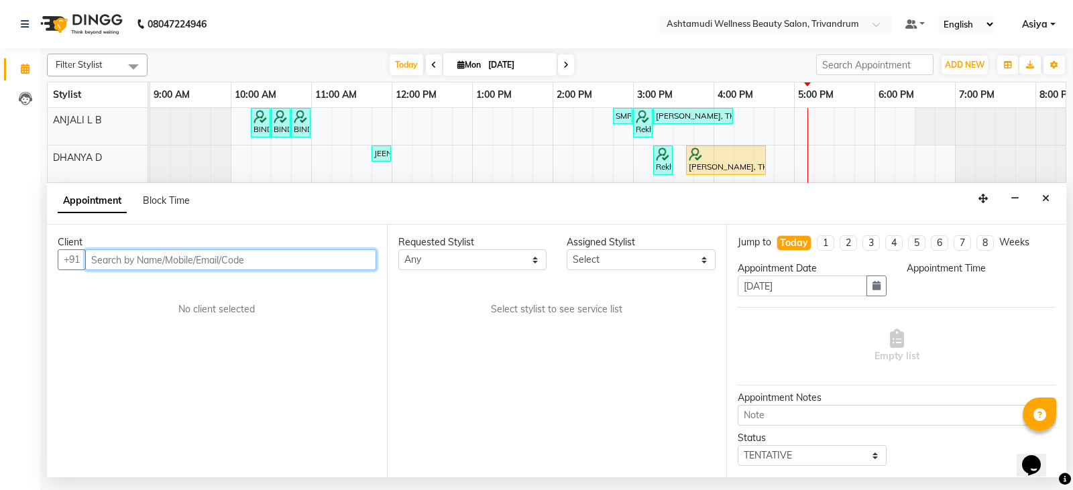
select select "600"
click at [269, 264] on input "text" at bounding box center [230, 259] width 291 height 21
paste input "9717576122"
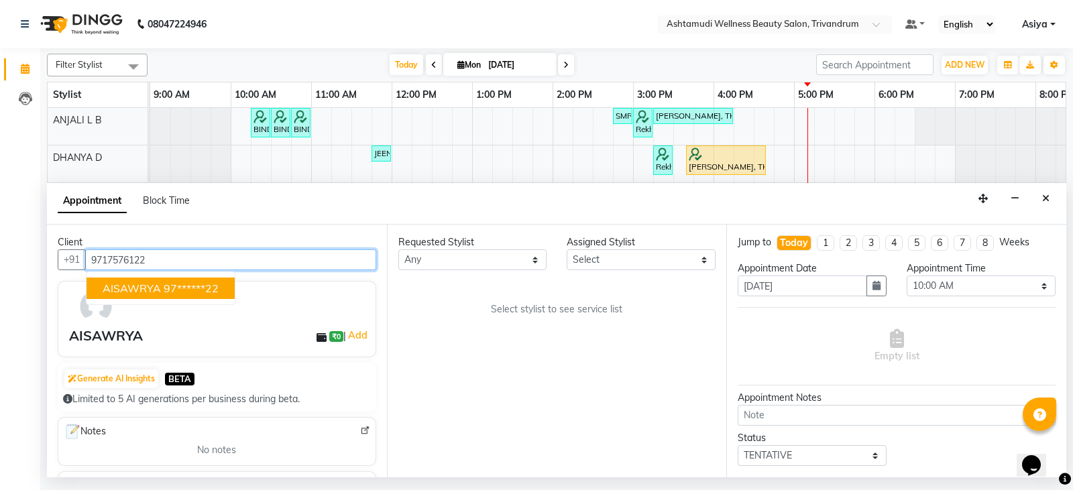
click at [209, 280] on button "AISAWRYA 97******22" at bounding box center [161, 288] width 148 height 21
type input "97******22"
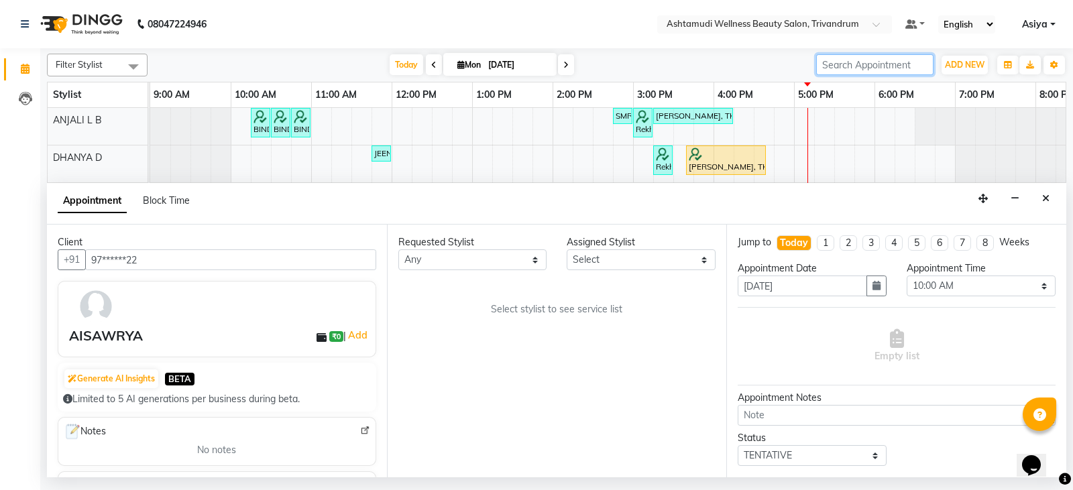
click at [871, 56] on input "search" at bounding box center [874, 64] width 117 height 21
paste input "9717576122"
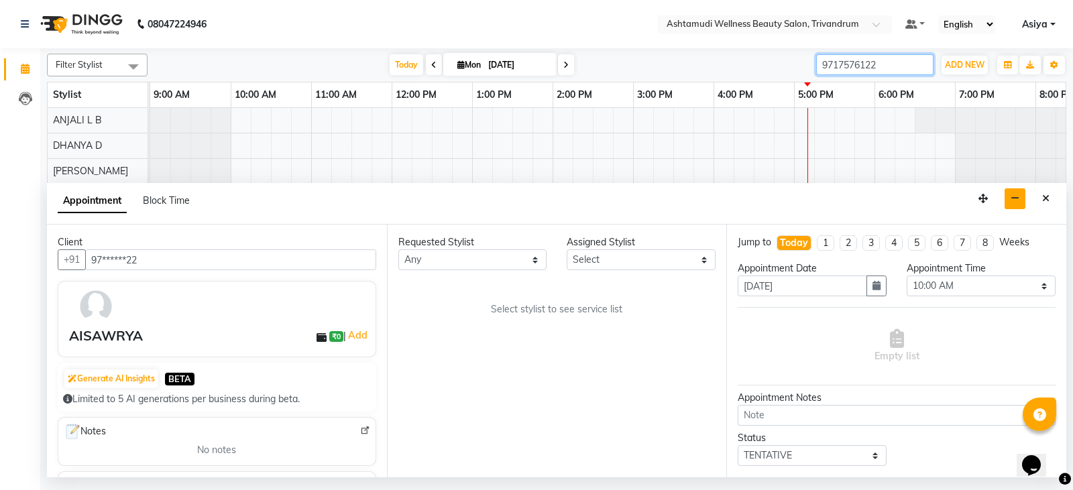
type input "9717576122"
click at [1013, 196] on icon "button" at bounding box center [1015, 198] width 9 height 9
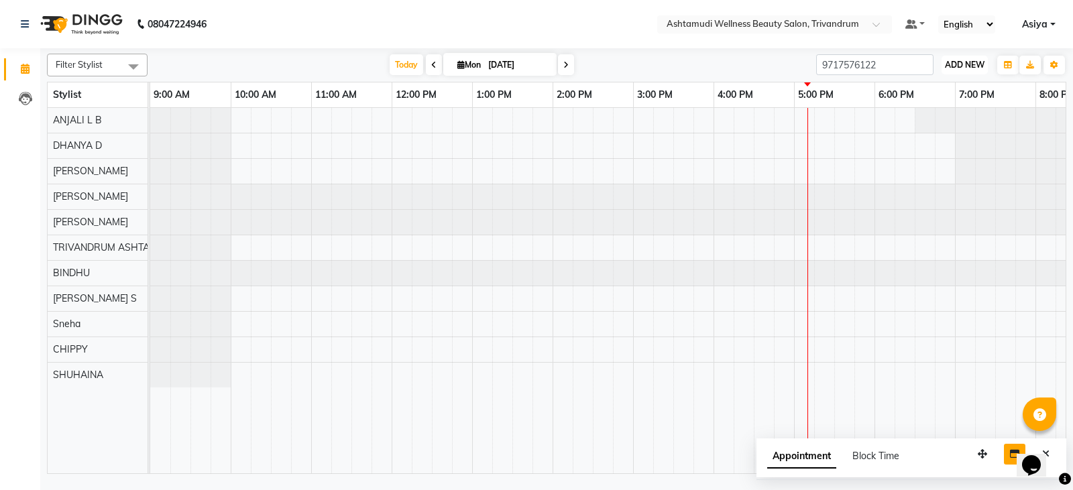
click at [947, 67] on span "ADD NEW" at bounding box center [965, 65] width 40 height 10
click at [932, 87] on button "Add Appointment" at bounding box center [934, 90] width 106 height 17
select select "600"
select select "tentative"
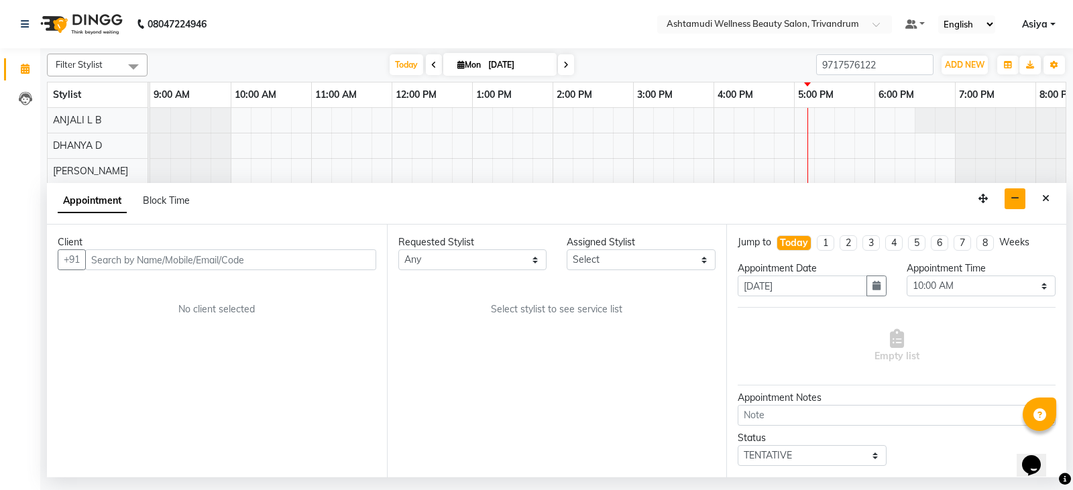
click at [304, 262] on input "text" at bounding box center [230, 259] width 291 height 21
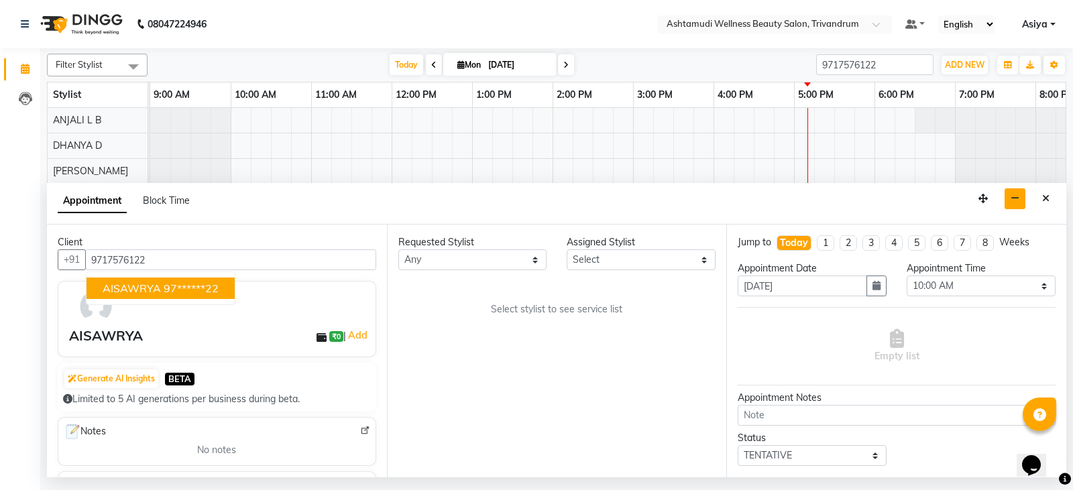
click at [137, 289] on span "AISAWRYA" at bounding box center [132, 288] width 58 height 13
type input "97******22"
click at [600, 222] on div "Appointment Block Time" at bounding box center [556, 204] width 1019 height 42
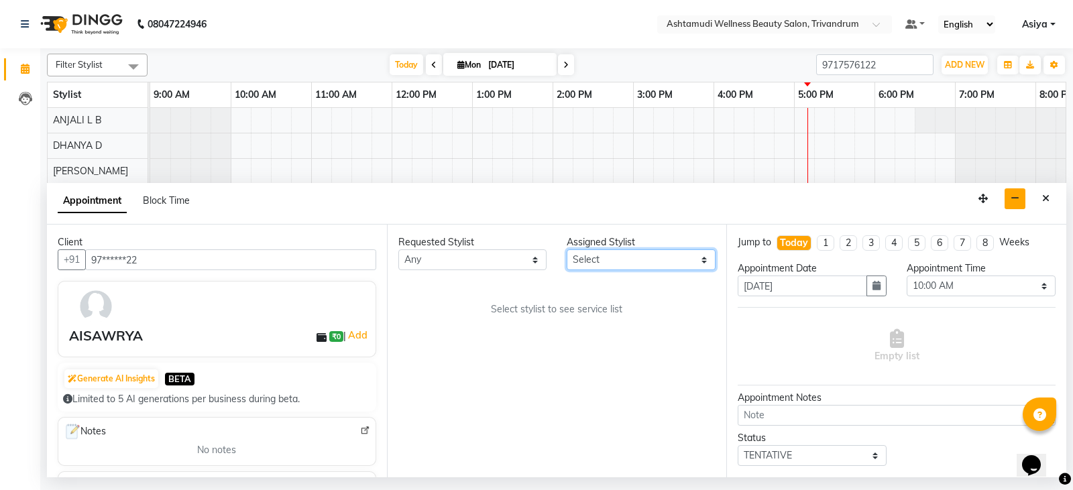
click at [603, 252] on select "Select ANJALI L B BINDHU CHIPPY DHANYA D [PERSON_NAME] [PERSON_NAME] SHUHAINA S…" at bounding box center [641, 259] width 149 height 21
select select "27312"
click at [567, 249] on select "Select ANJALI L B BINDHU CHIPPY DHANYA D [PERSON_NAME] [PERSON_NAME] SHUHAINA S…" at bounding box center [641, 259] width 149 height 21
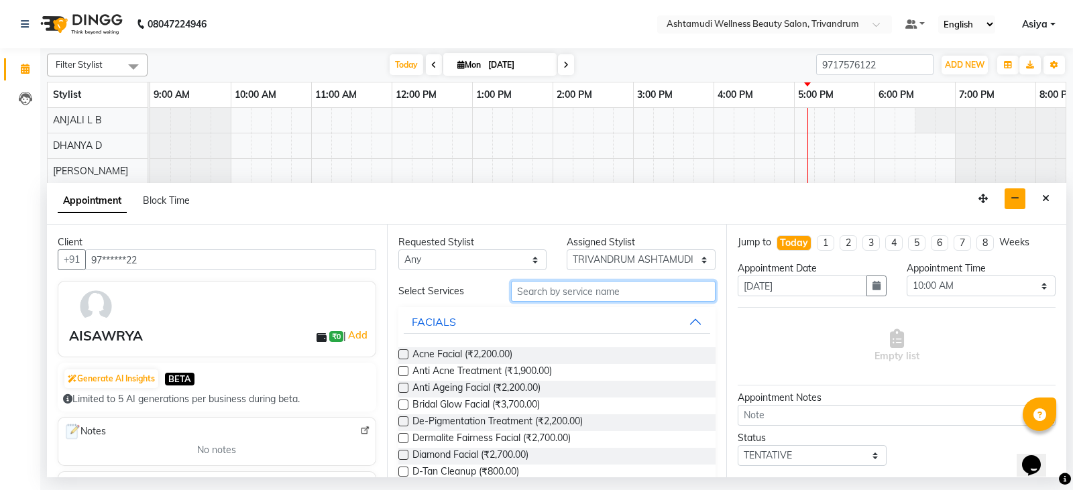
click at [591, 300] on input "text" at bounding box center [613, 291] width 205 height 21
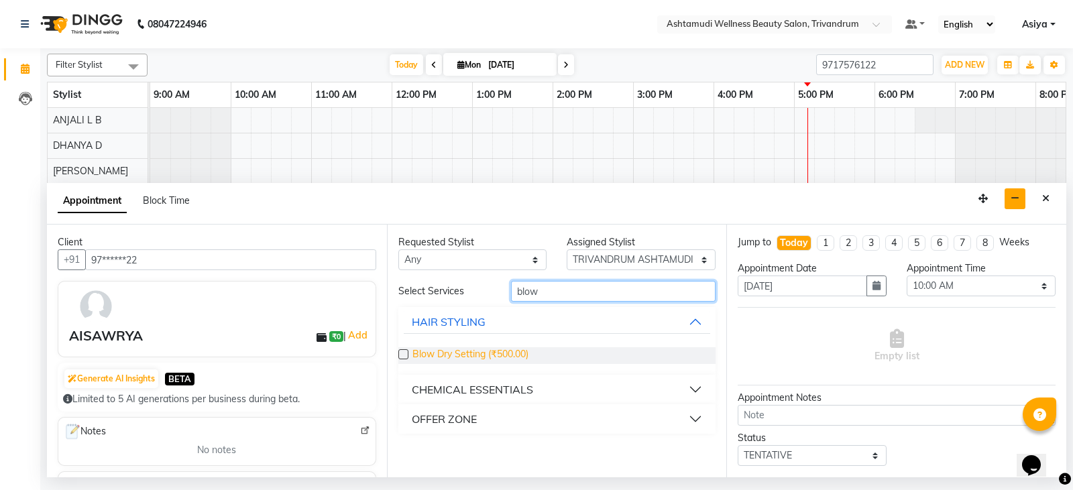
type input "blow"
click at [518, 351] on span "Blow Dry Setting (₹500.00)" at bounding box center [470, 355] width 116 height 17
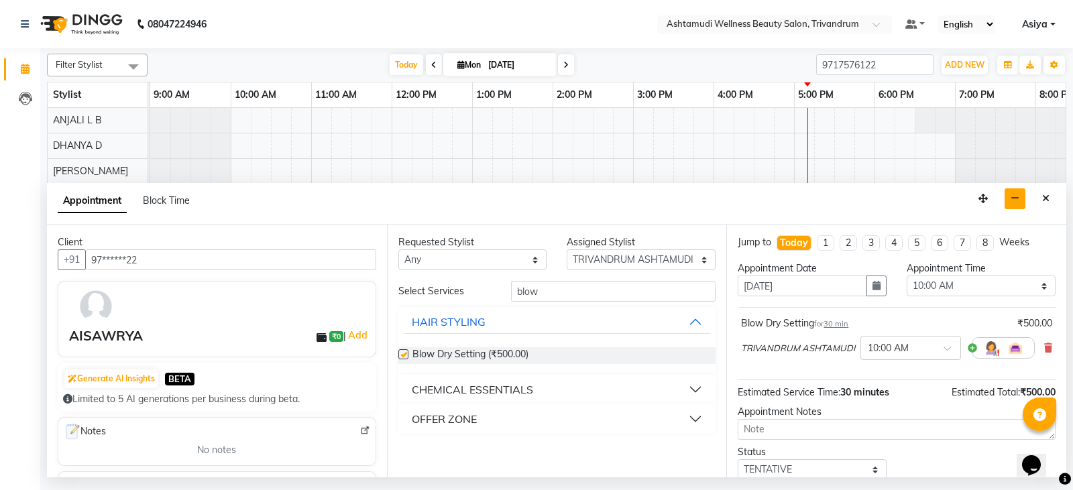
checkbox input "false"
click at [984, 278] on select "Select 10:00 AM 10:15 AM 10:30 AM 10:45 AM 11:00 AM 11:15 AM 11:30 AM 11:45 AM …" at bounding box center [981, 286] width 149 height 21
select select "1095"
click at [907, 276] on select "Select 10:00 AM 10:15 AM 10:30 AM 10:45 AM 11:00 AM 11:15 AM 11:30 AM 11:45 AM …" at bounding box center [981, 286] width 149 height 21
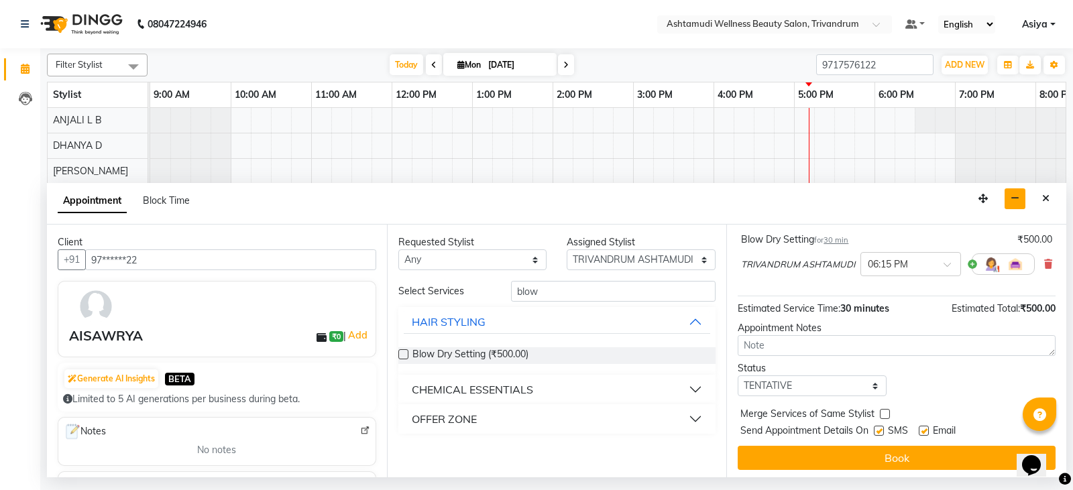
scroll to position [89, 0]
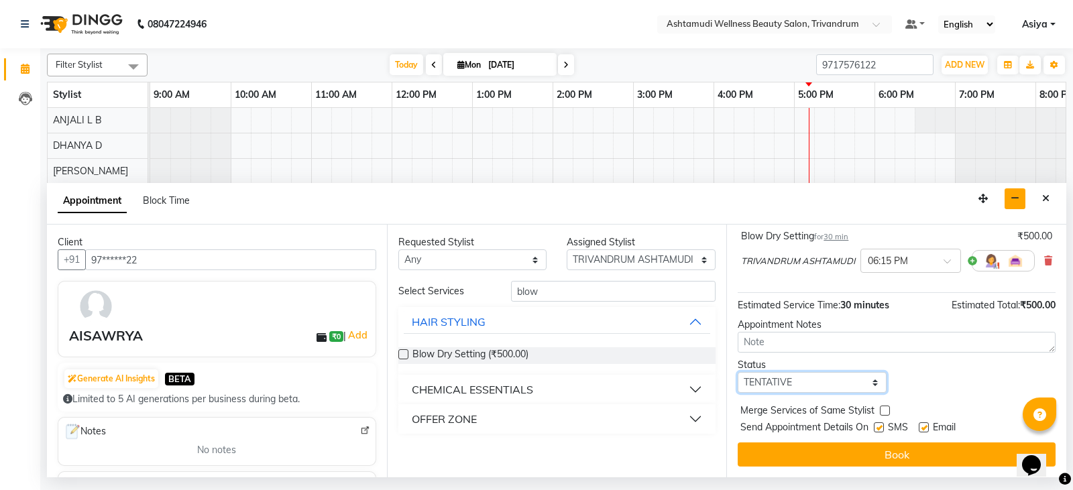
click at [840, 380] on select "Select TENTATIVE CONFIRM CHECK-IN UPCOMING" at bounding box center [812, 382] width 149 height 21
select select "confirm booking"
click at [738, 372] on select "Select TENTATIVE CONFIRM CHECK-IN UPCOMING" at bounding box center [812, 382] width 149 height 21
click at [809, 467] on div "Jump to [DATE] 1 2 3 4 5 6 7 8 Weeks Appointment Date [DATE] Appointment Time S…" at bounding box center [896, 351] width 340 height 253
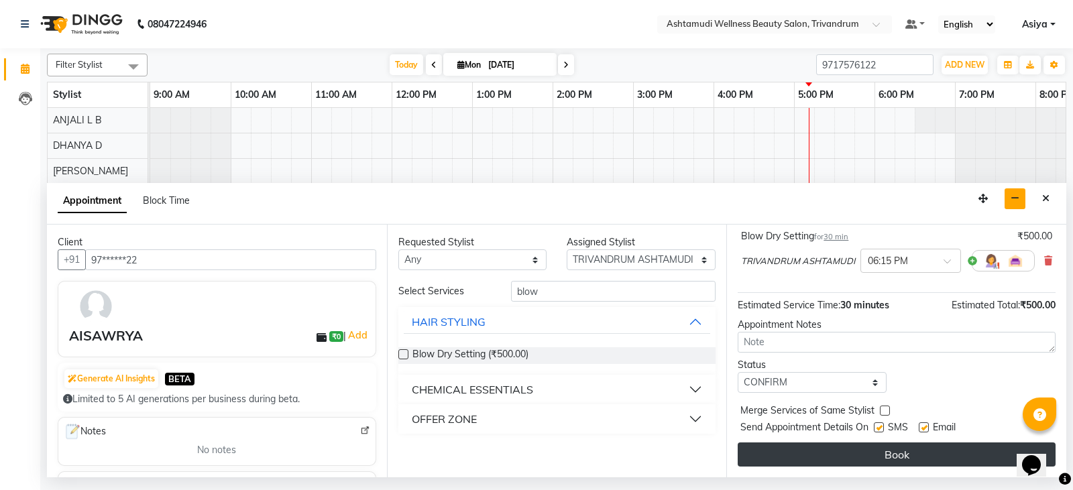
click at [809, 459] on button "Book" at bounding box center [897, 455] width 318 height 24
